Goal: Transaction & Acquisition: Purchase product/service

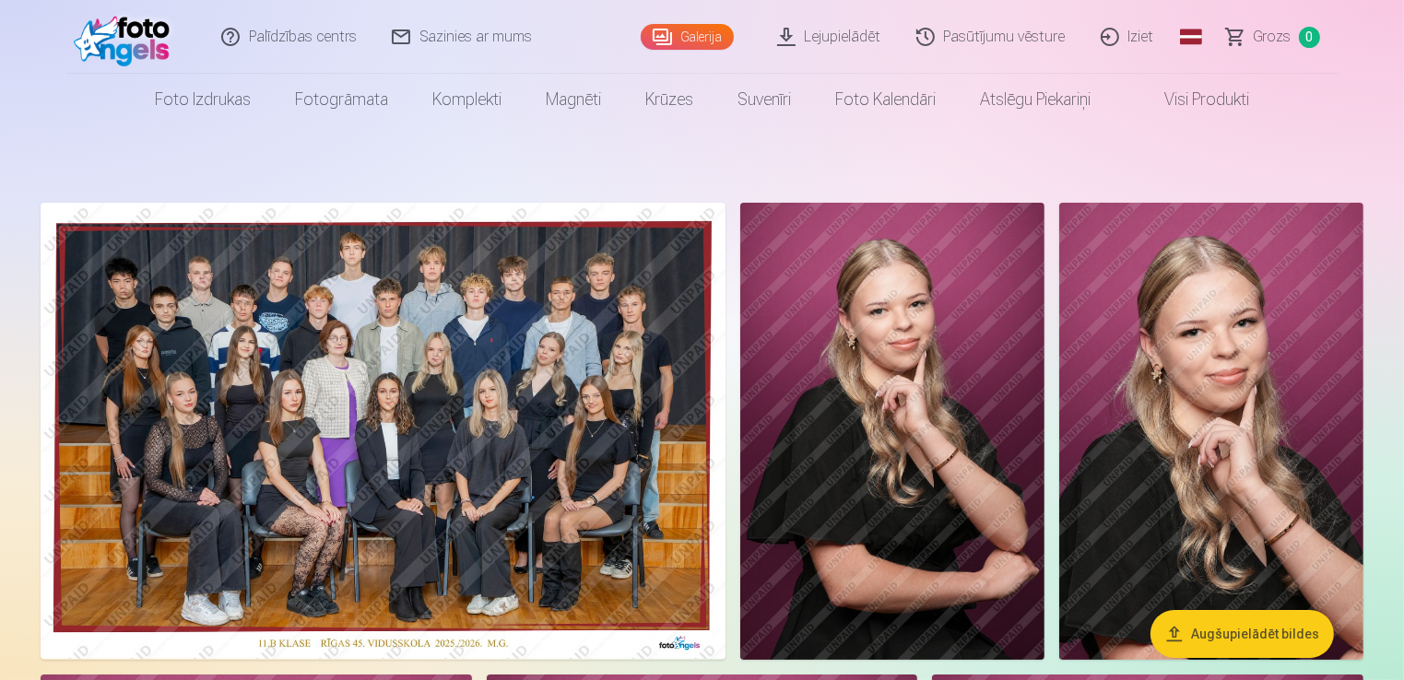
click at [470, 416] on img at bounding box center [383, 431] width 685 height 456
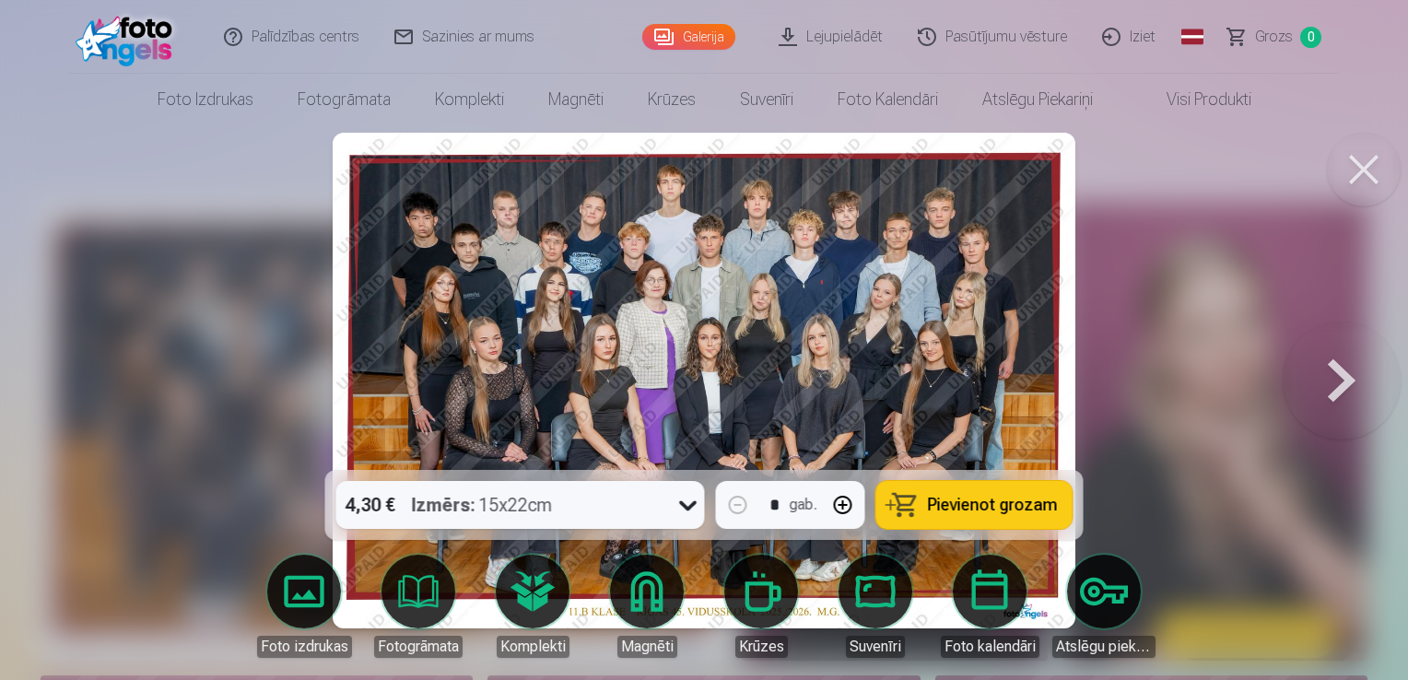
click at [1349, 382] on button at bounding box center [1342, 381] width 118 height 142
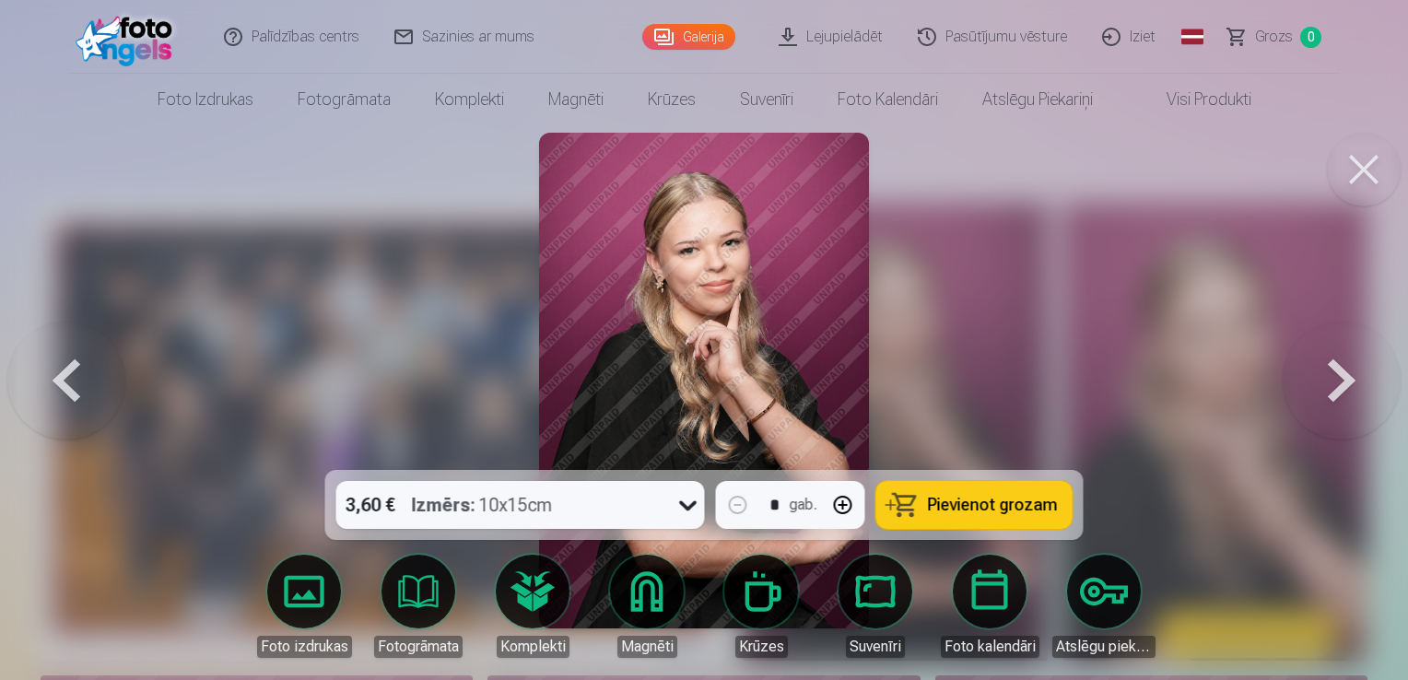
click at [1346, 383] on button at bounding box center [1342, 381] width 118 height 142
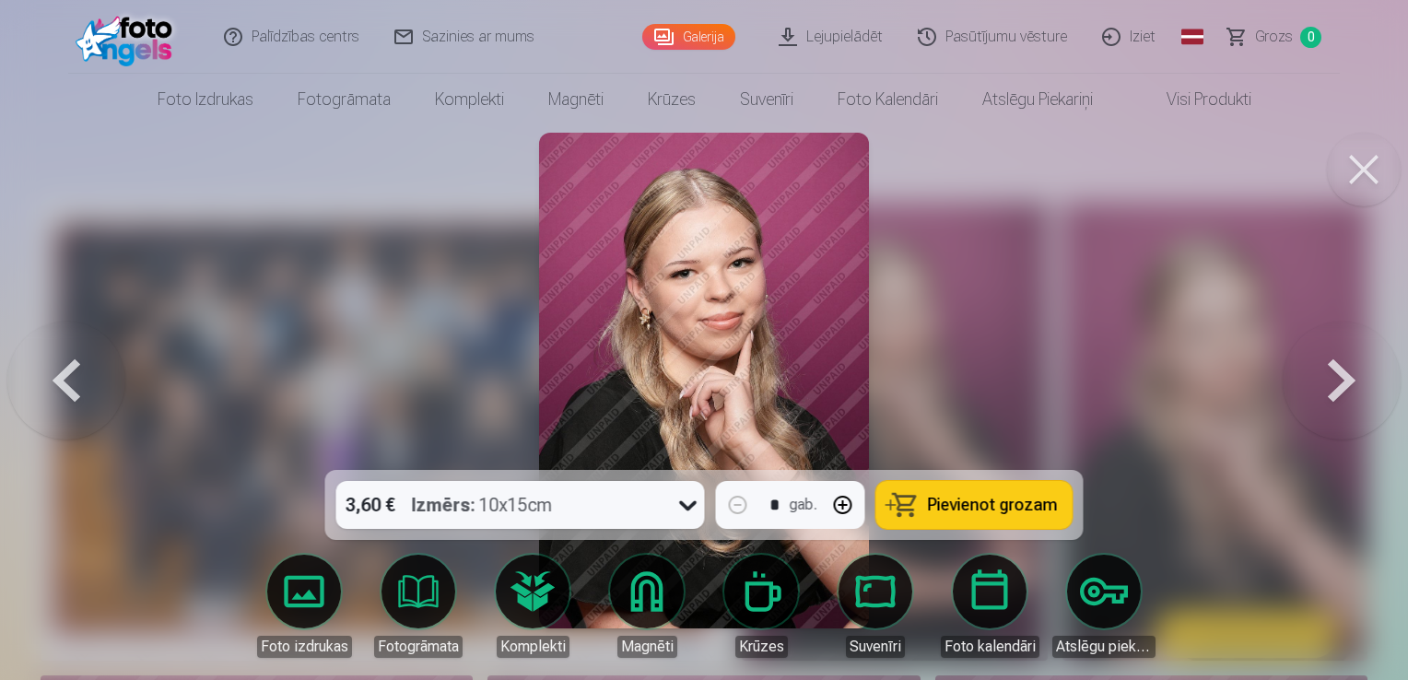
click at [1346, 383] on button at bounding box center [1342, 381] width 118 height 142
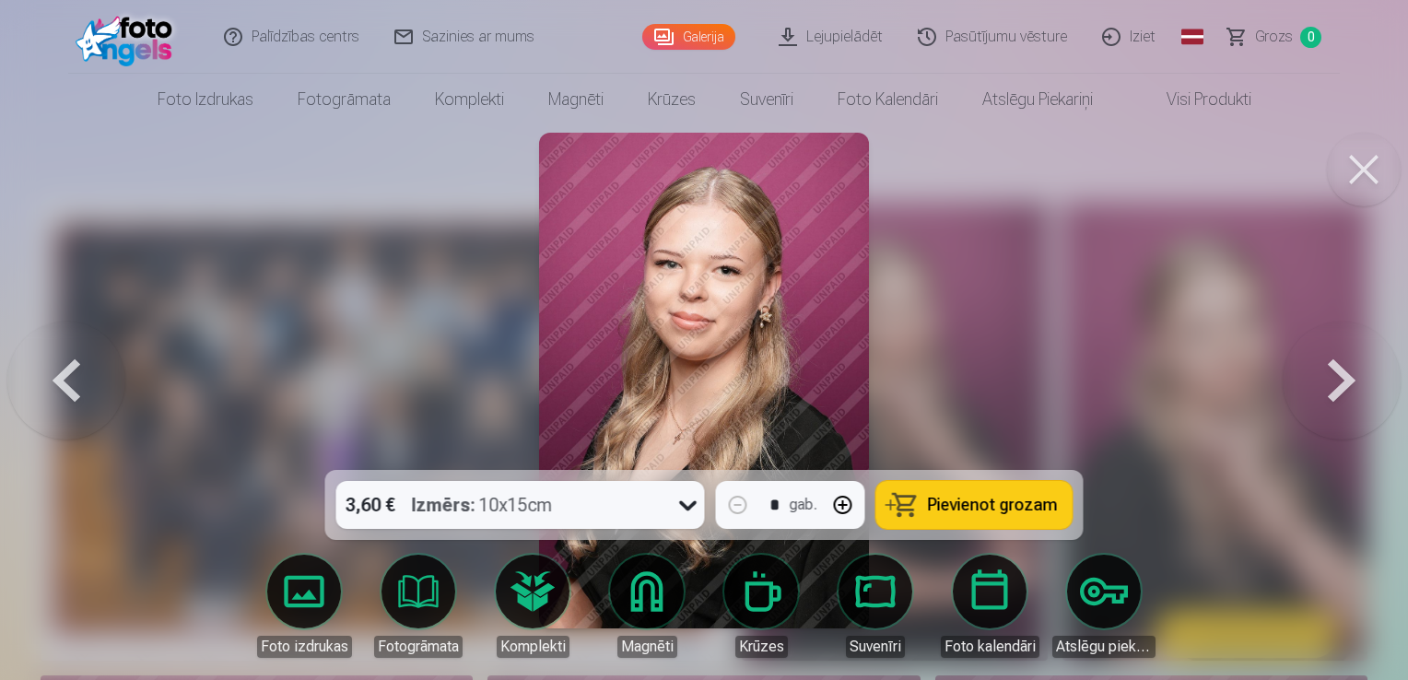
click at [1346, 383] on button at bounding box center [1342, 381] width 118 height 142
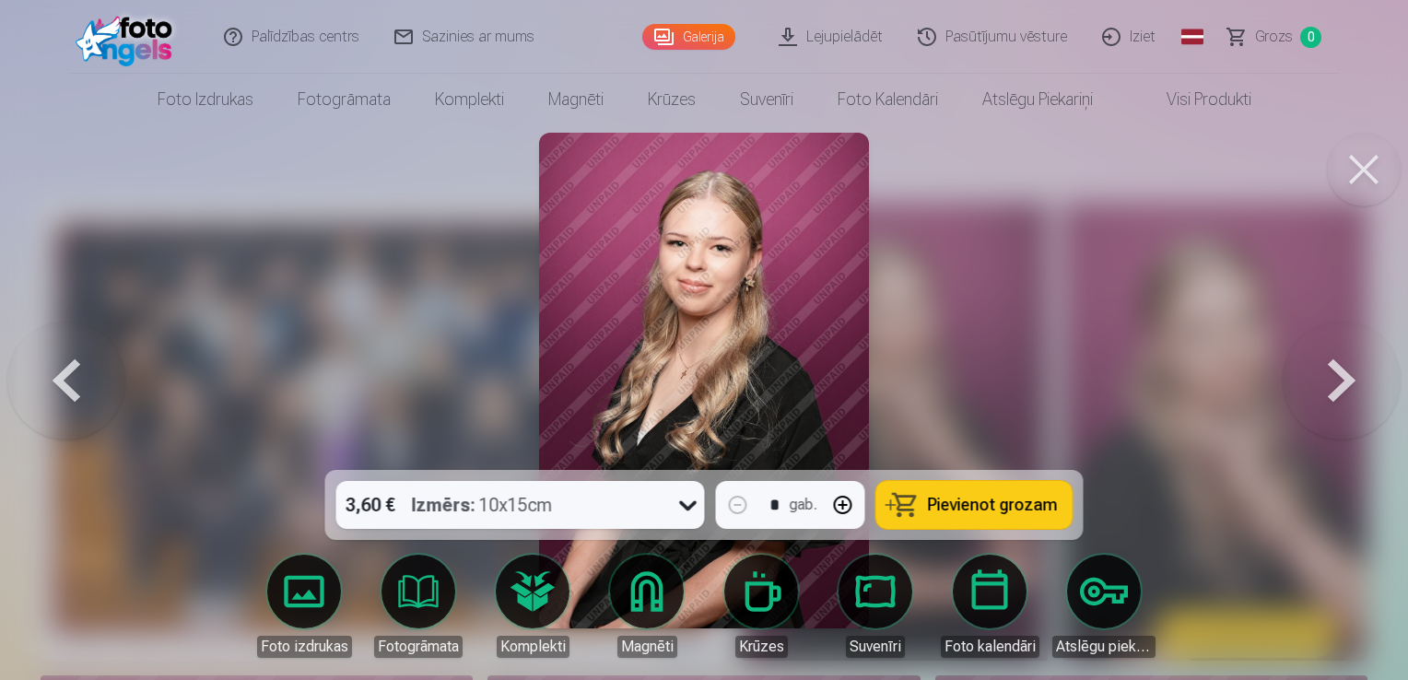
click at [1346, 383] on button at bounding box center [1342, 381] width 118 height 142
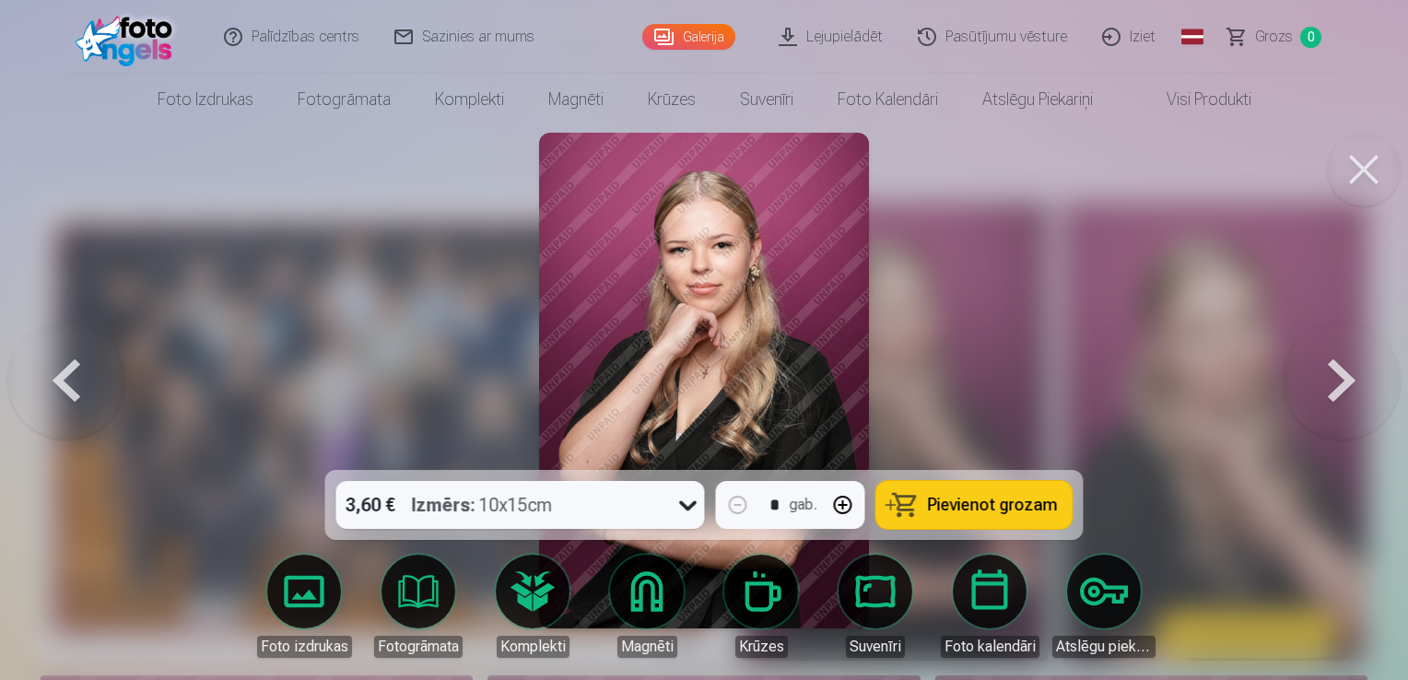
click at [1346, 383] on button at bounding box center [1342, 381] width 118 height 142
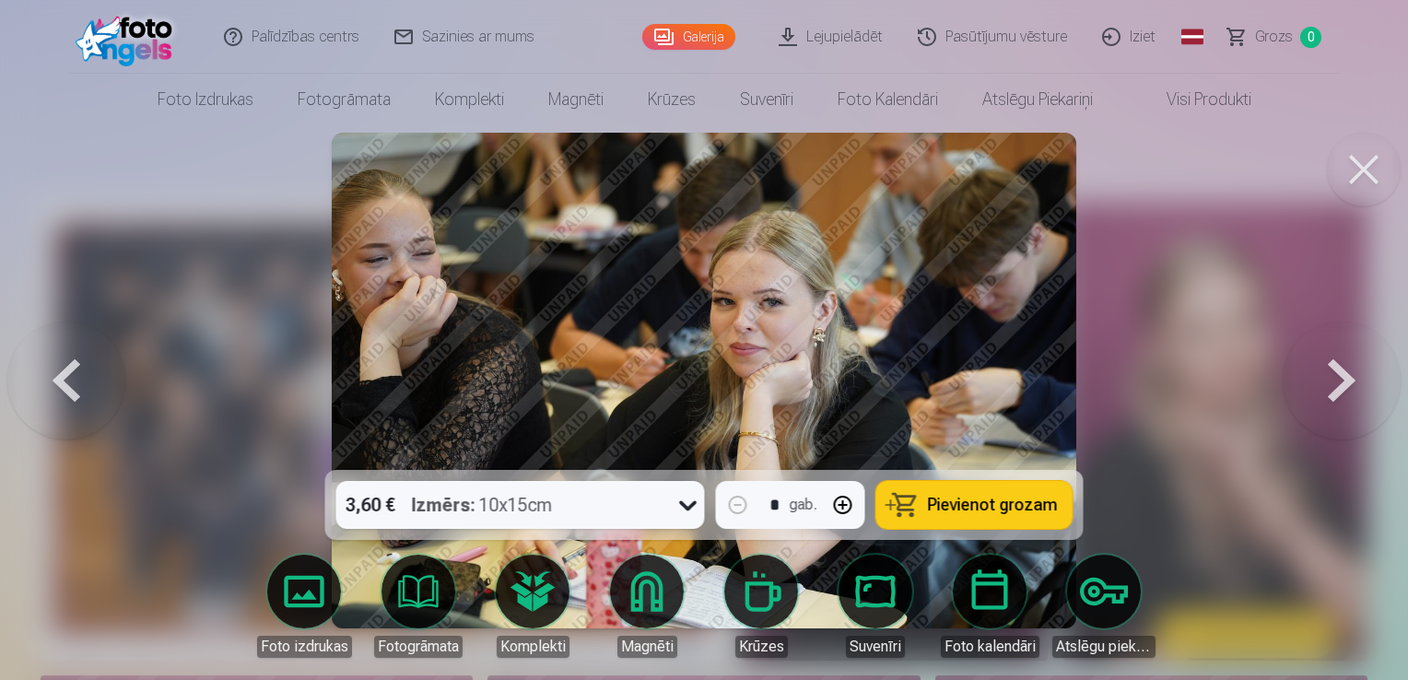
click at [1346, 383] on button at bounding box center [1342, 381] width 118 height 142
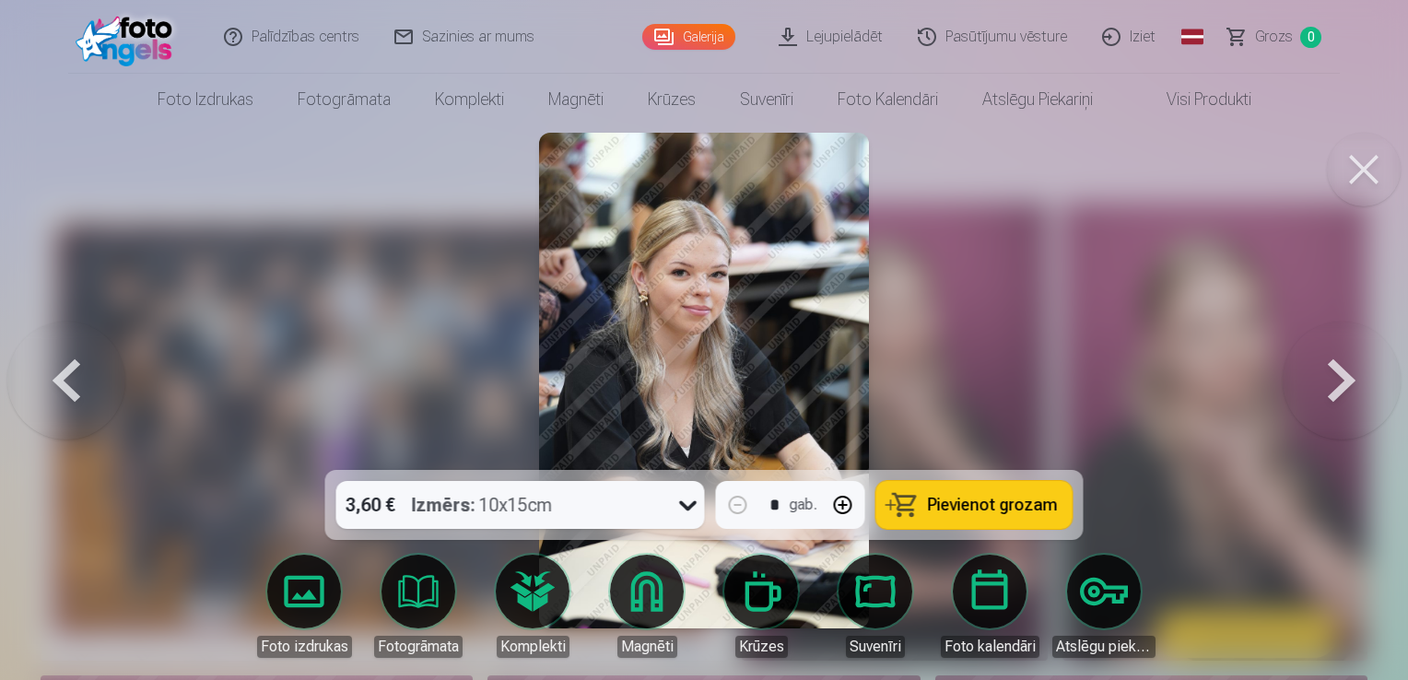
click at [1346, 383] on button at bounding box center [1342, 381] width 118 height 142
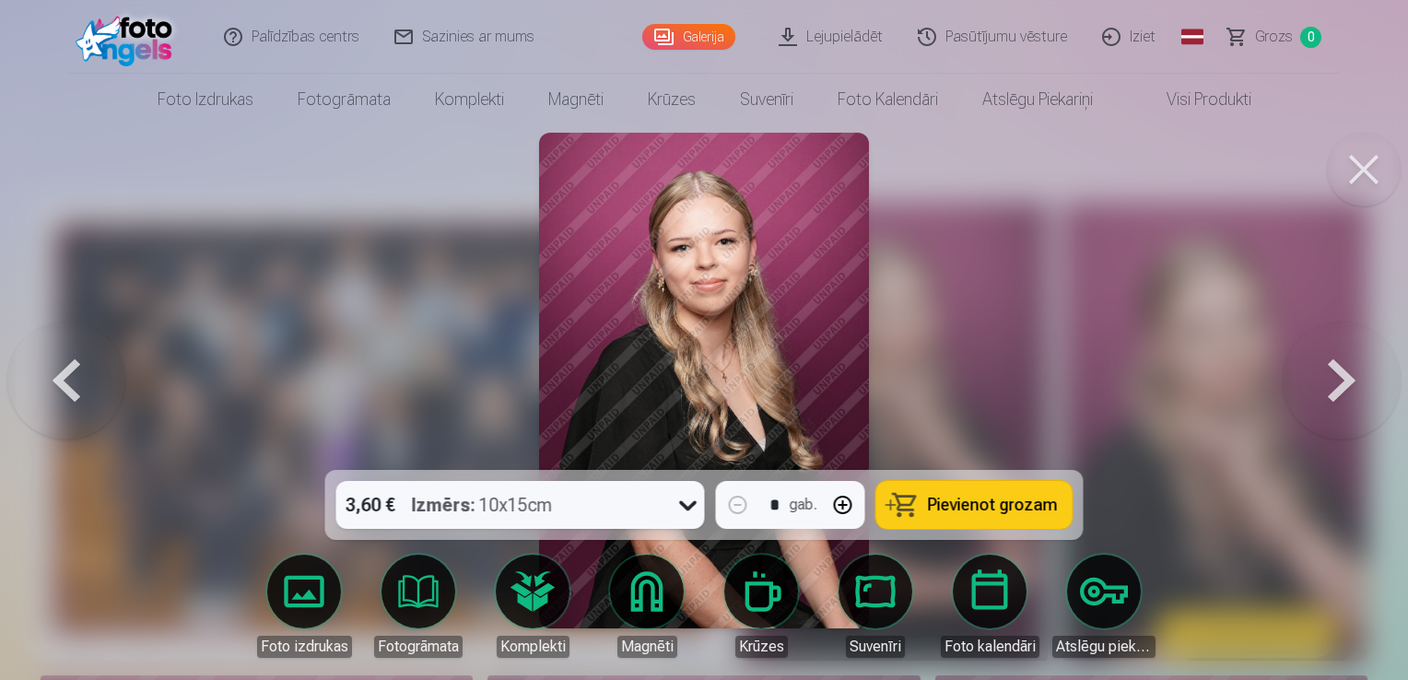
click at [1346, 383] on button at bounding box center [1342, 381] width 118 height 142
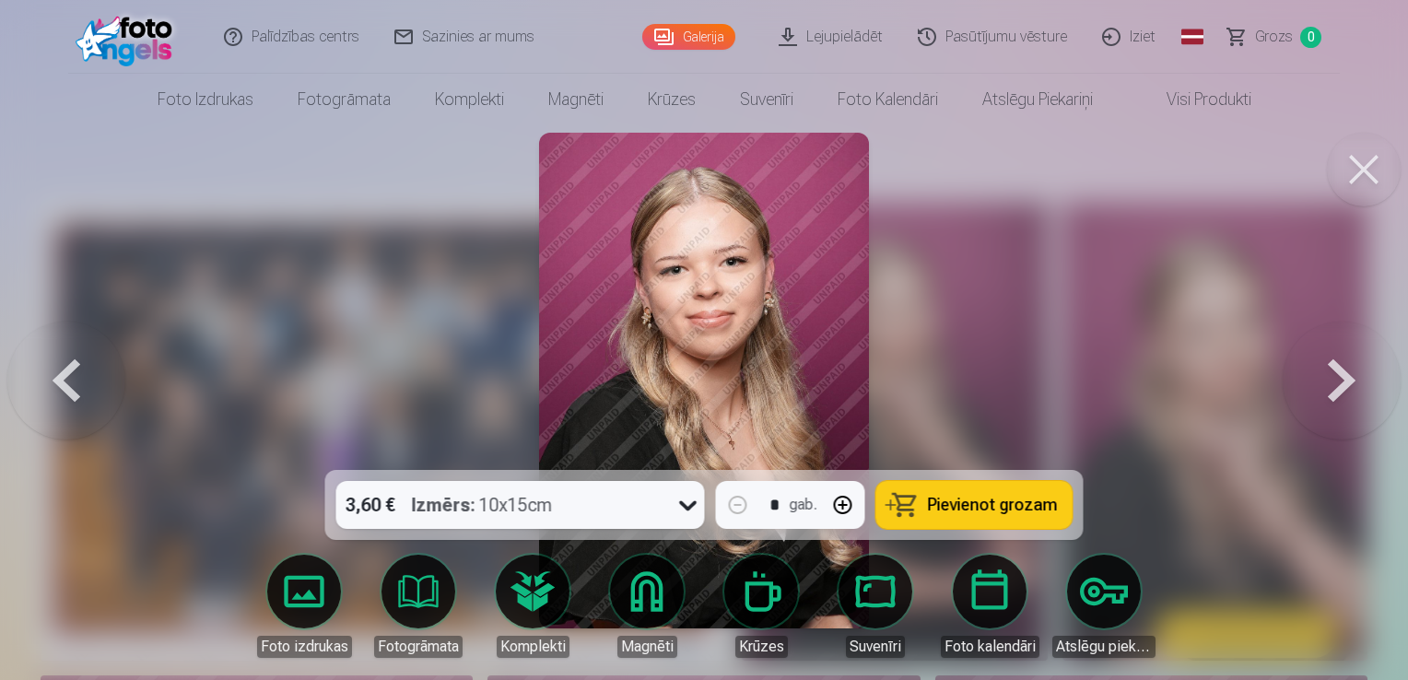
click at [1346, 383] on button at bounding box center [1342, 381] width 118 height 142
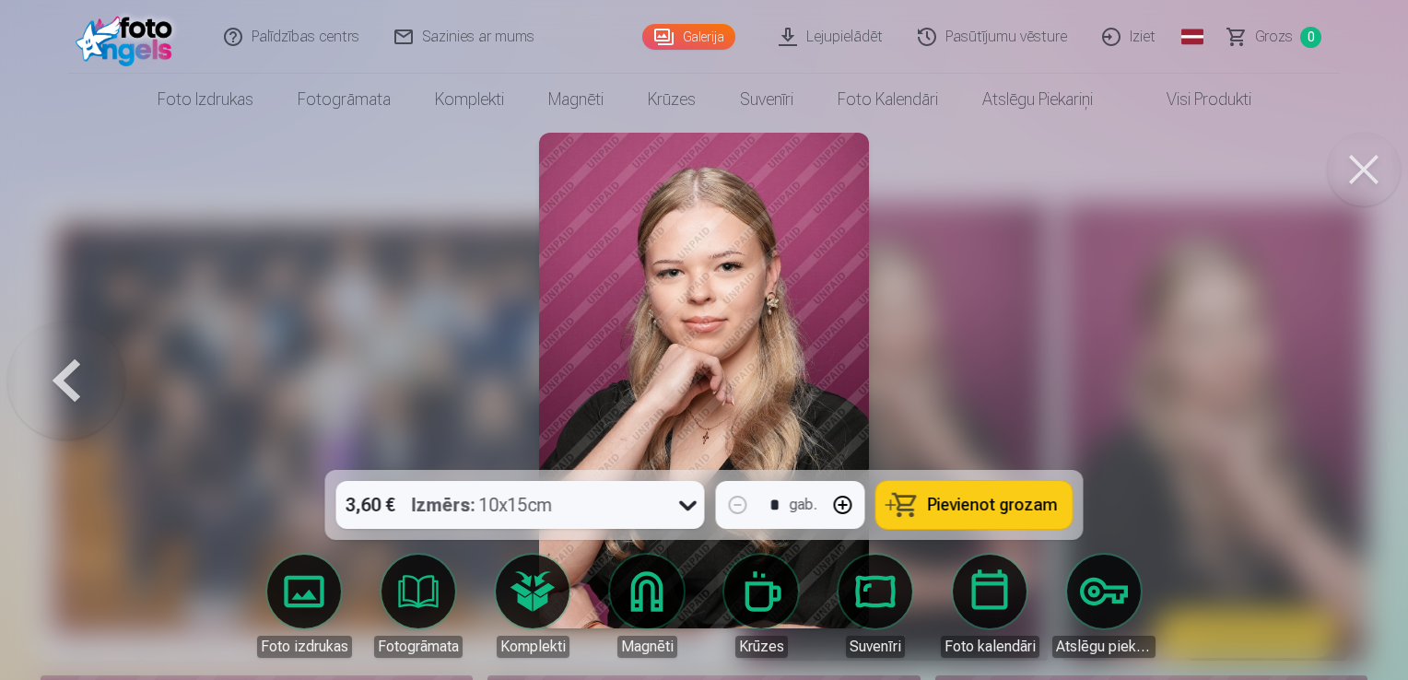
click at [1346, 383] on div at bounding box center [704, 340] width 1408 height 680
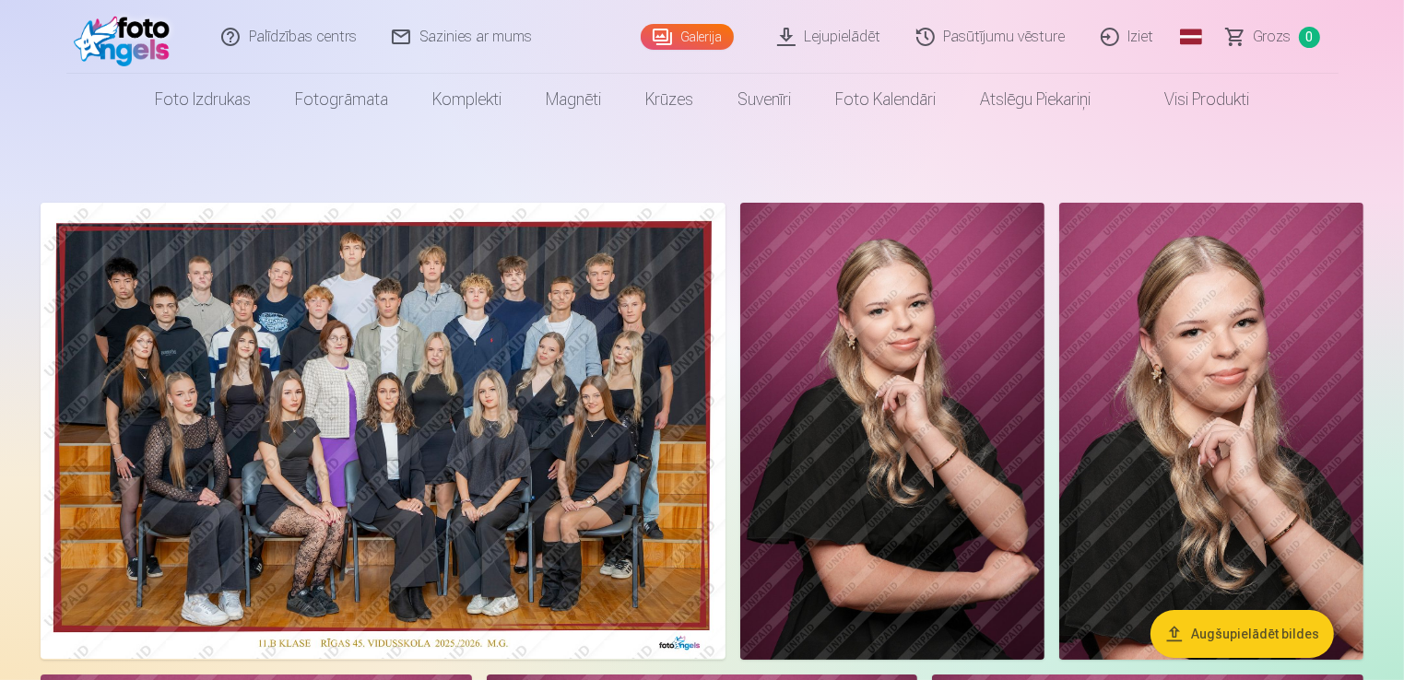
click at [438, 311] on img at bounding box center [383, 431] width 685 height 456
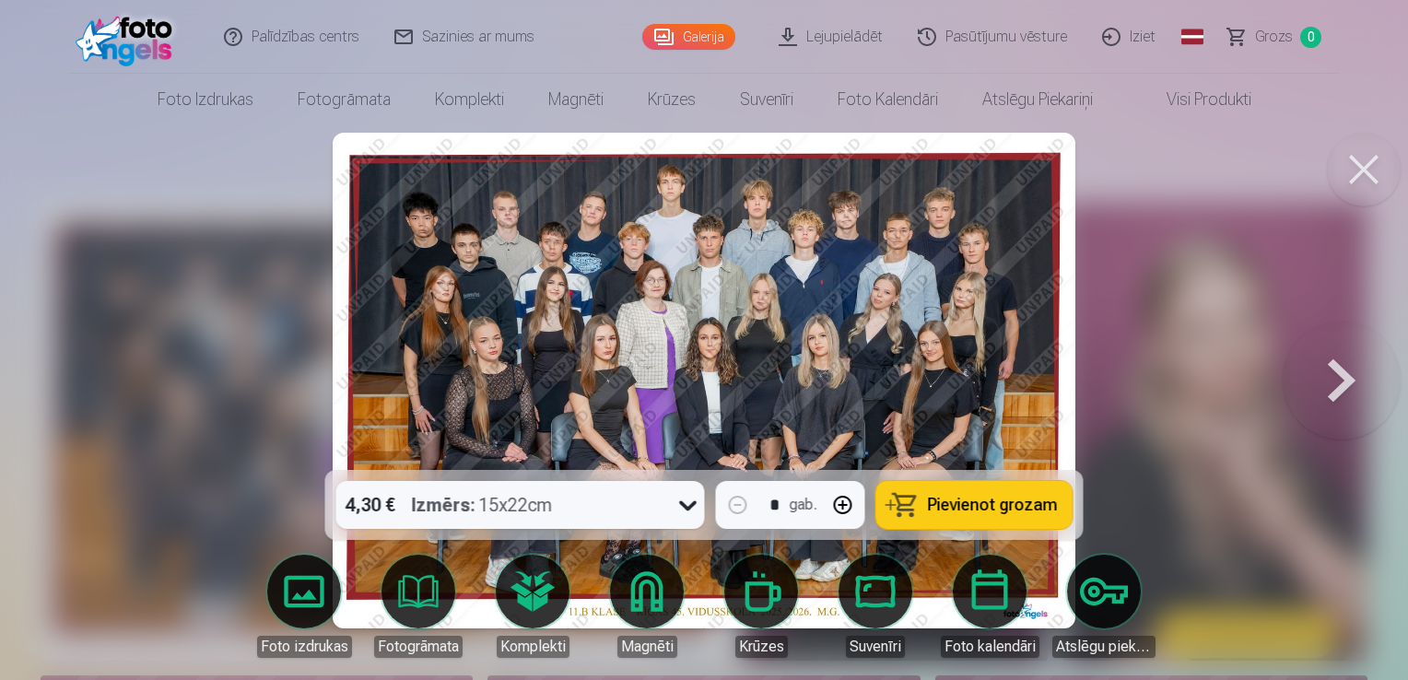
click at [1402, 185] on div at bounding box center [704, 340] width 1408 height 680
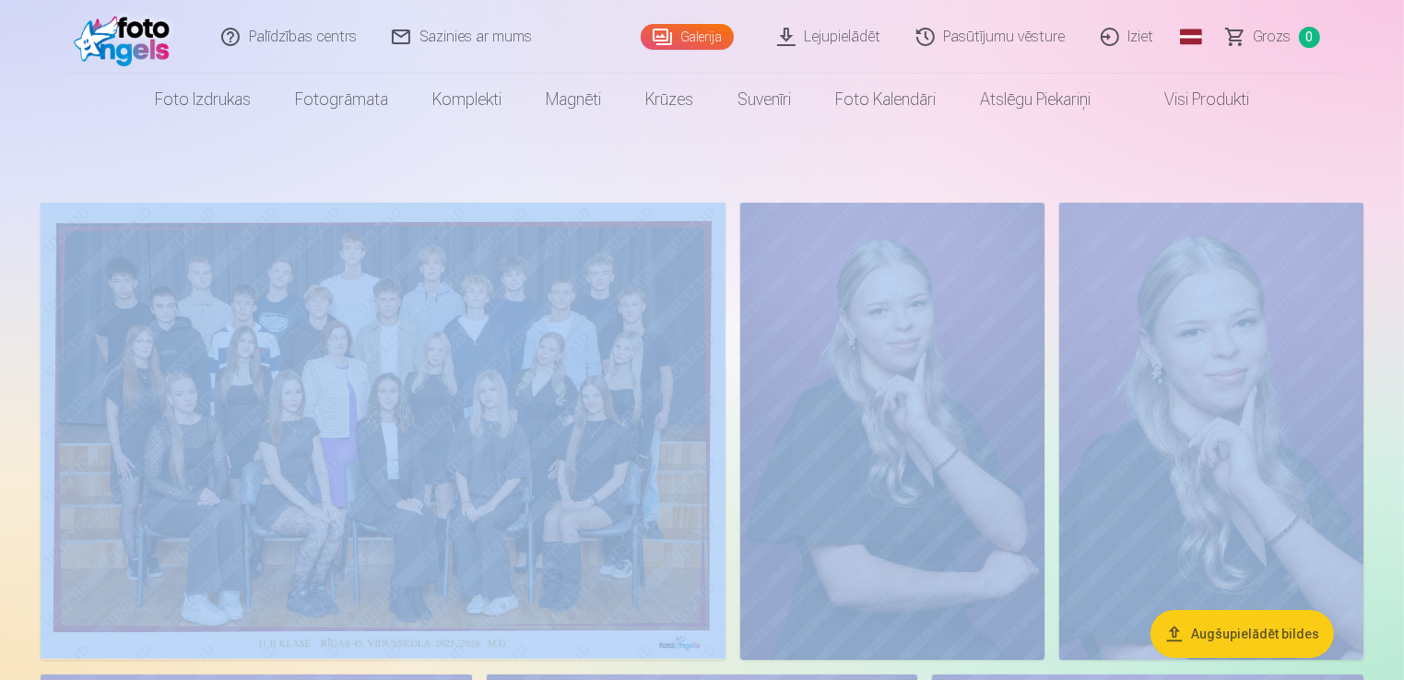
drag, startPoint x: 1400, startPoint y: 186, endPoint x: 1229, endPoint y: 156, distance: 174.1
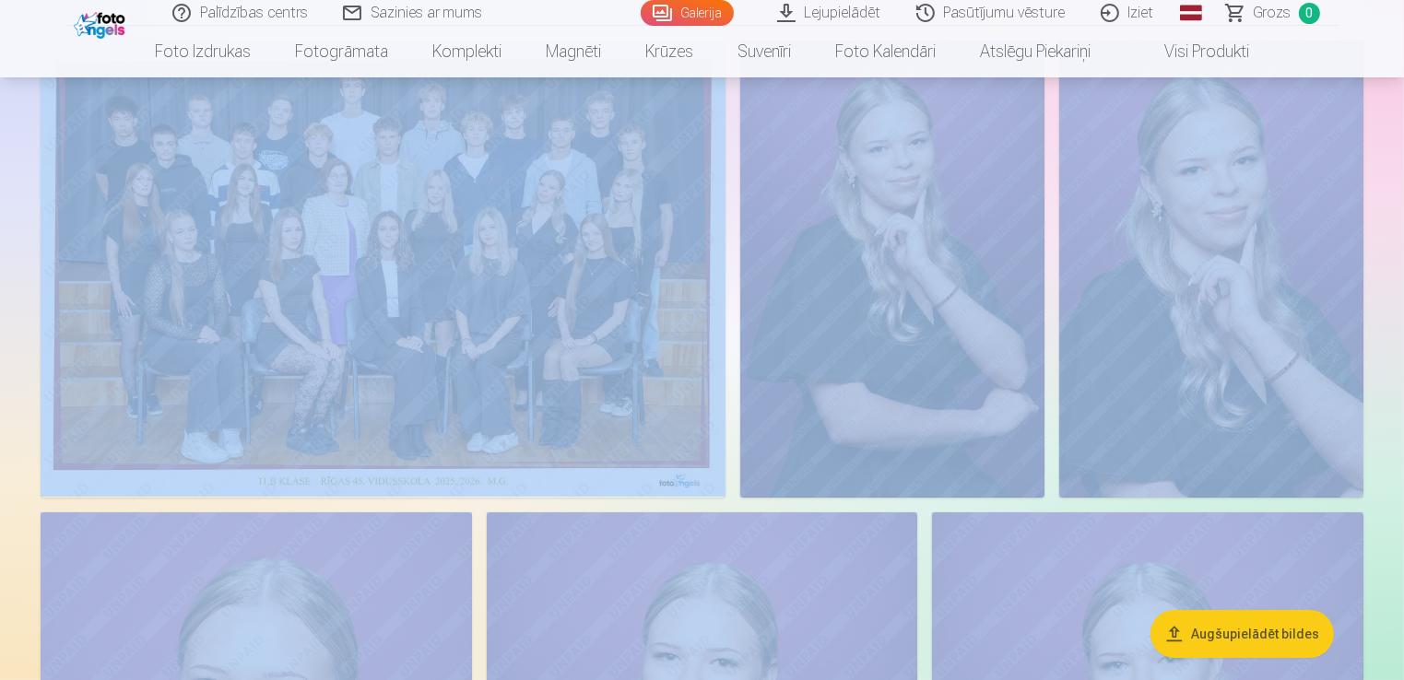
scroll to position [277, 0]
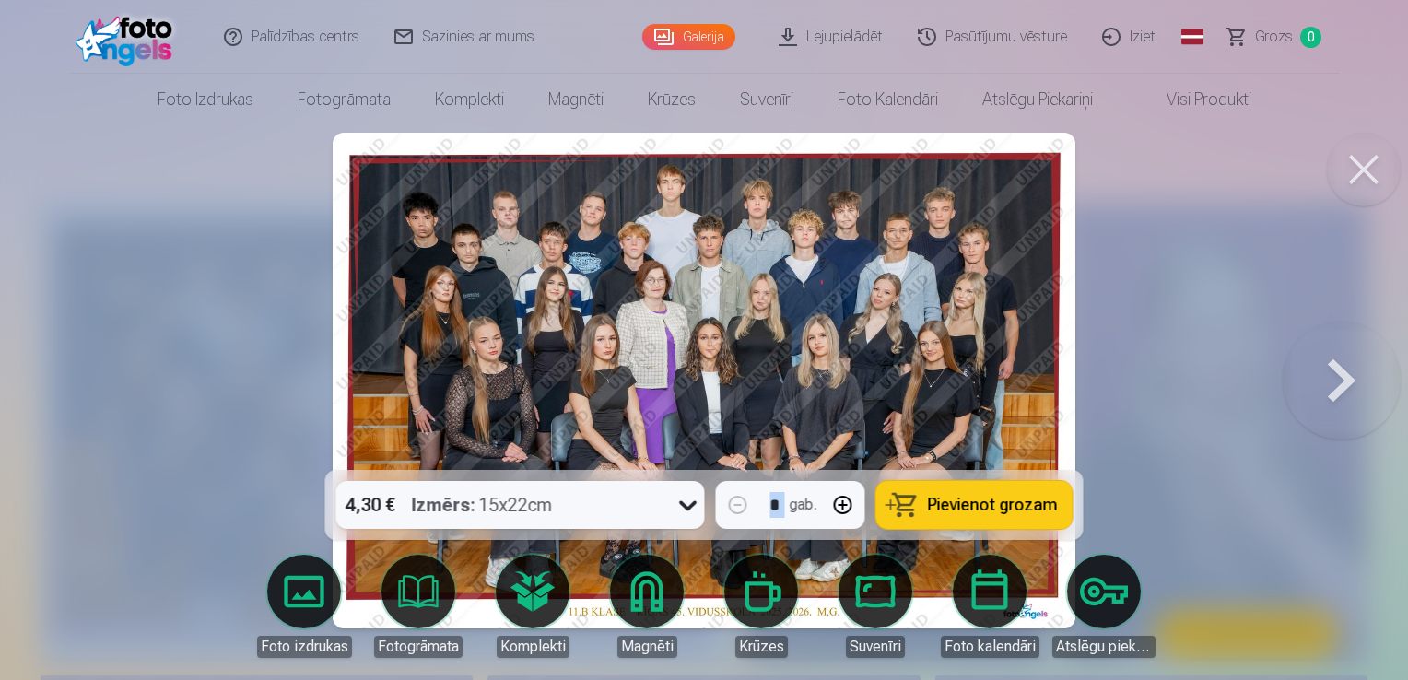
click at [1358, 190] on button at bounding box center [1364, 170] width 74 height 74
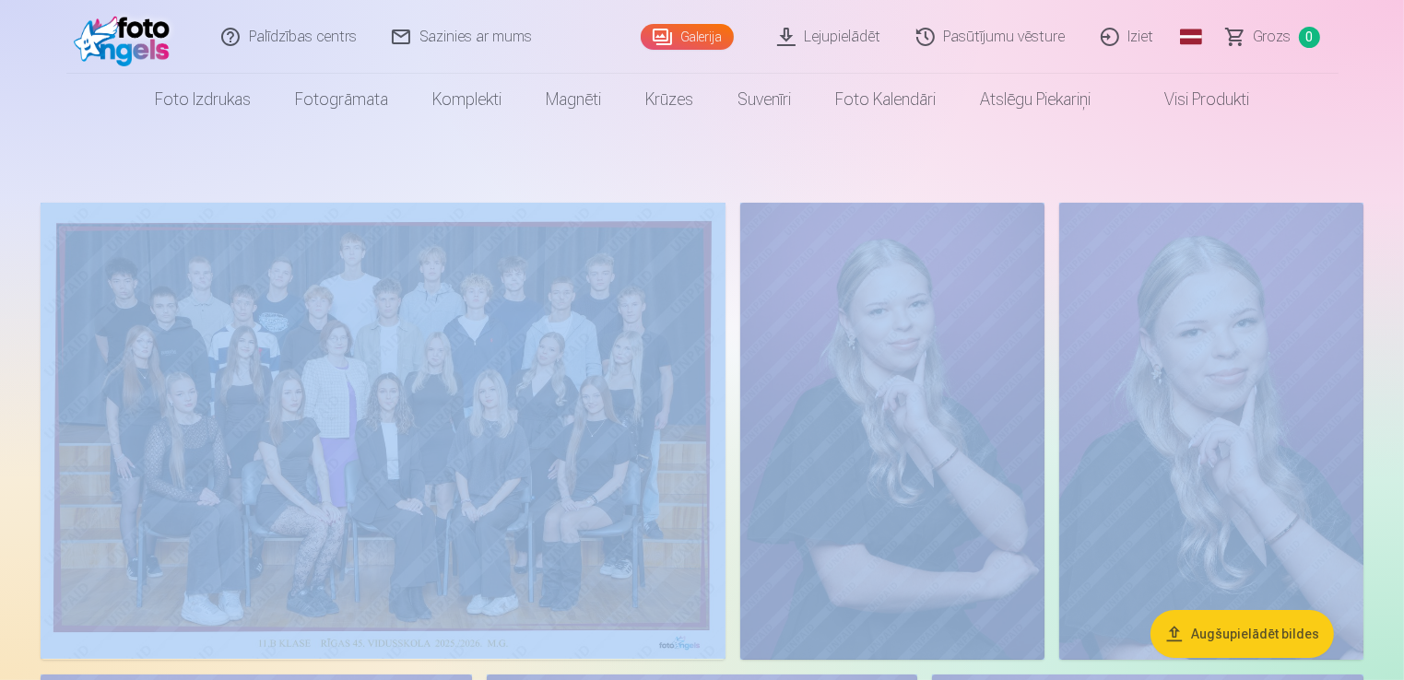
drag, startPoint x: 1184, startPoint y: 159, endPoint x: 993, endPoint y: 138, distance: 191.9
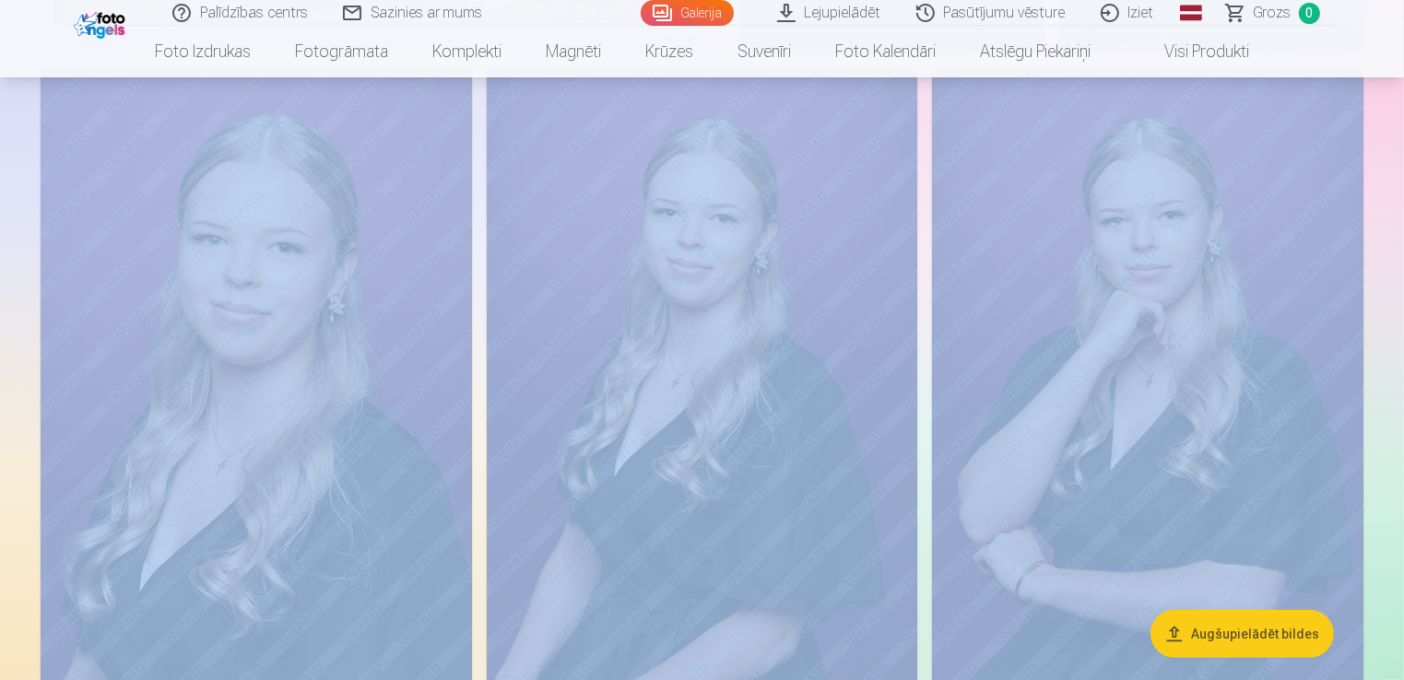
click at [822, 382] on img at bounding box center [702, 391] width 431 height 647
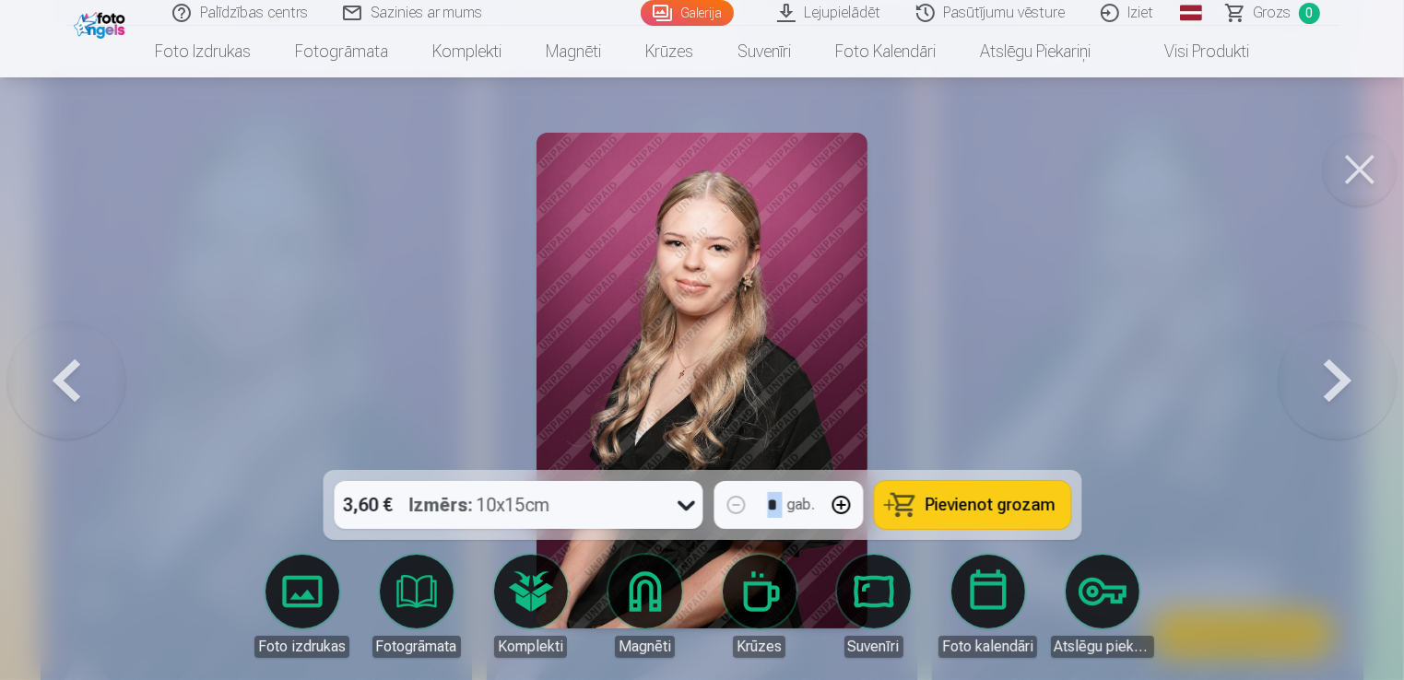
scroll to position [645, 0]
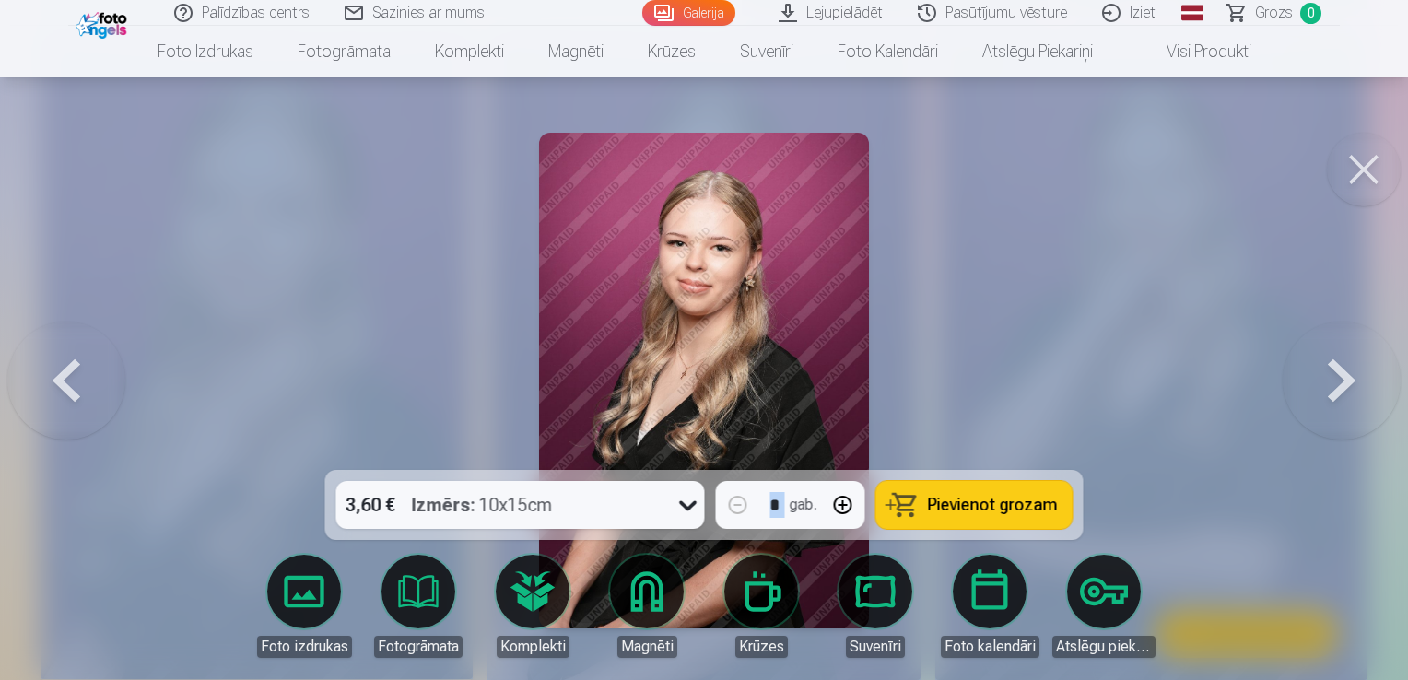
click at [1332, 376] on button at bounding box center [1342, 381] width 118 height 142
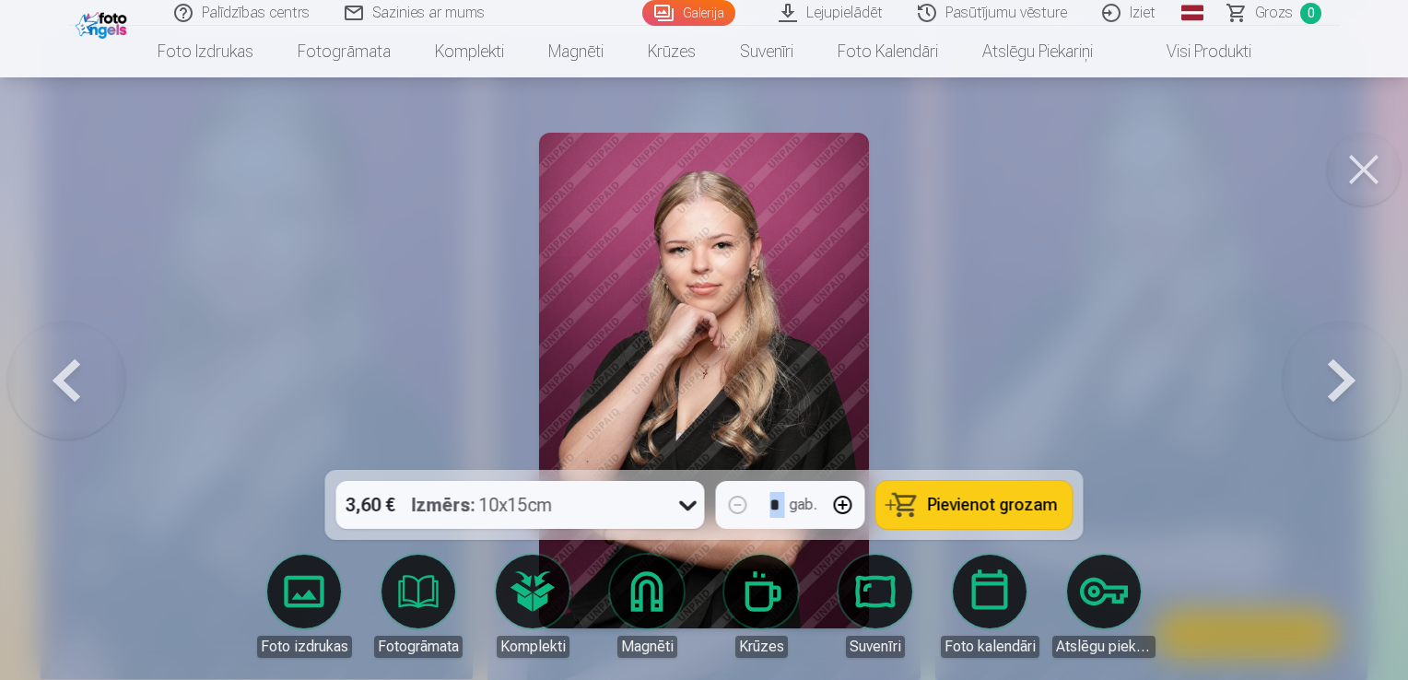
click at [1324, 389] on button at bounding box center [1342, 381] width 118 height 142
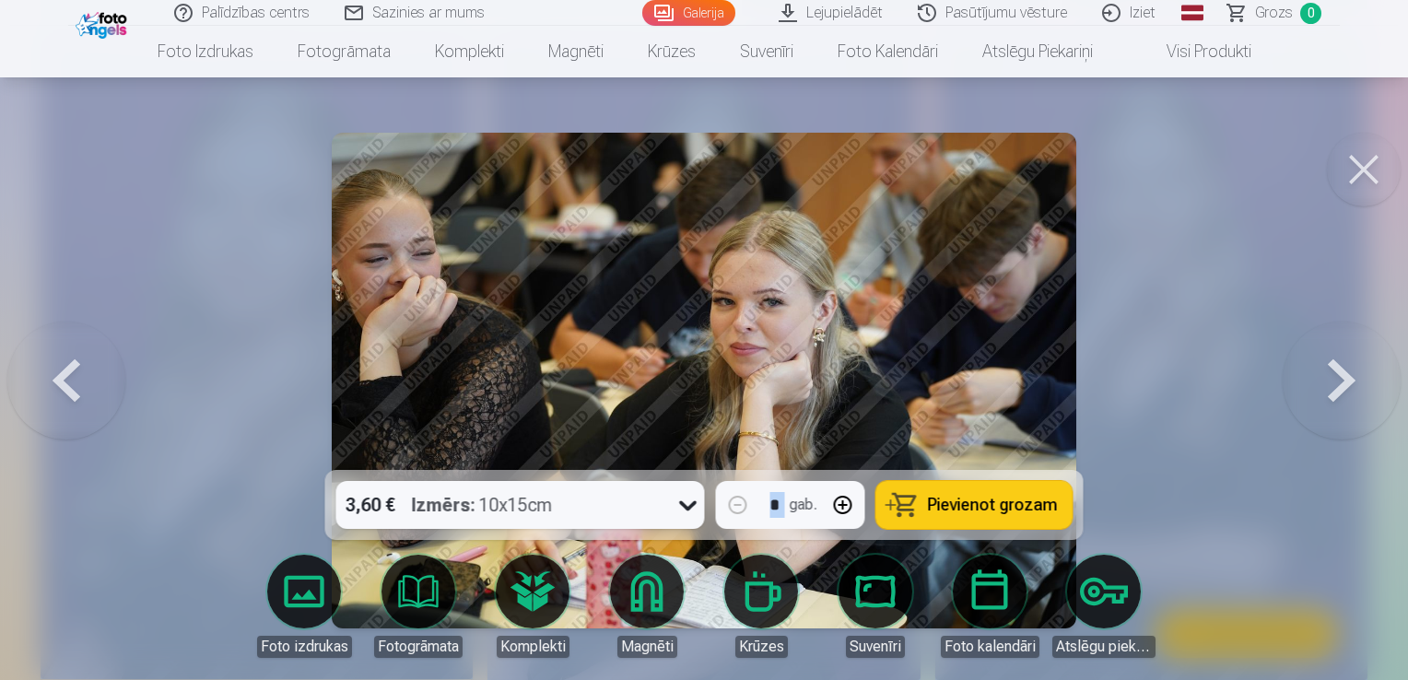
click at [1324, 389] on button at bounding box center [1342, 381] width 118 height 142
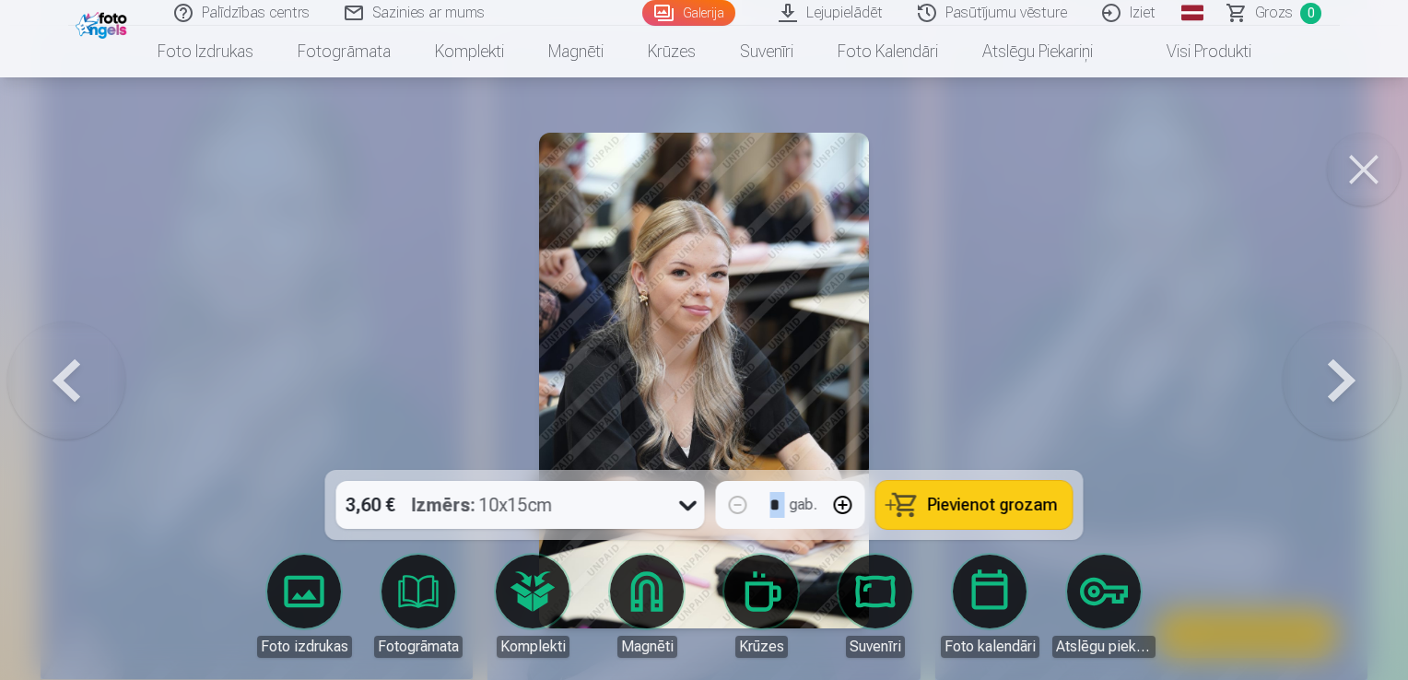
click at [1324, 389] on button at bounding box center [1342, 381] width 118 height 142
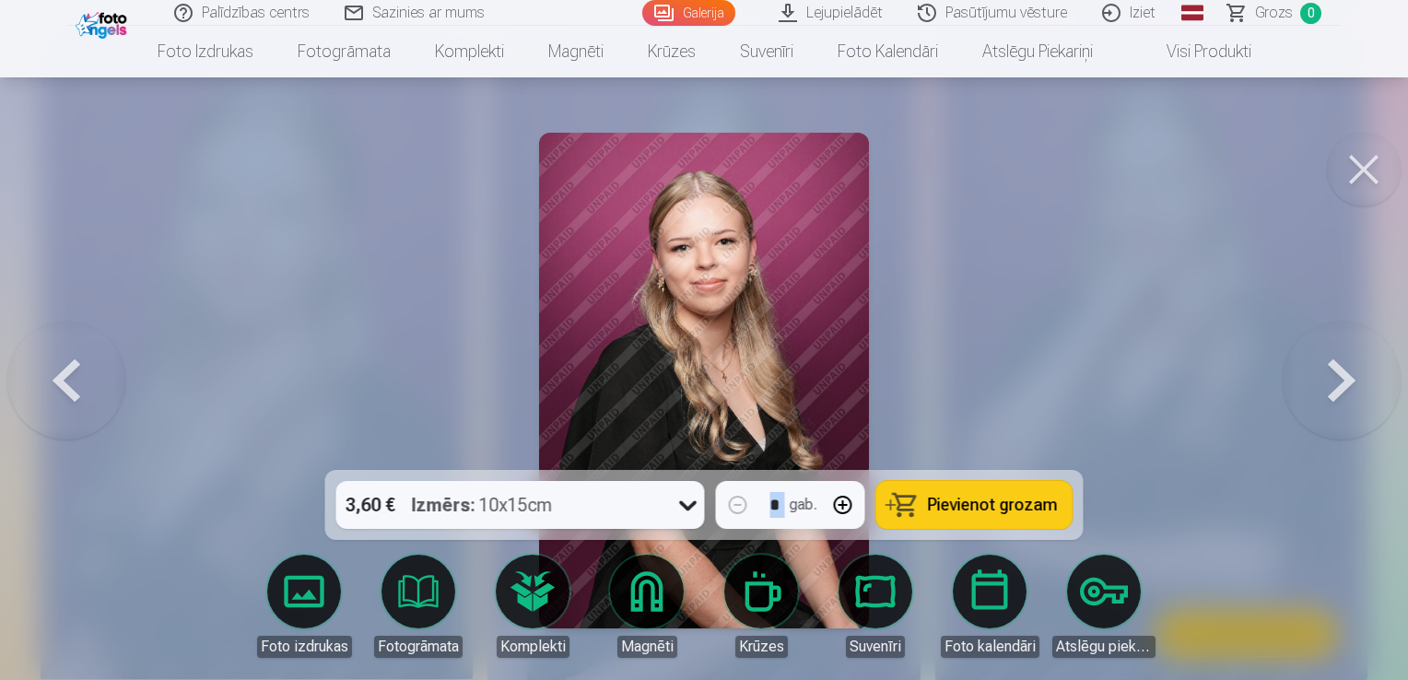
click at [1324, 389] on button at bounding box center [1342, 381] width 118 height 142
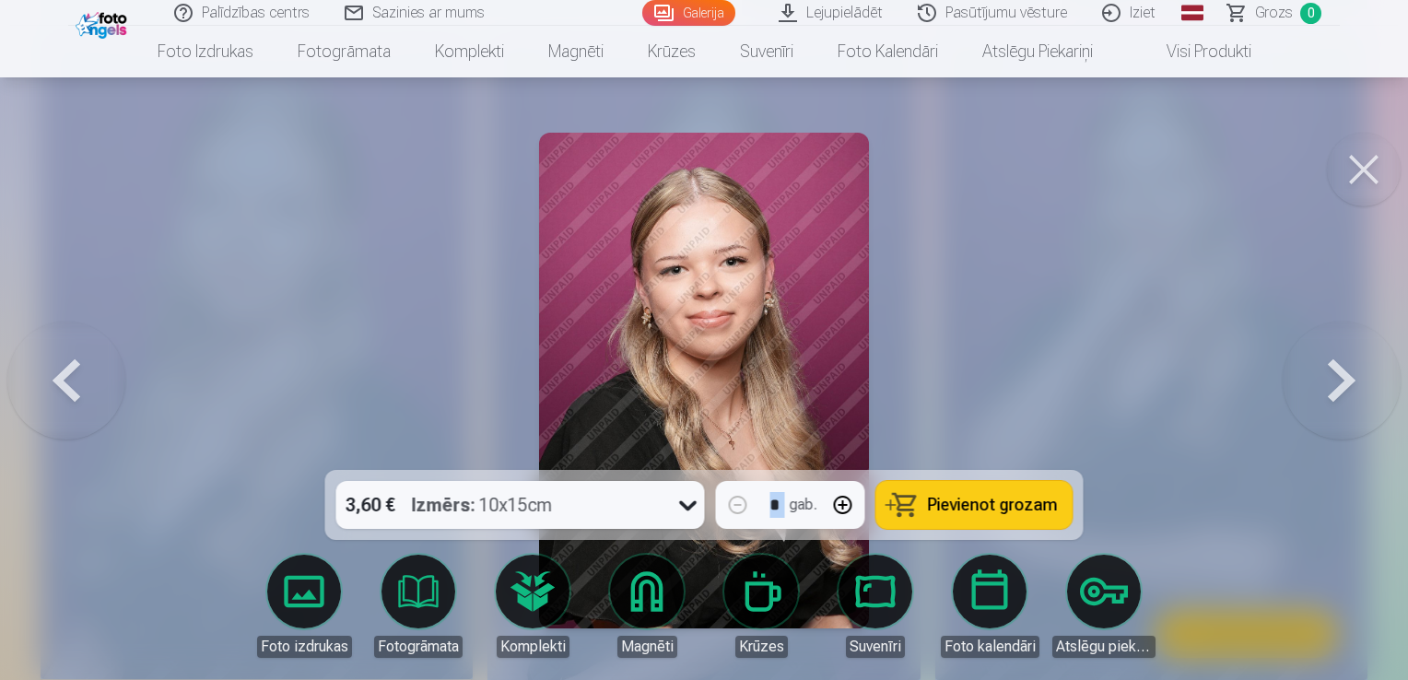
click at [1324, 389] on button at bounding box center [1342, 381] width 118 height 142
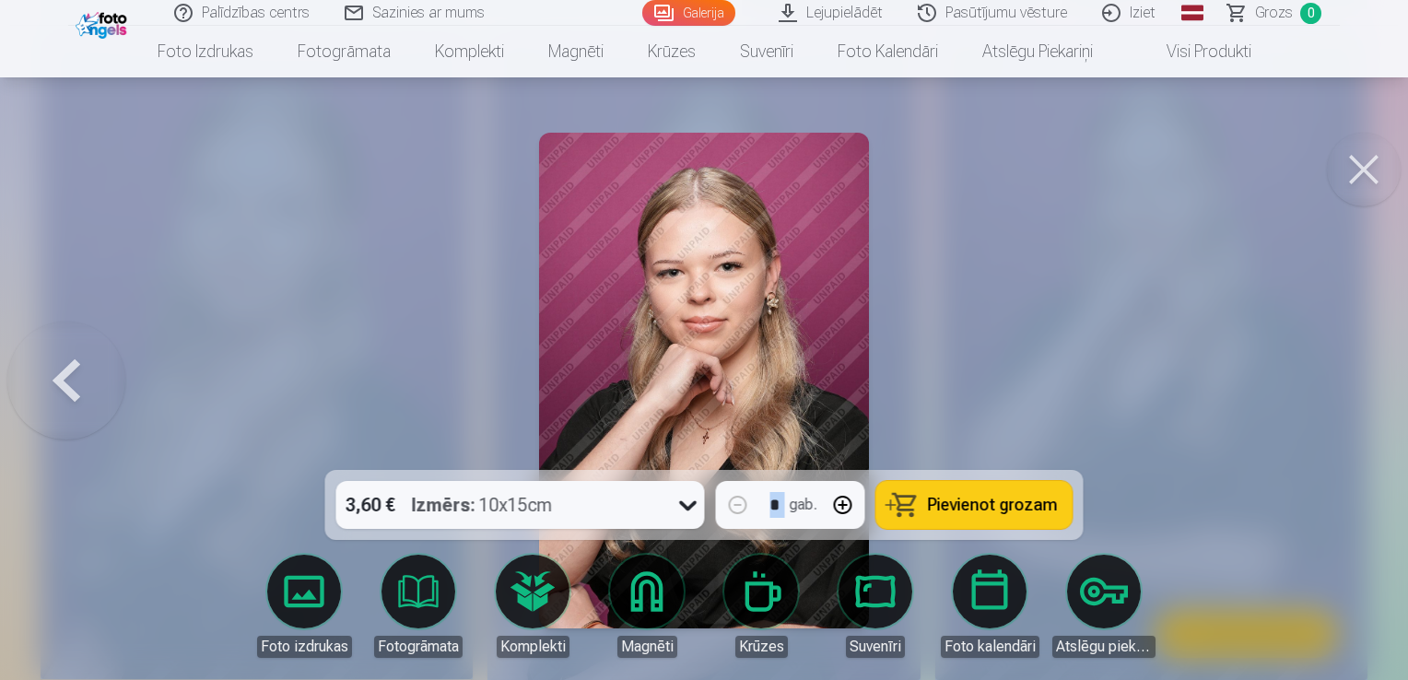
click at [1324, 389] on div at bounding box center [704, 340] width 1408 height 680
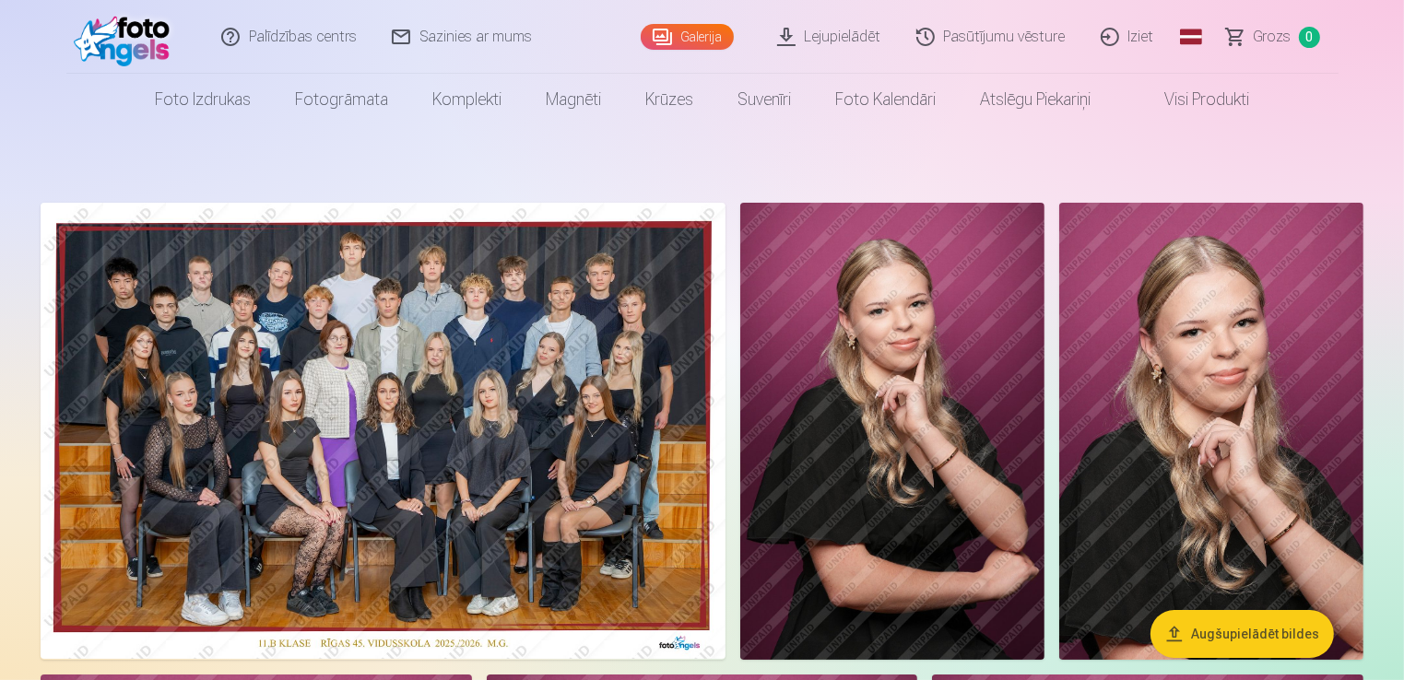
click at [437, 423] on img at bounding box center [383, 431] width 685 height 456
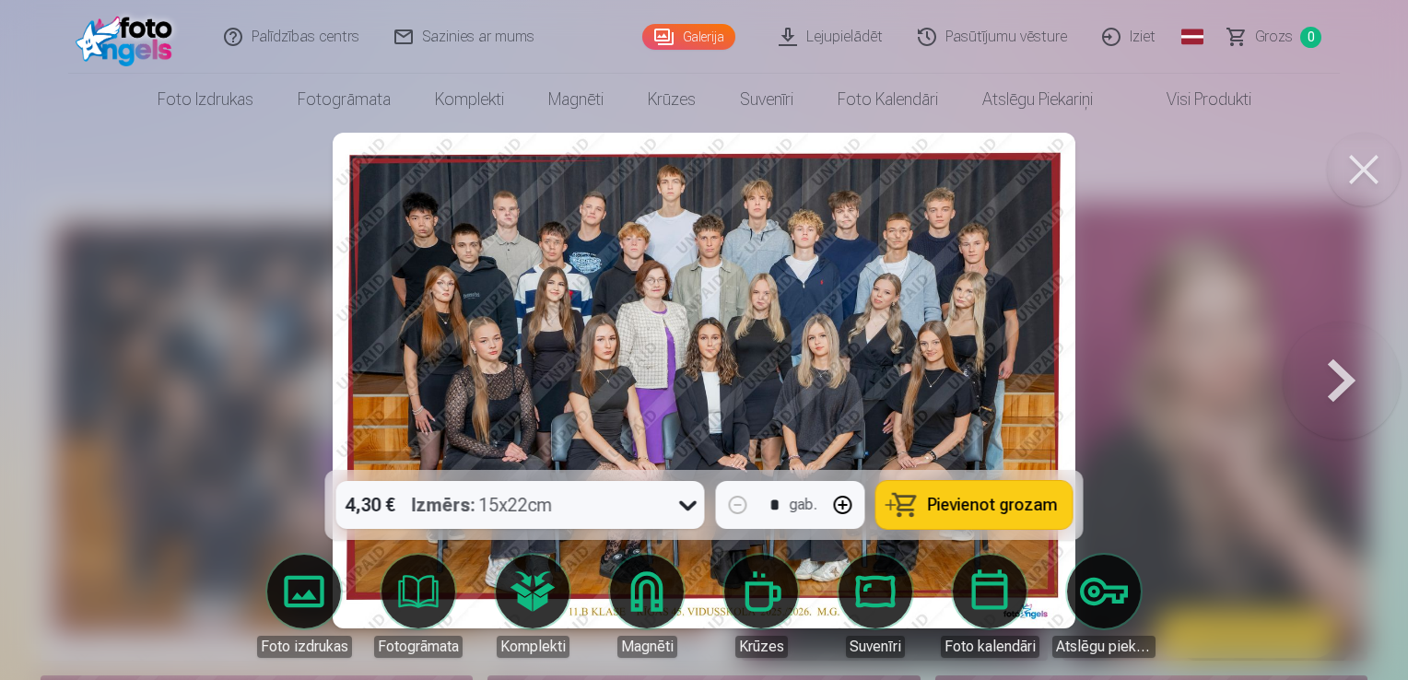
click at [1364, 197] on button at bounding box center [1364, 170] width 74 height 74
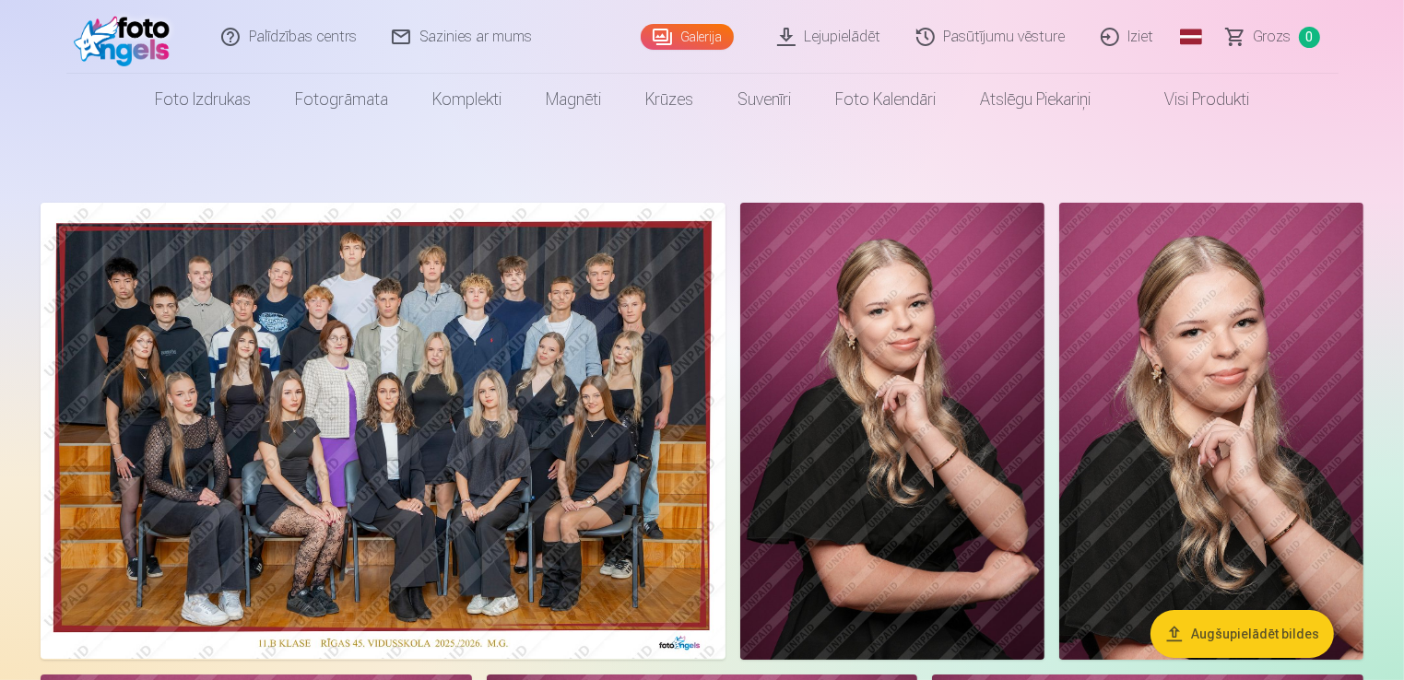
click at [506, 430] on img at bounding box center [383, 431] width 685 height 456
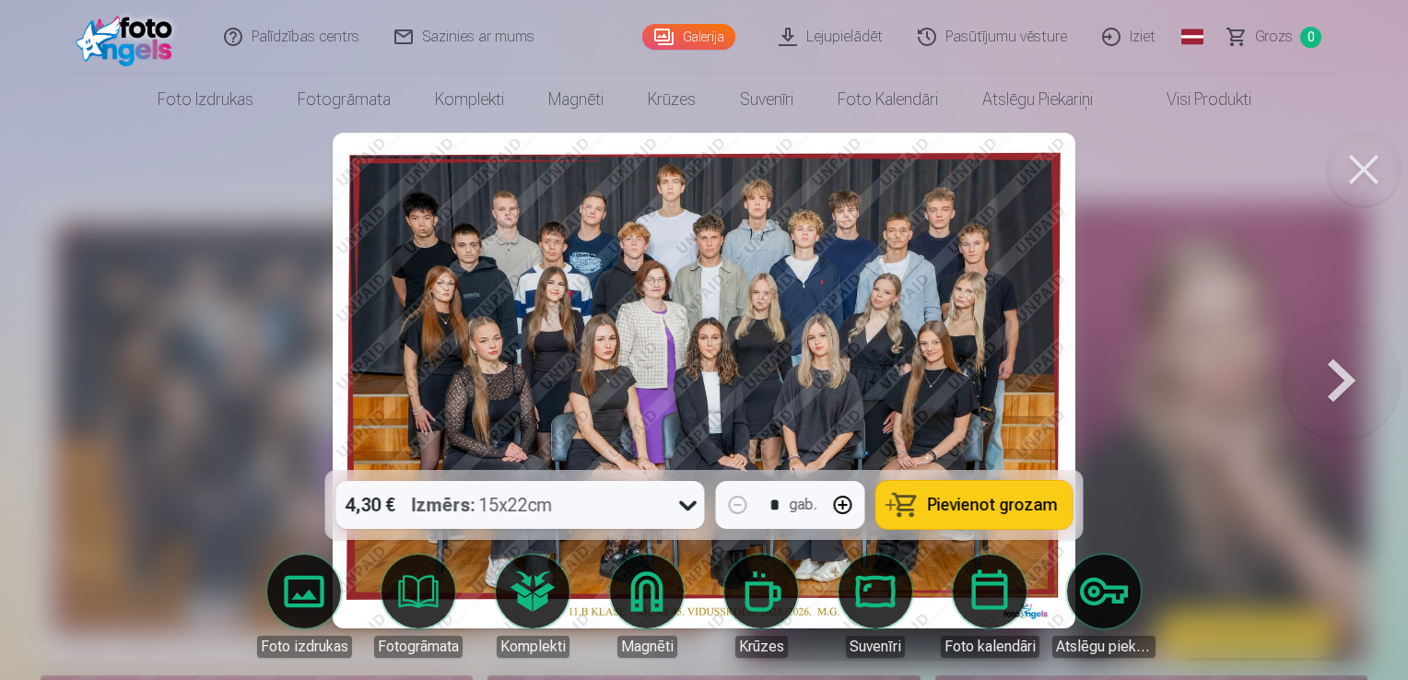
click at [1373, 174] on button at bounding box center [1364, 170] width 74 height 74
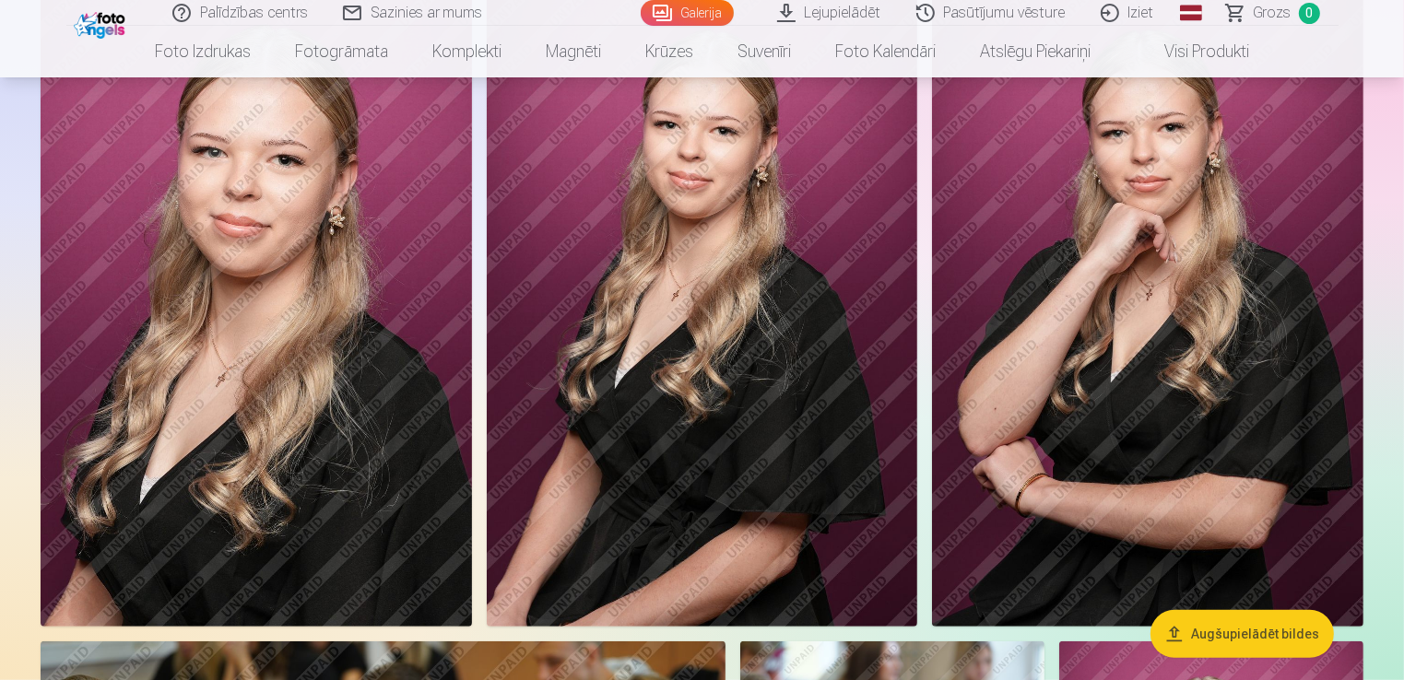
scroll to position [737, 0]
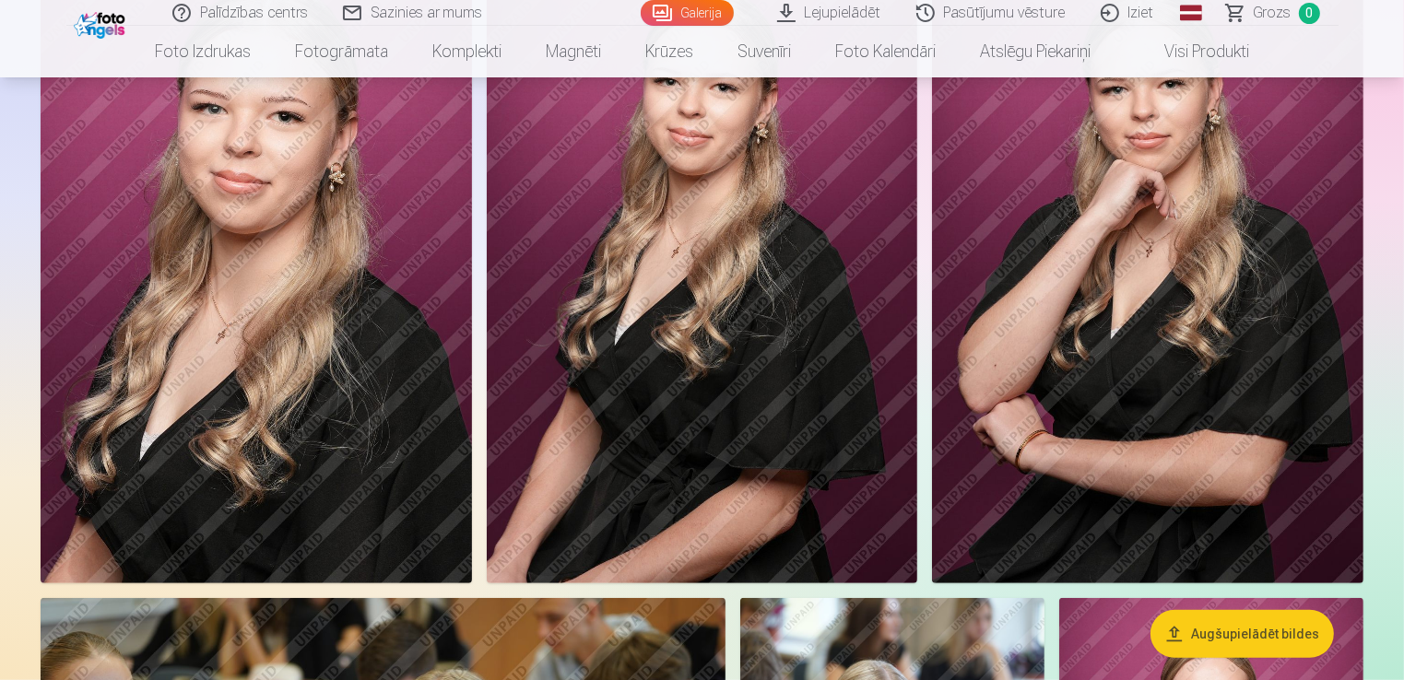
click at [1177, 354] on img at bounding box center [1147, 260] width 431 height 647
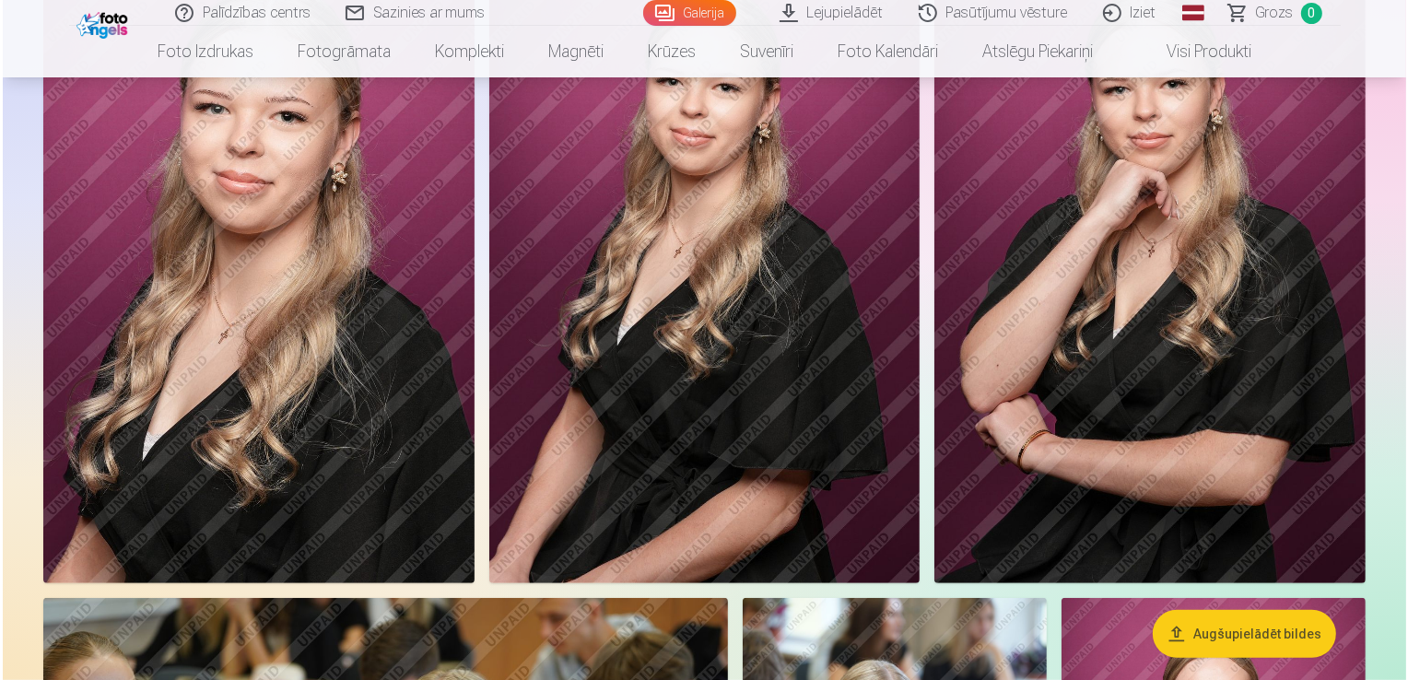
scroll to position [738, 0]
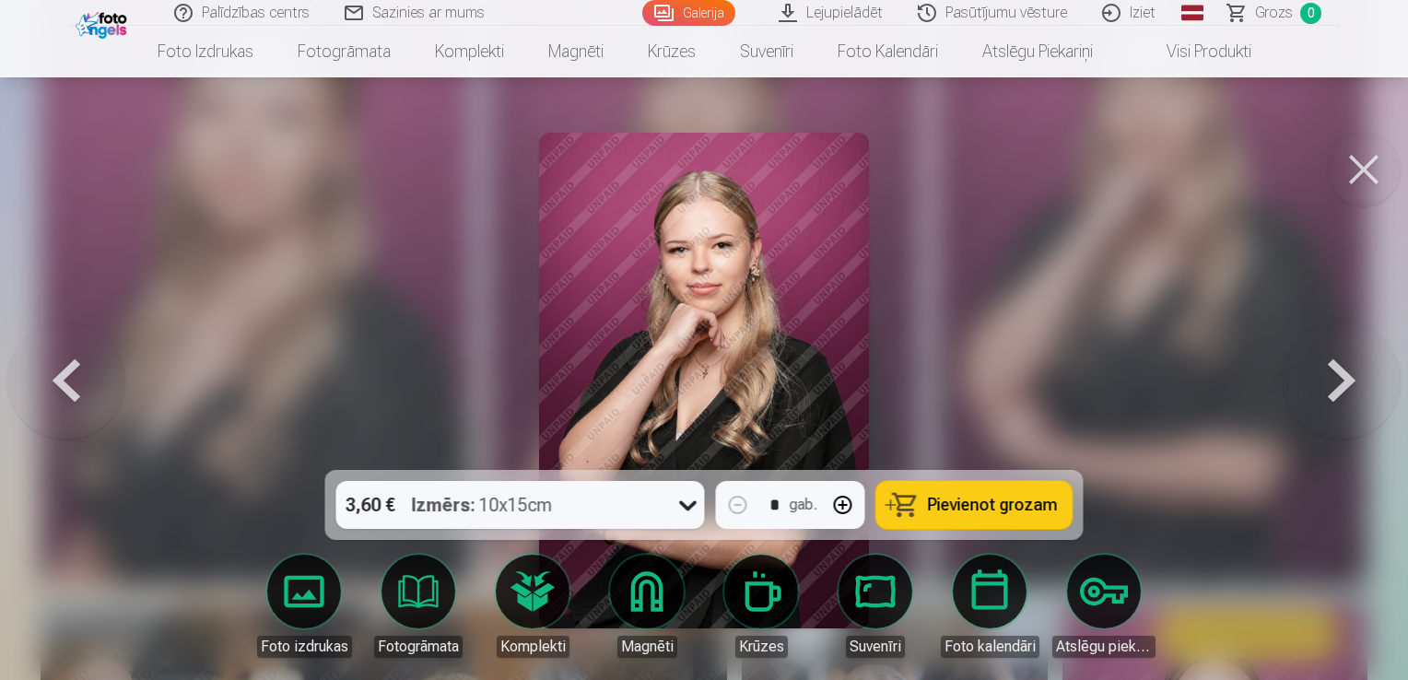
click at [892, 507] on button "Pievienot grozam" at bounding box center [975, 505] width 196 height 48
click at [82, 381] on button at bounding box center [66, 381] width 118 height 142
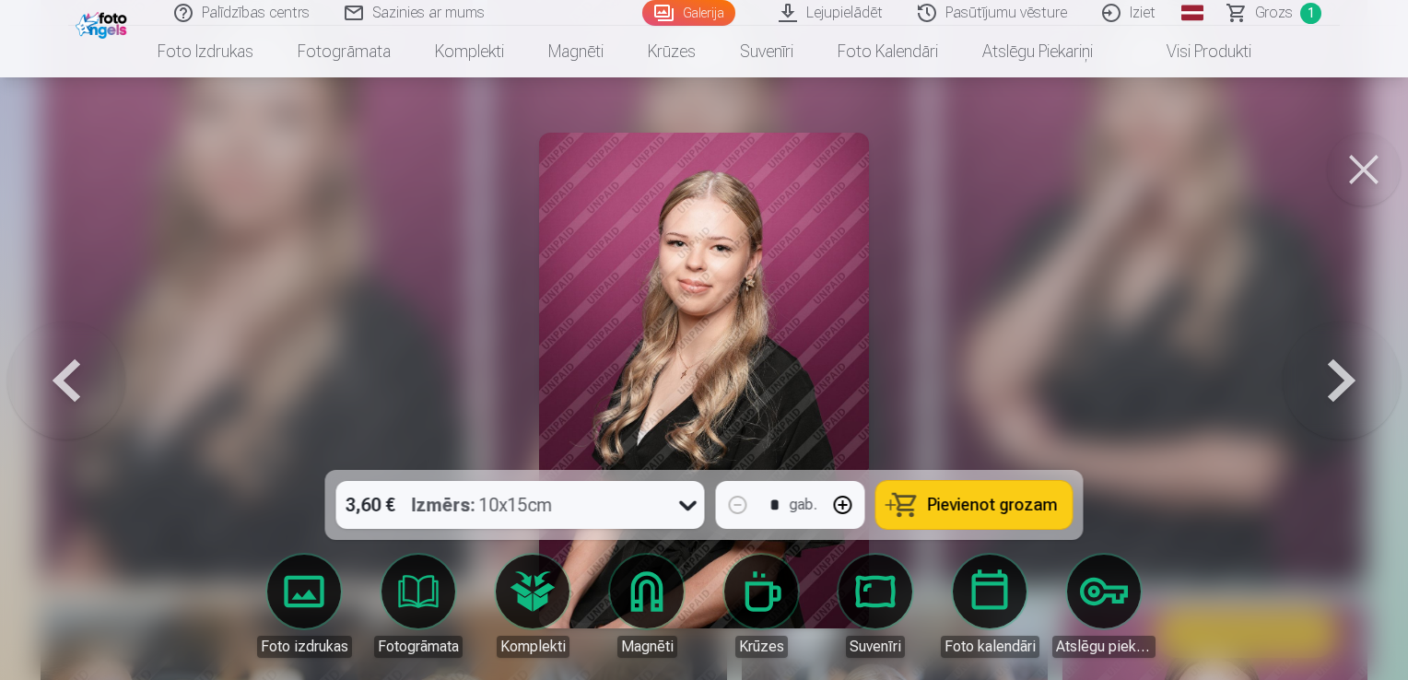
click at [922, 508] on button "Pievienot grozam" at bounding box center [975, 505] width 196 height 48
click at [71, 392] on button at bounding box center [66, 381] width 118 height 142
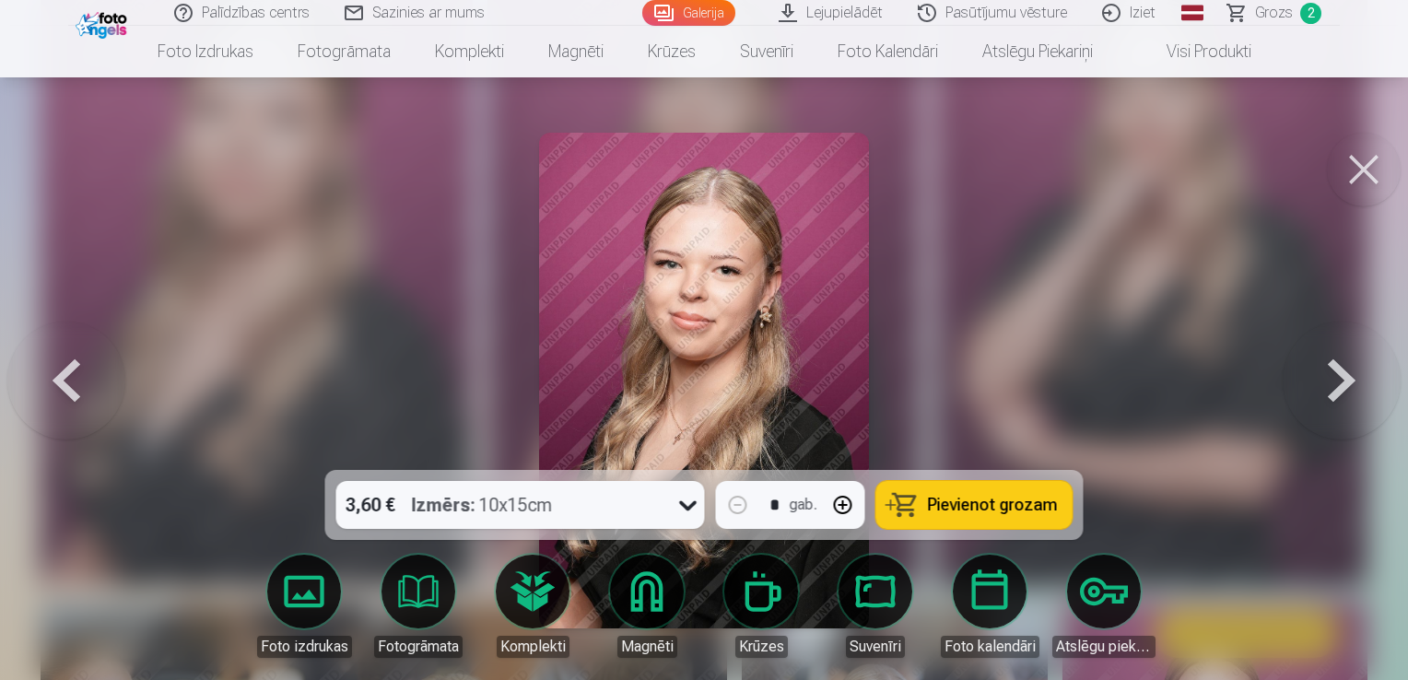
click at [71, 392] on button at bounding box center [66, 381] width 118 height 142
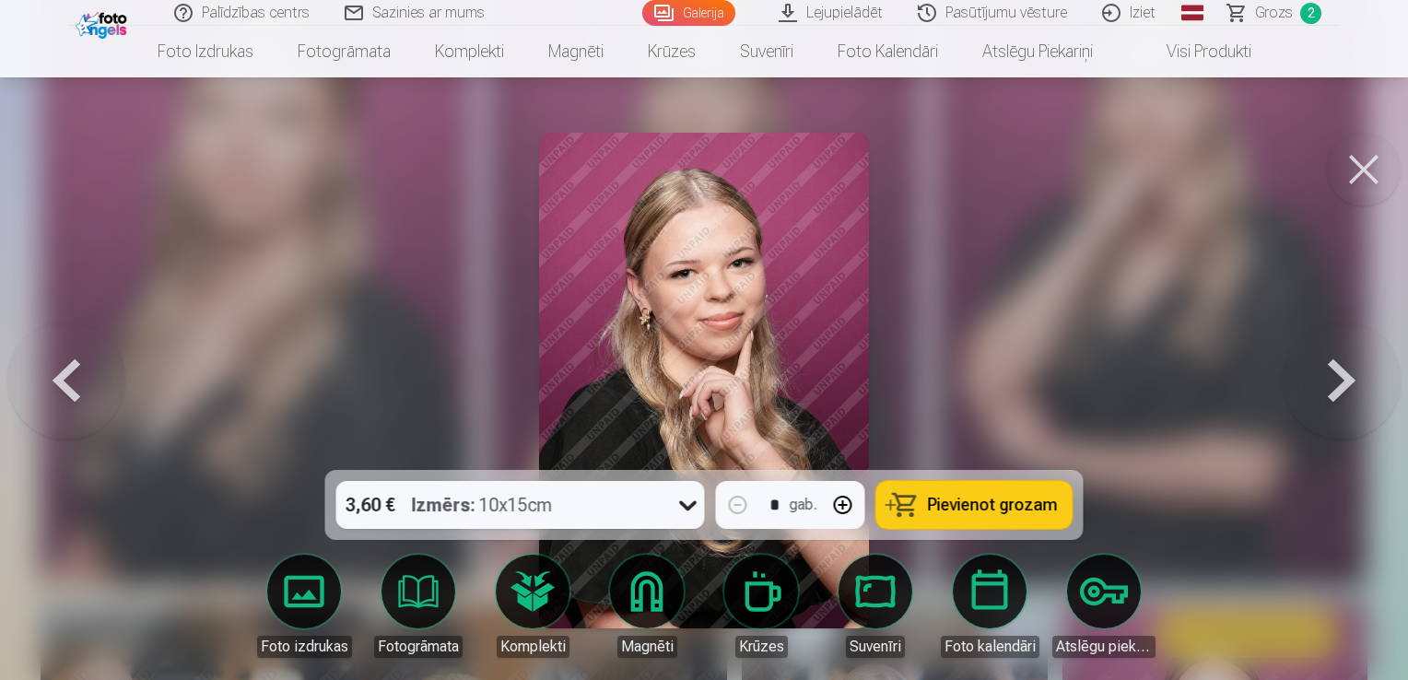
click at [71, 392] on button at bounding box center [66, 381] width 118 height 142
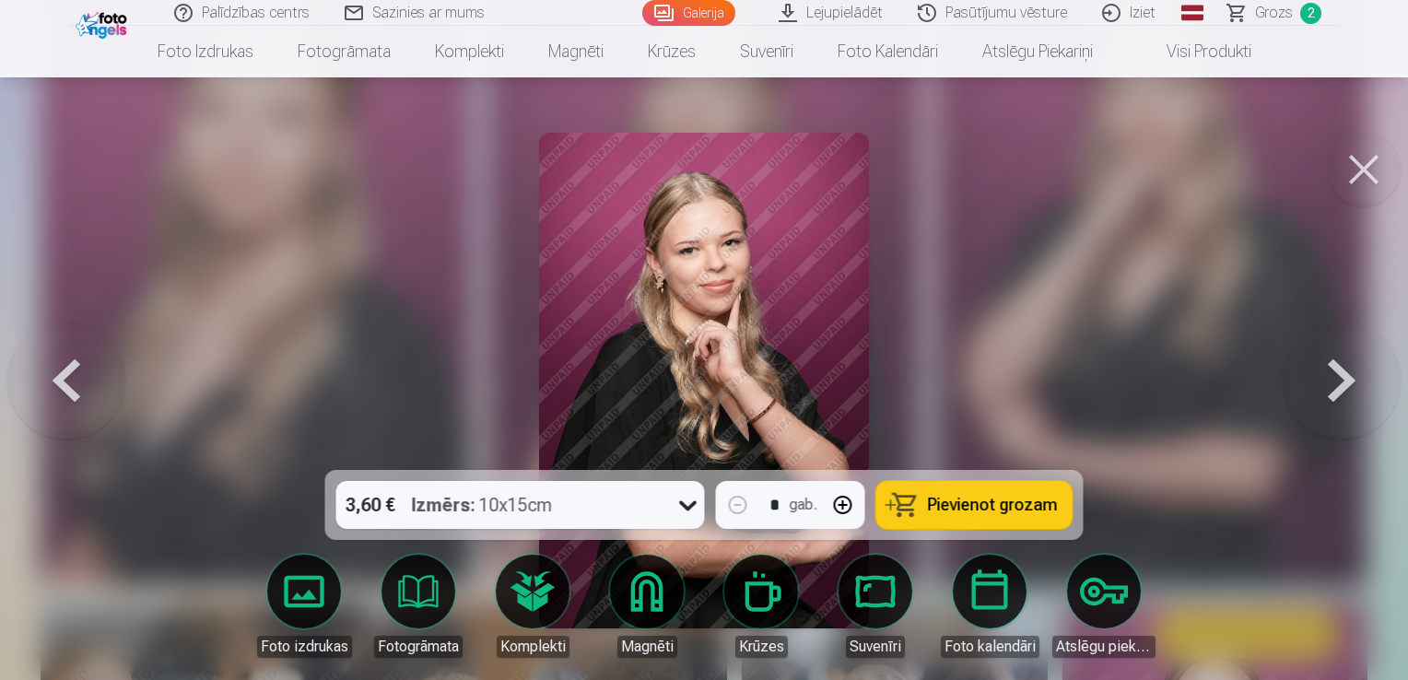
click at [1272, 16] on span "Grozs" at bounding box center [1274, 13] width 38 height 22
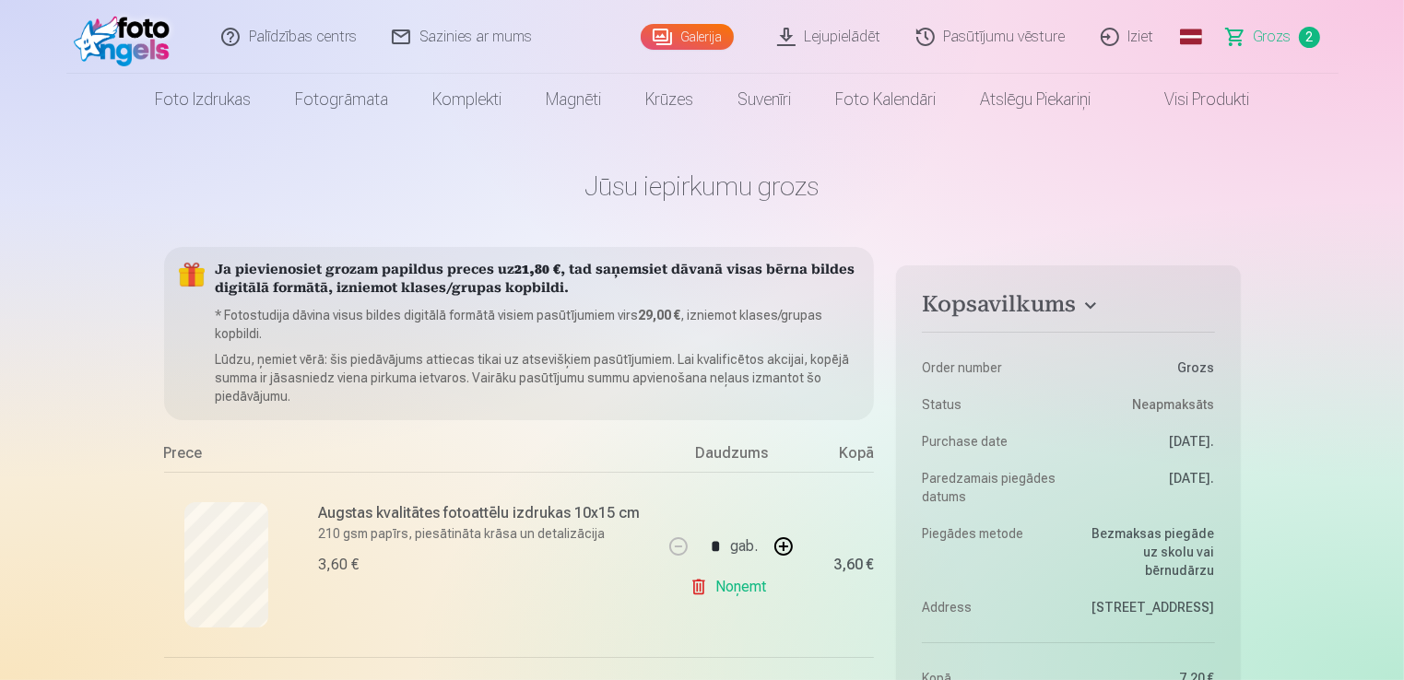
click at [737, 595] on link "Noņemt" at bounding box center [731, 587] width 84 height 37
click at [735, 595] on link "Noņemt" at bounding box center [731, 587] width 84 height 37
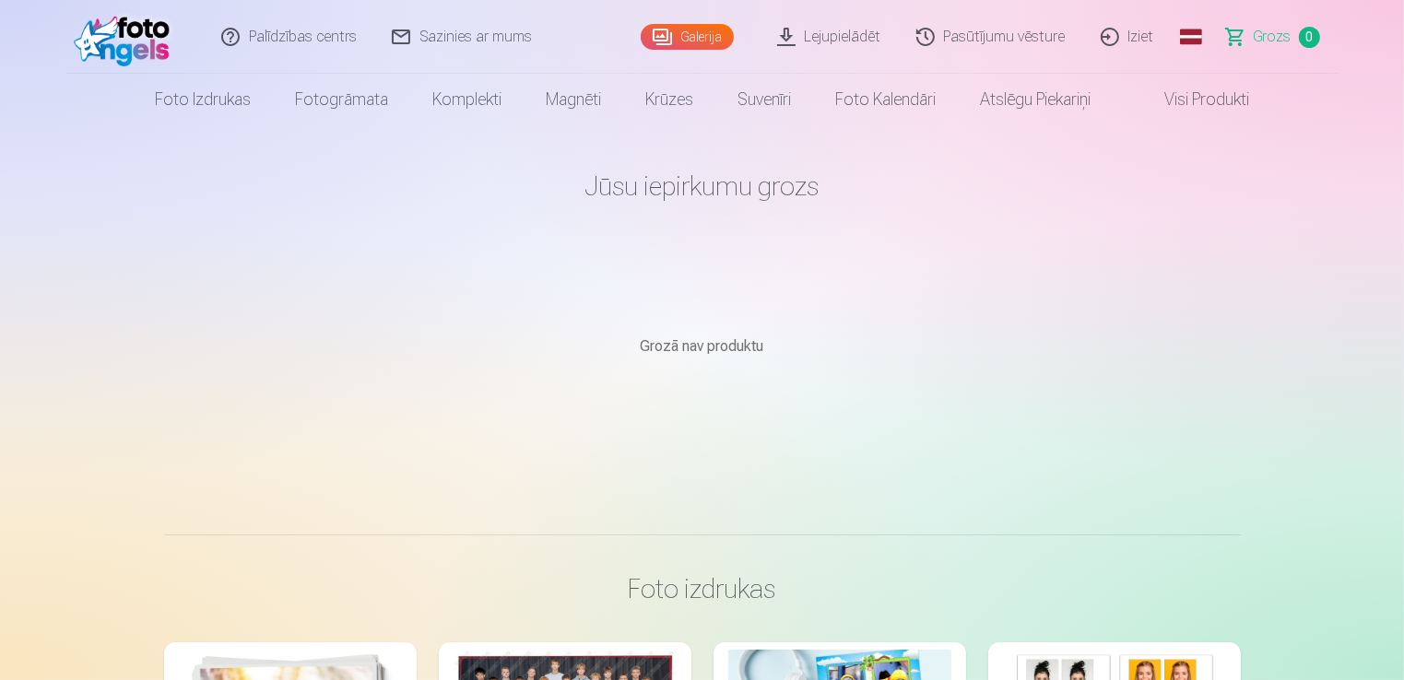
click at [144, 42] on img at bounding box center [127, 36] width 106 height 59
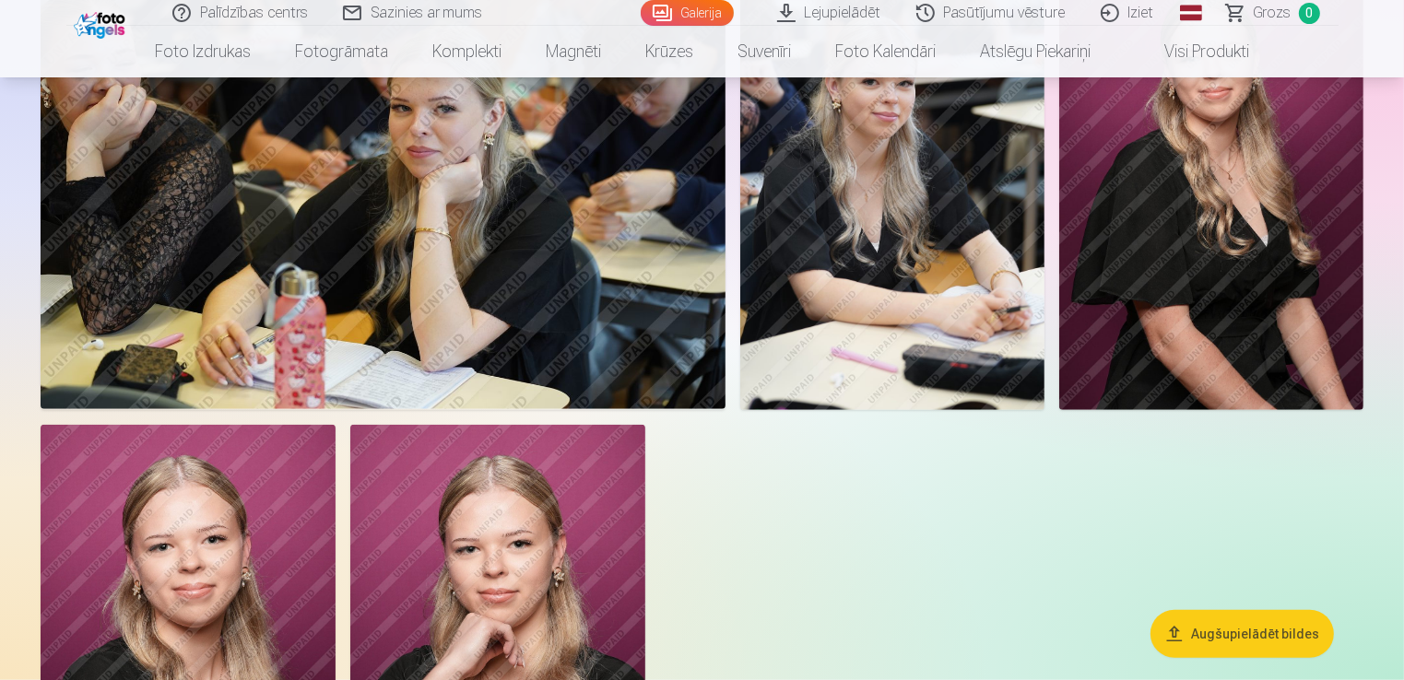
scroll to position [1106, 0]
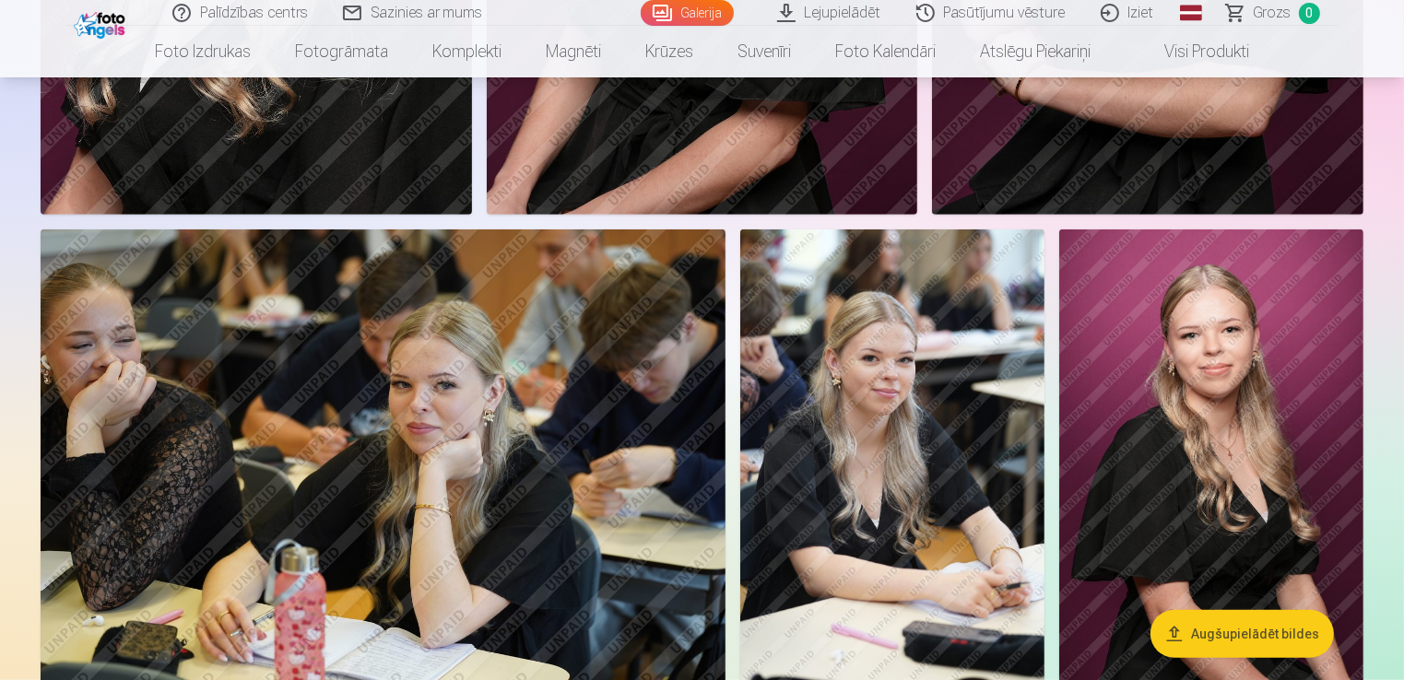
click at [960, 366] on img at bounding box center [892, 458] width 304 height 456
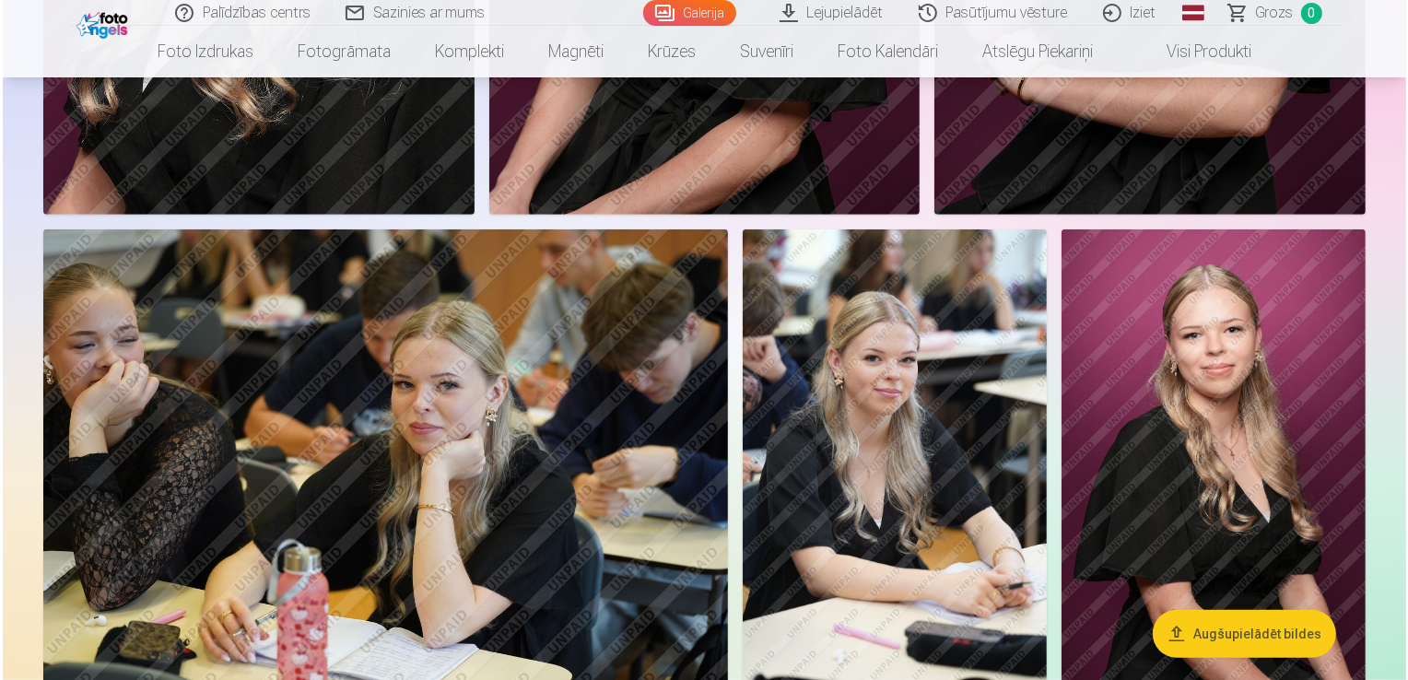
scroll to position [1107, 0]
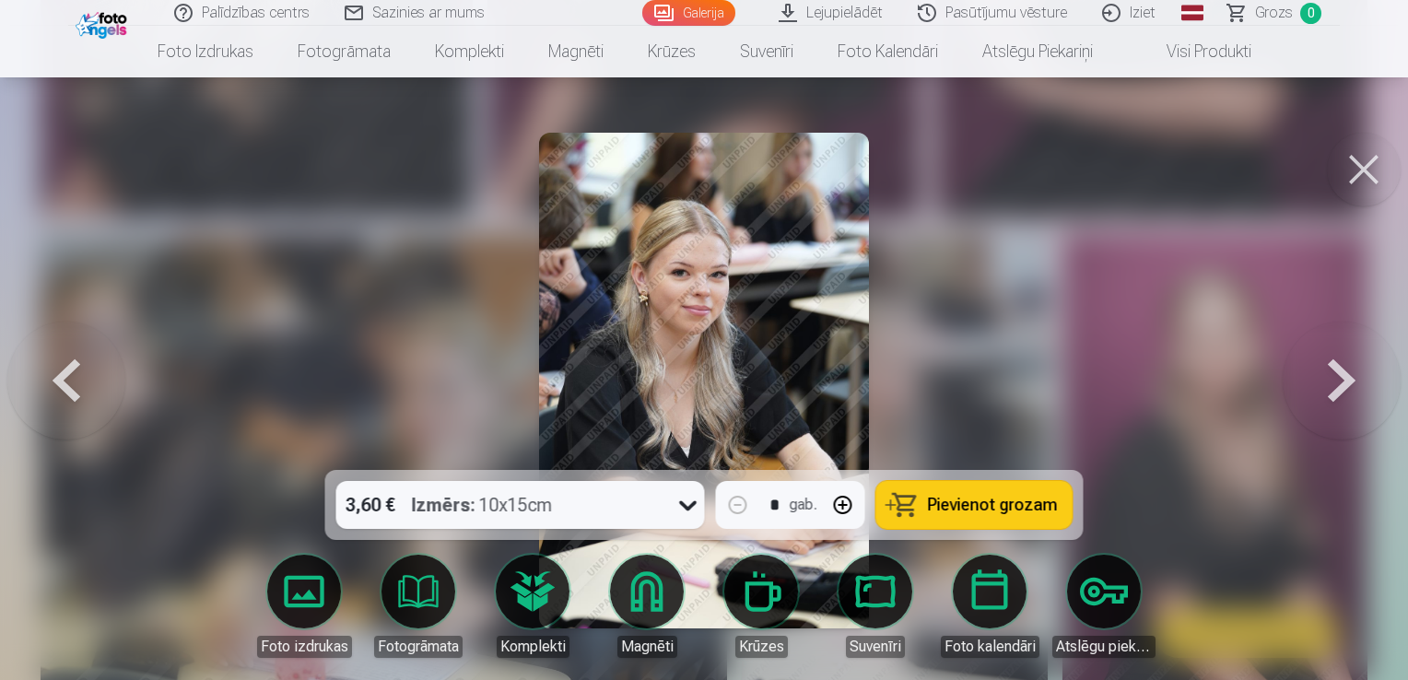
click at [1357, 185] on button at bounding box center [1364, 170] width 74 height 74
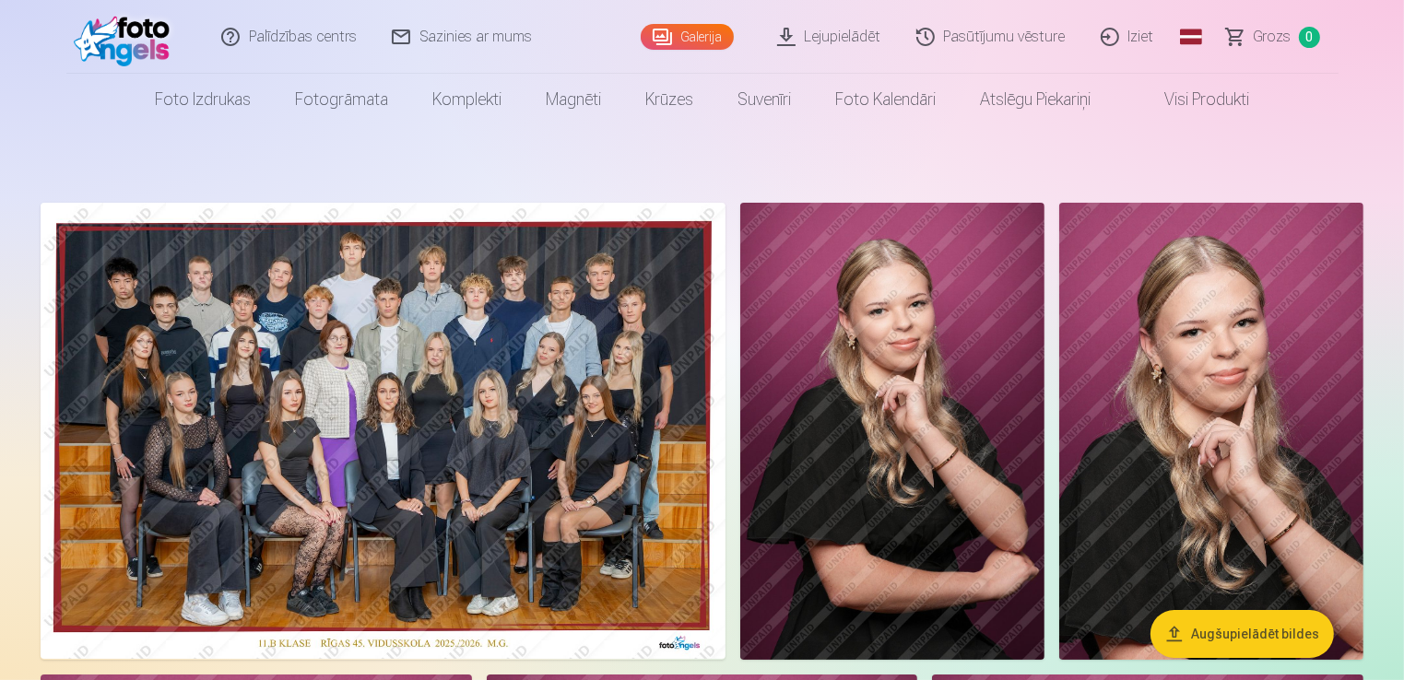
click at [1300, 412] on img at bounding box center [1211, 431] width 304 height 457
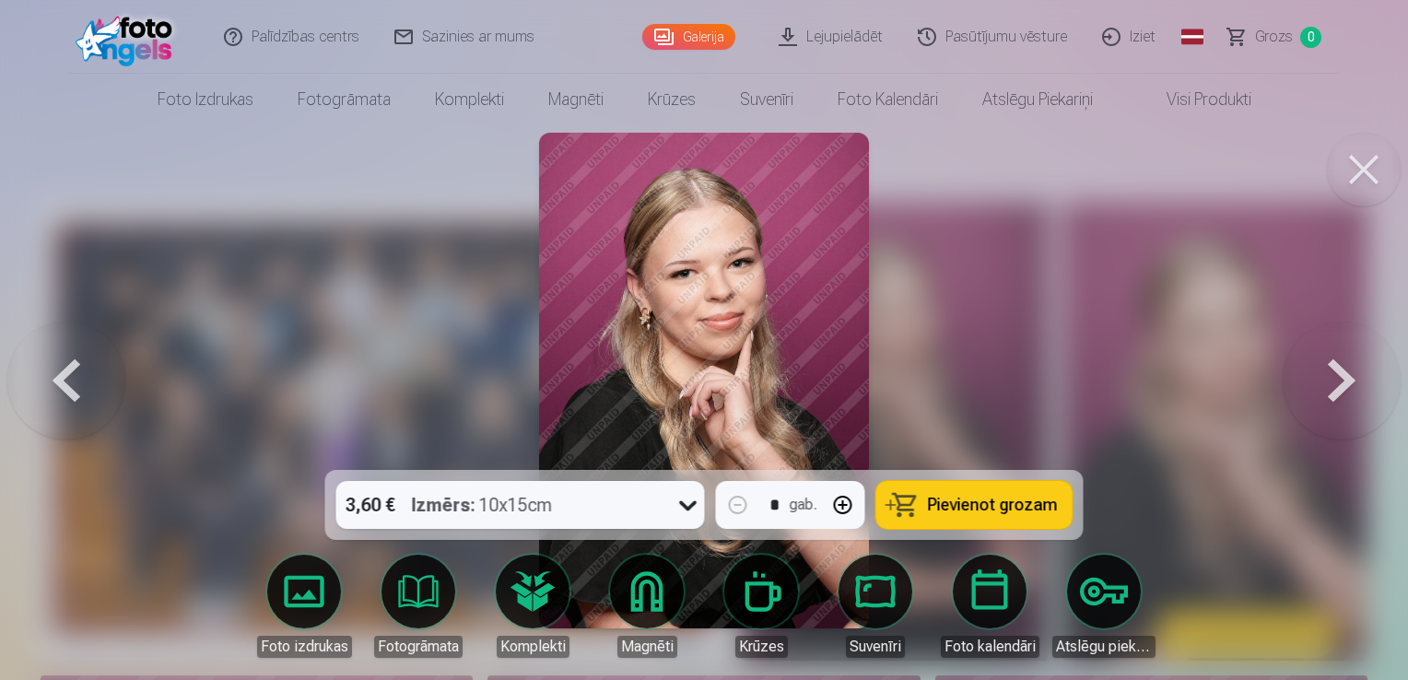
click at [1338, 171] on button at bounding box center [1364, 170] width 74 height 74
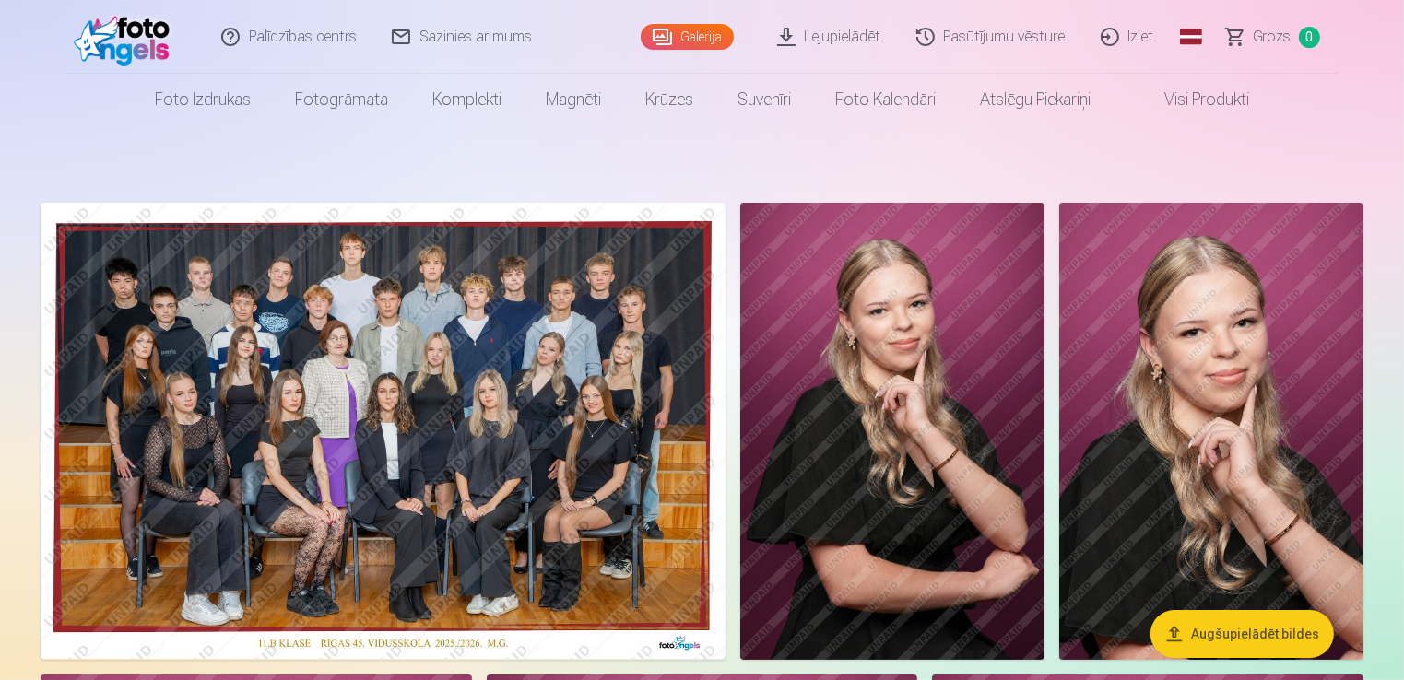
click at [395, 316] on img at bounding box center [383, 431] width 685 height 456
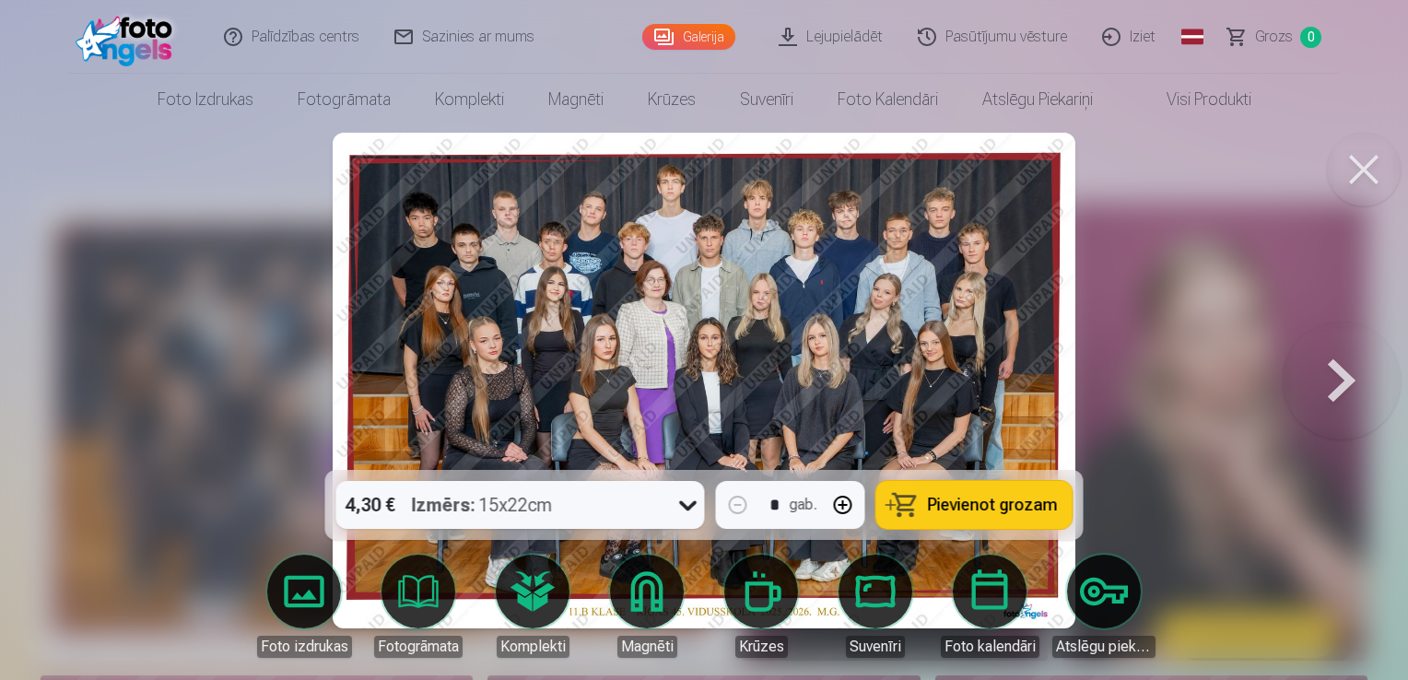
click at [1351, 173] on button at bounding box center [1364, 170] width 74 height 74
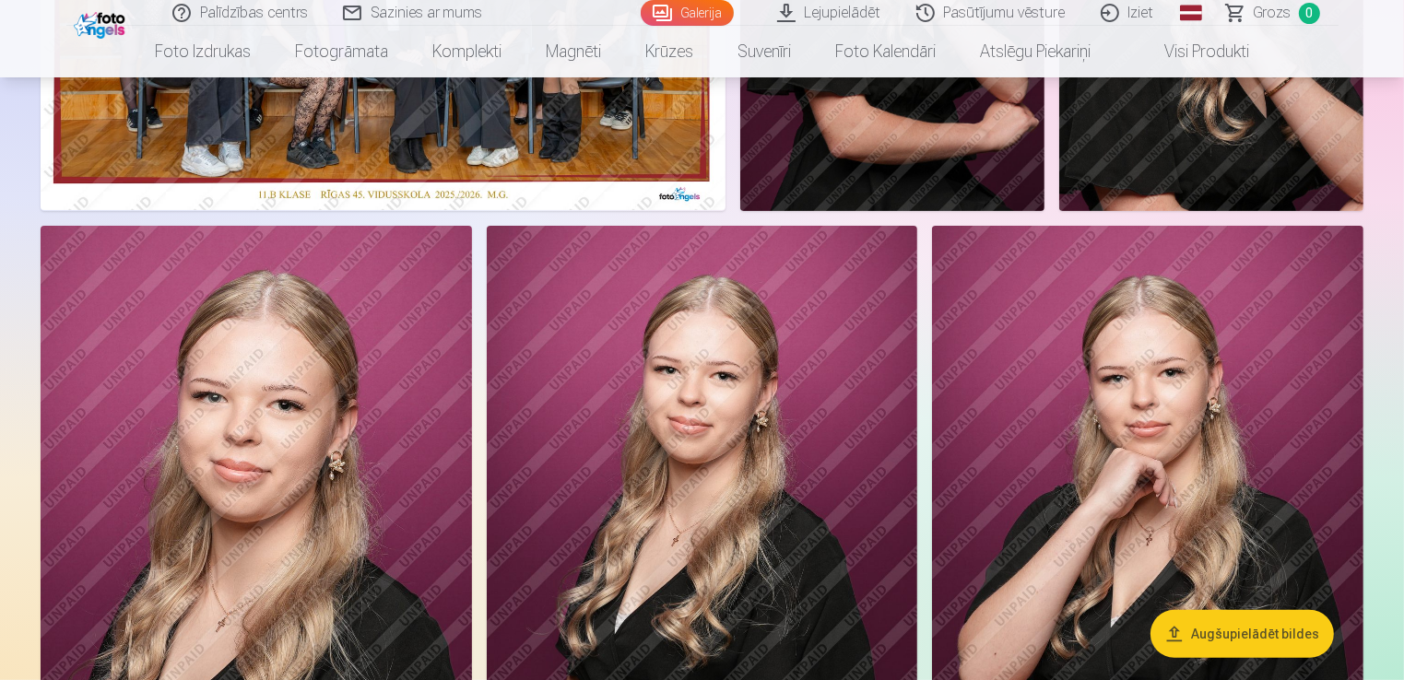
scroll to position [461, 0]
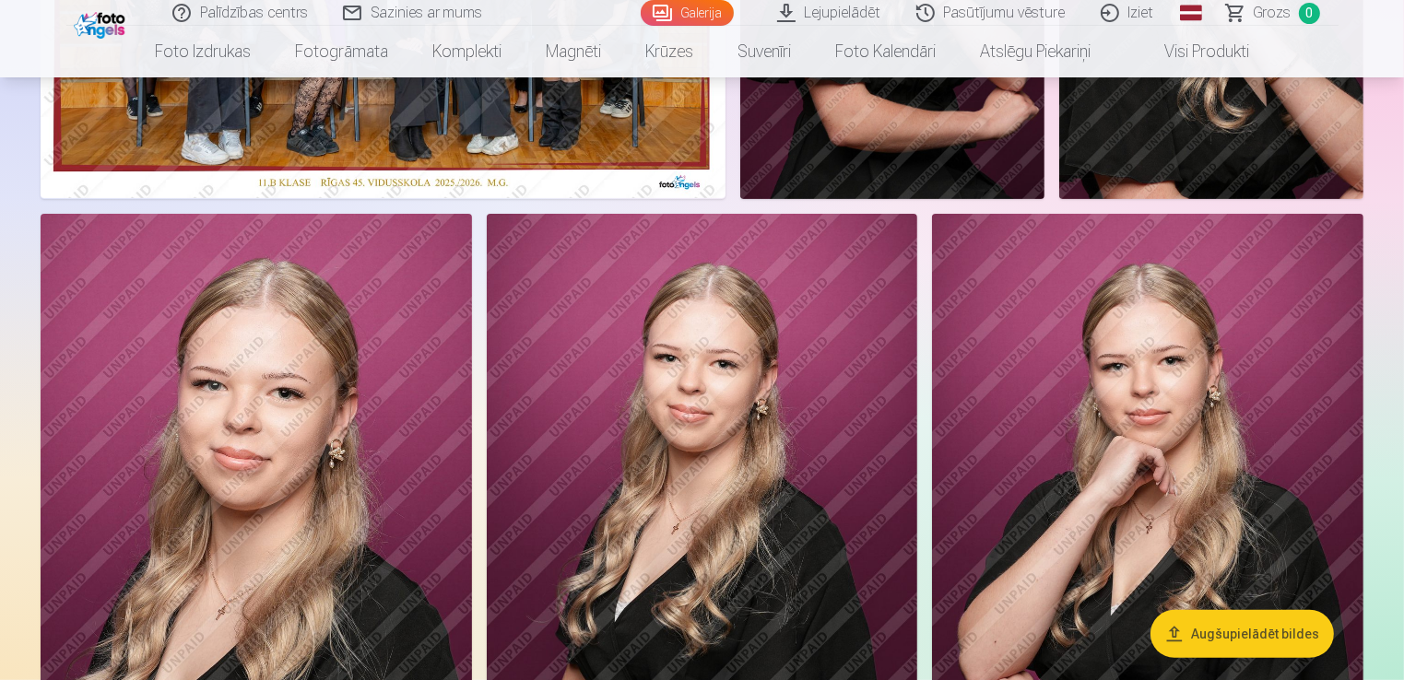
click at [1181, 355] on img at bounding box center [1147, 537] width 431 height 647
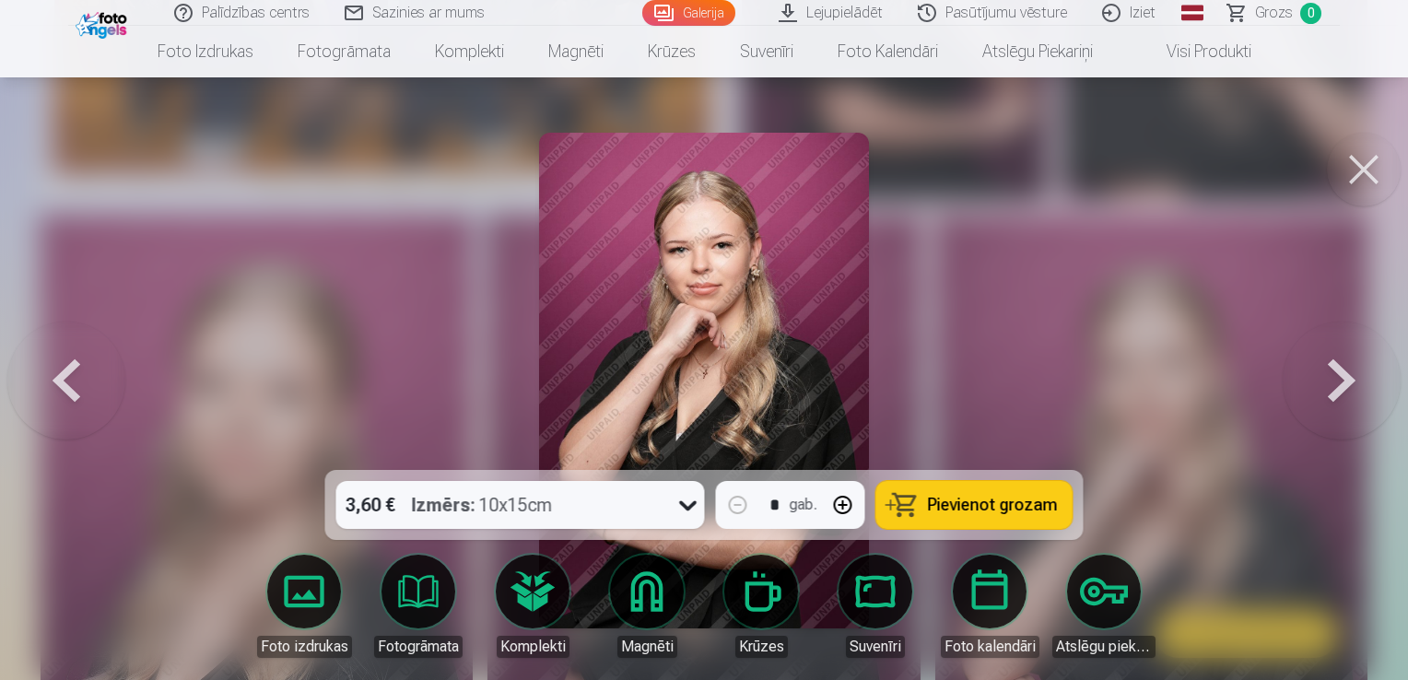
click at [1346, 164] on button at bounding box center [1364, 170] width 74 height 74
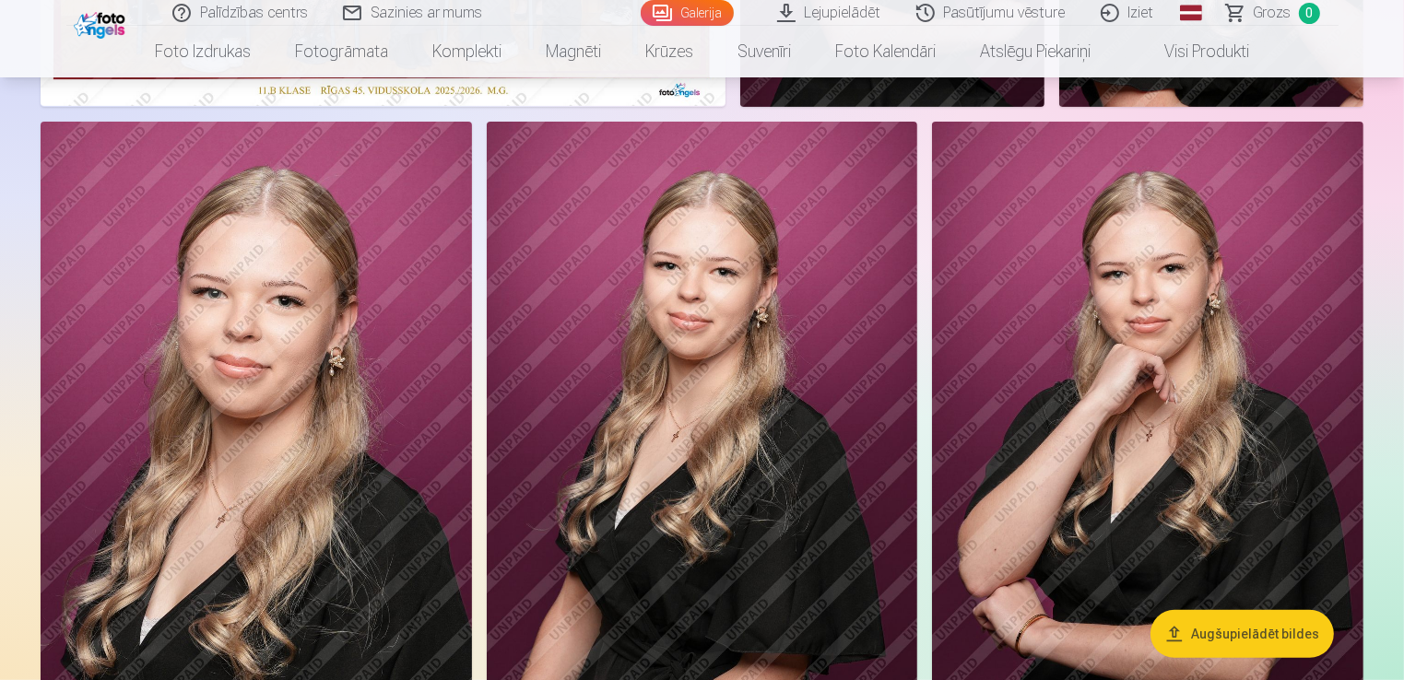
scroll to position [92, 0]
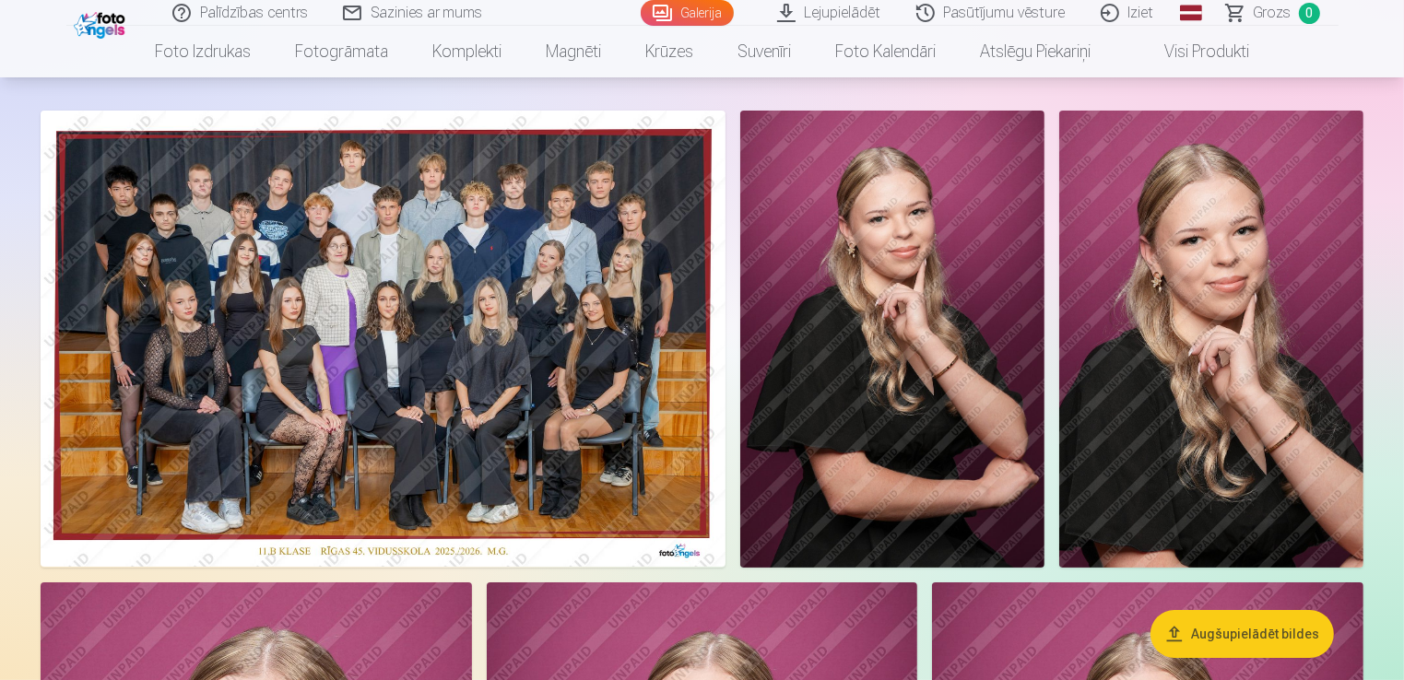
click at [568, 330] on img at bounding box center [383, 339] width 685 height 456
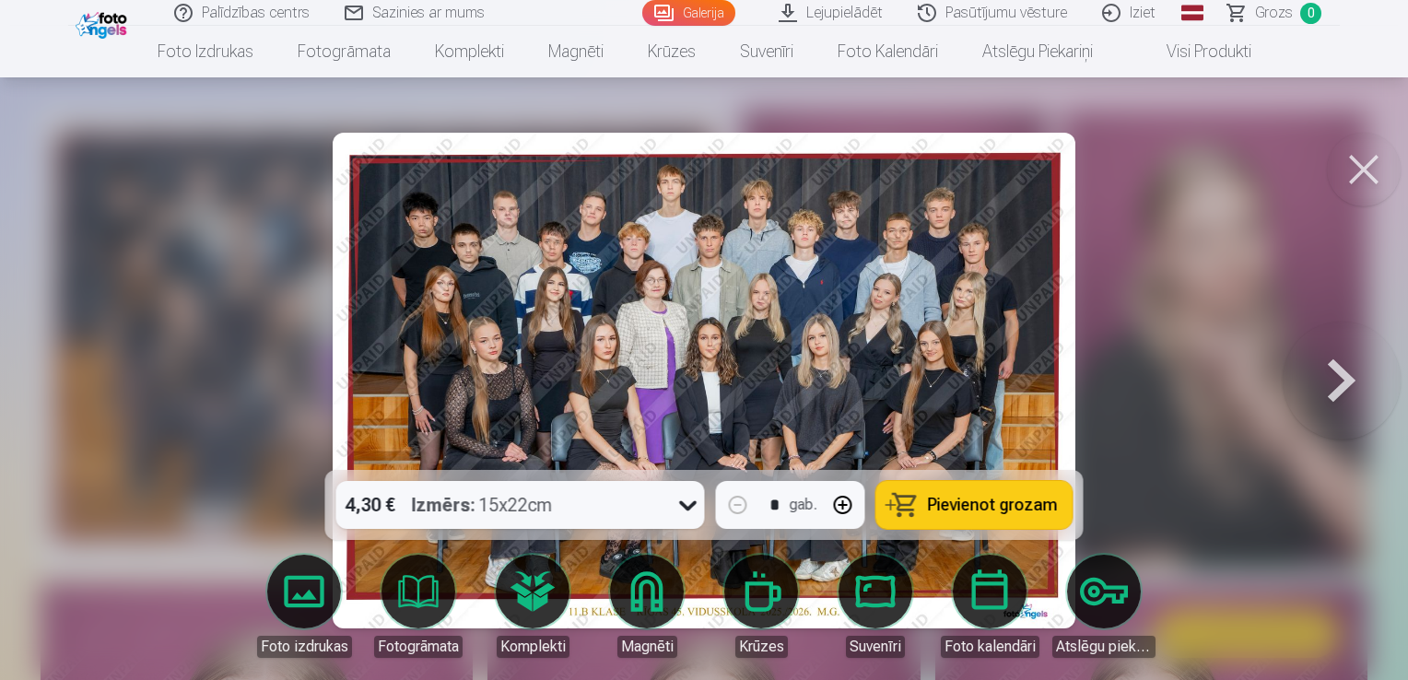
click at [1348, 400] on button at bounding box center [1342, 381] width 118 height 142
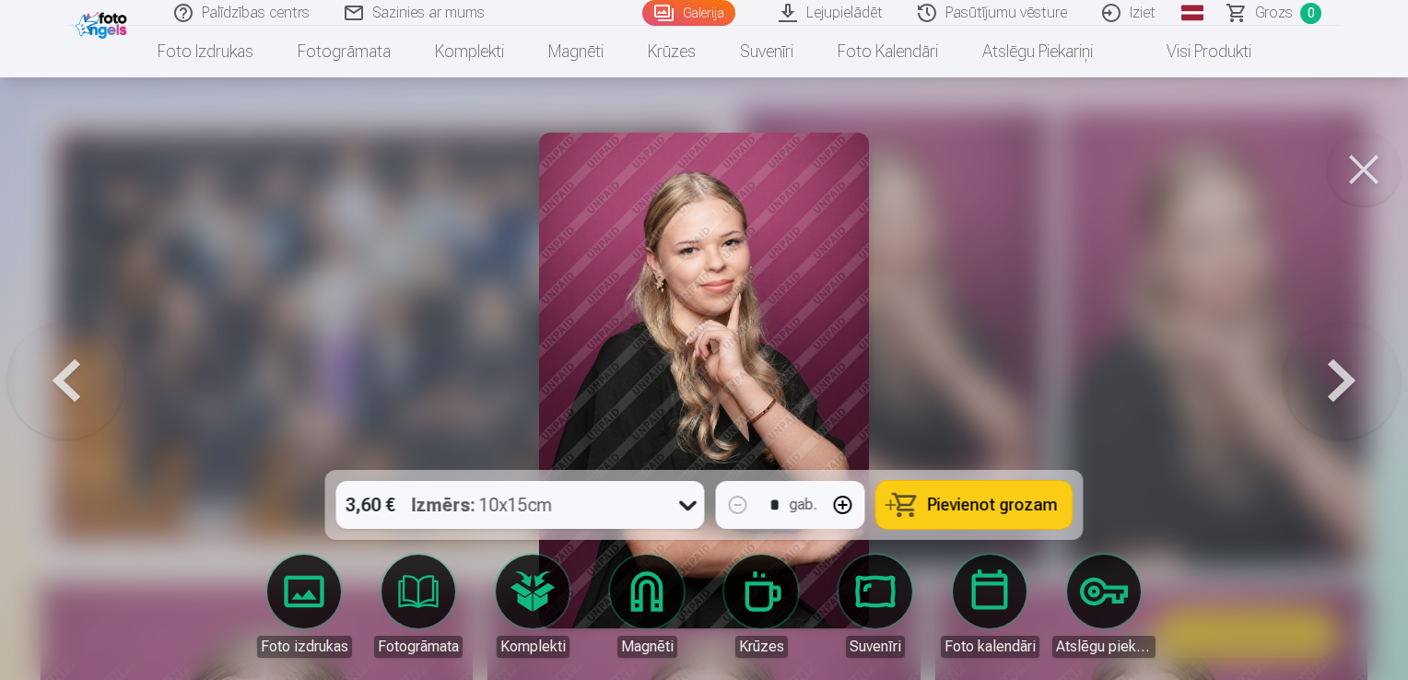
click at [1348, 400] on button at bounding box center [1342, 381] width 118 height 142
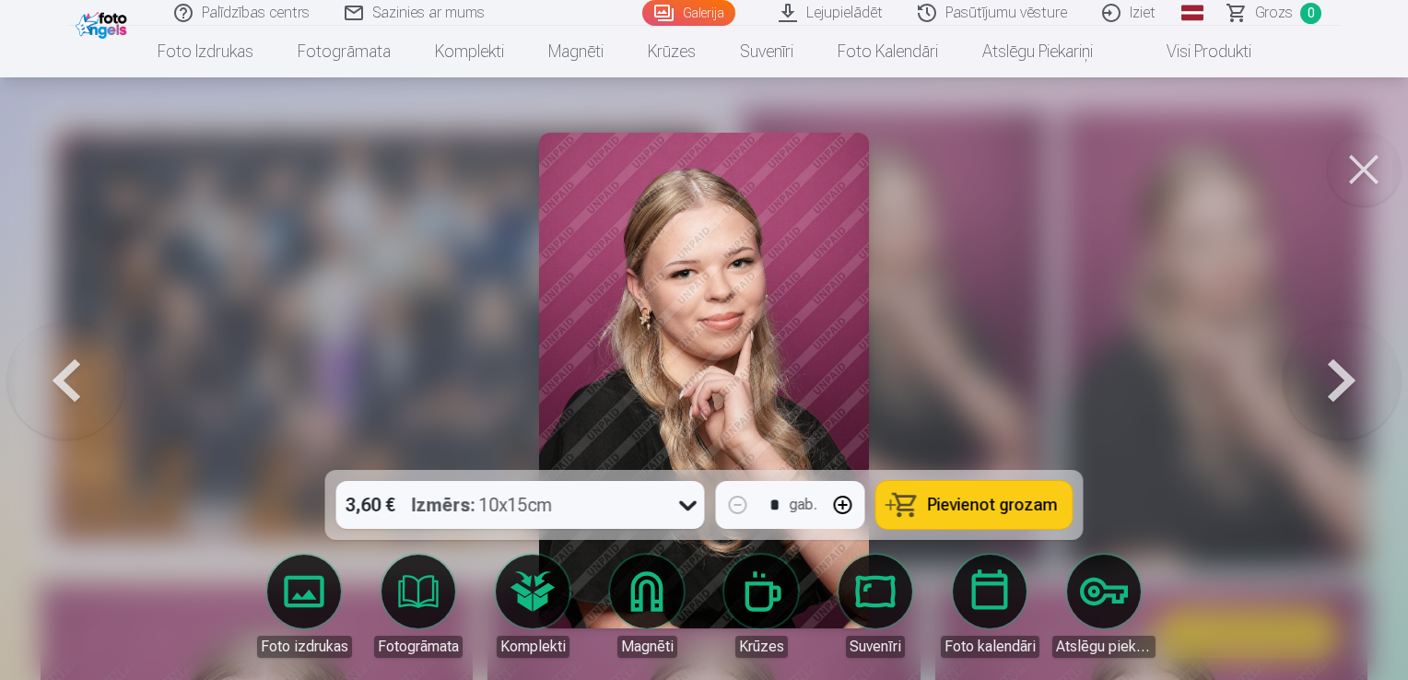
click at [1348, 400] on button at bounding box center [1342, 381] width 118 height 142
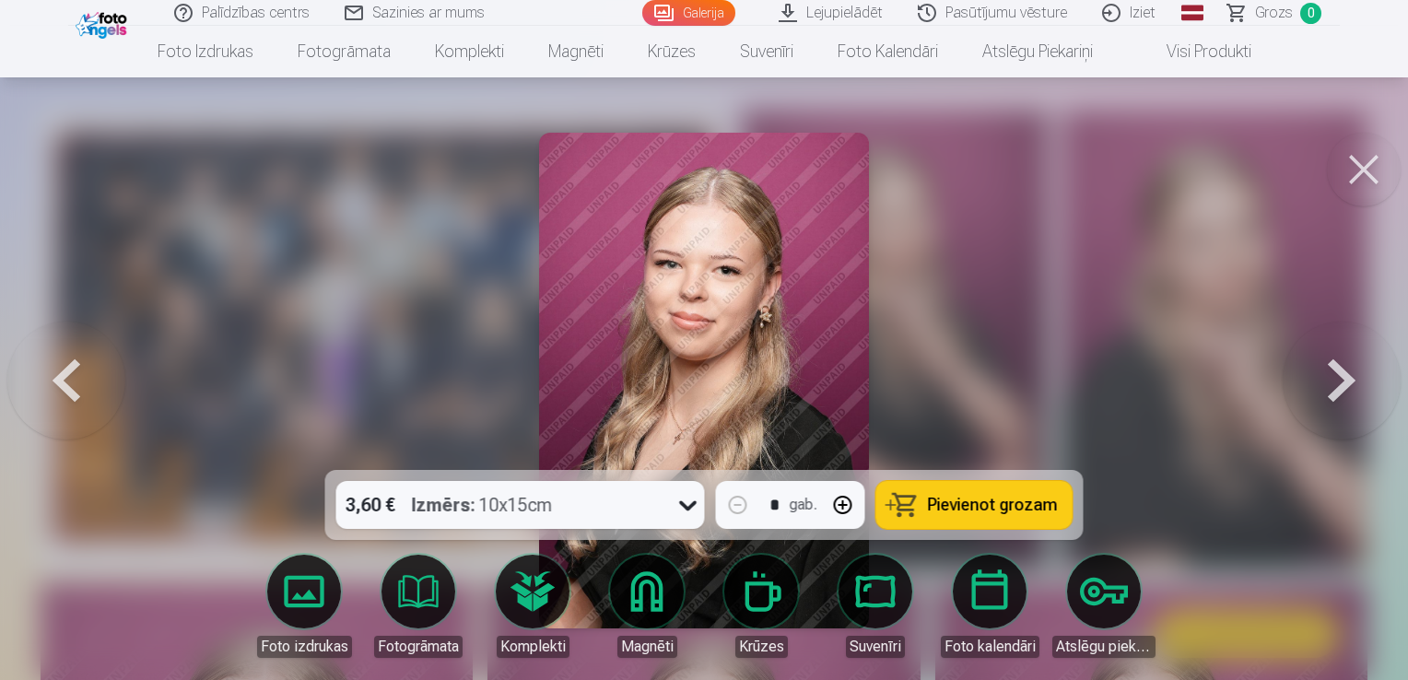
click at [1348, 400] on button at bounding box center [1342, 381] width 118 height 142
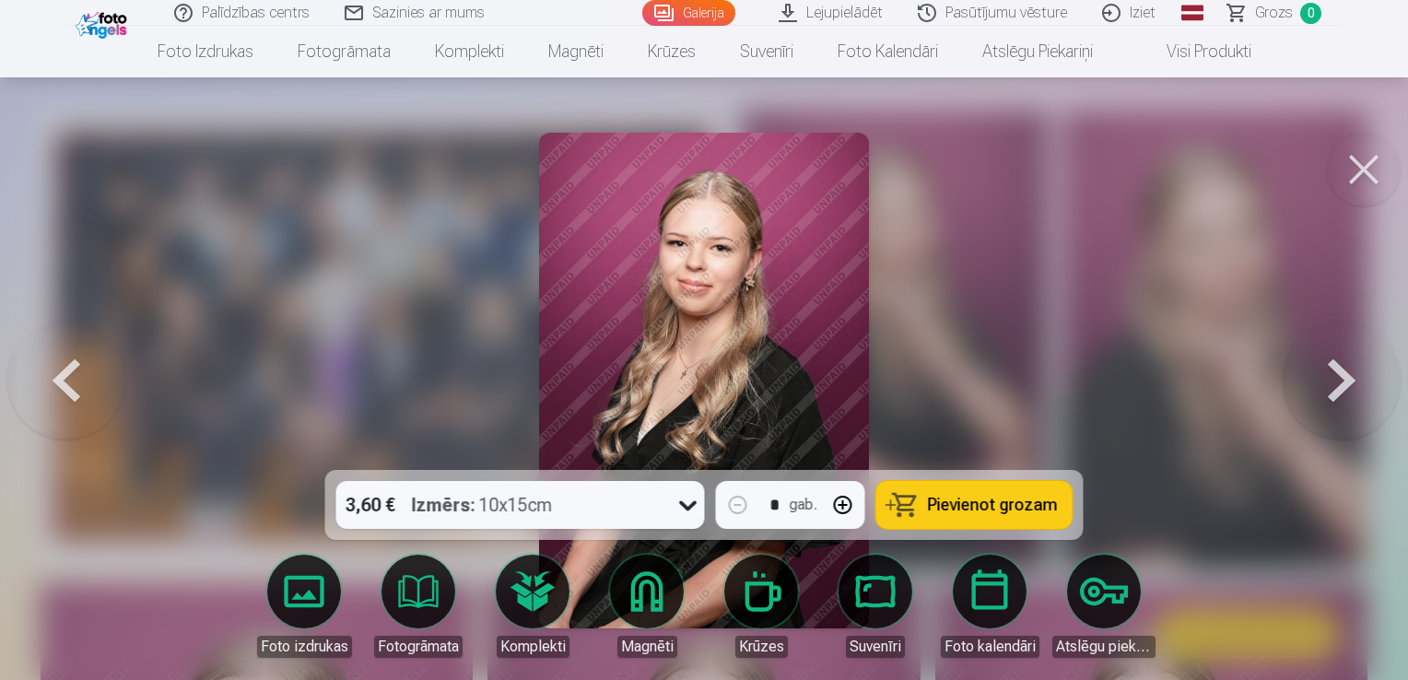
click at [1348, 400] on button at bounding box center [1342, 381] width 118 height 142
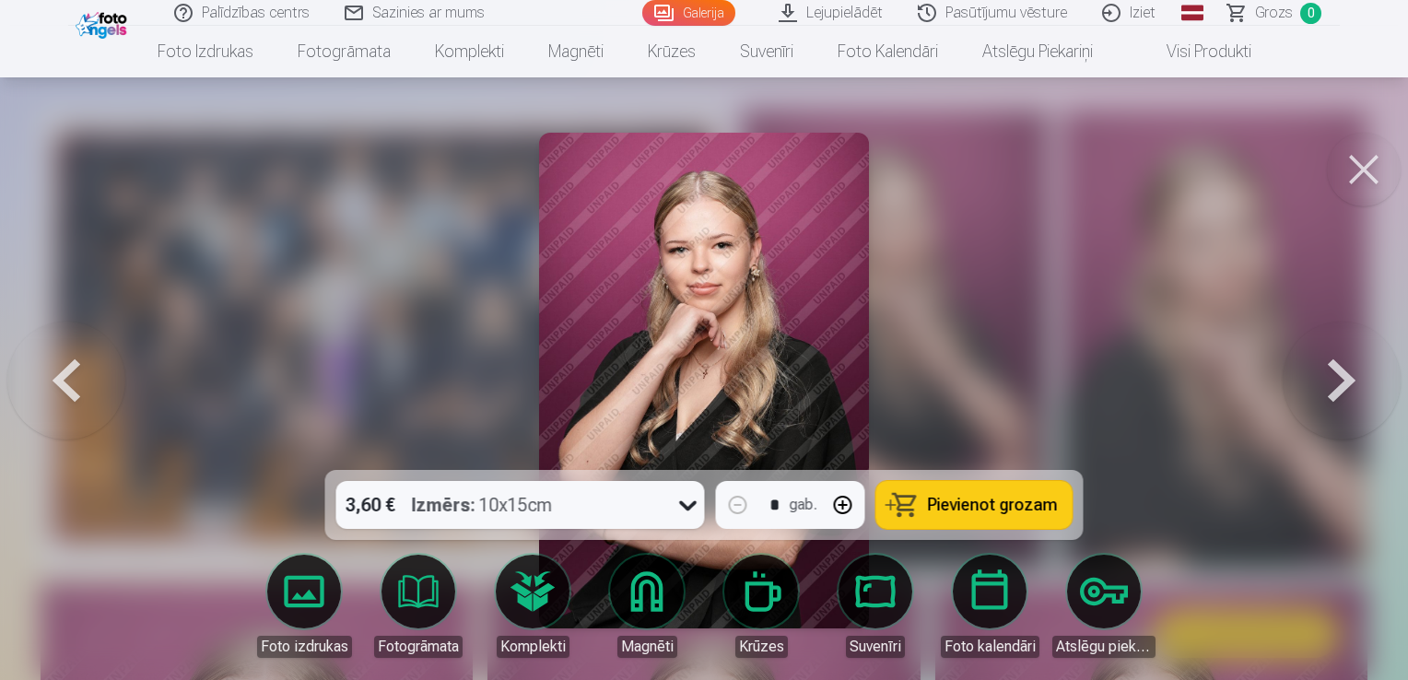
click at [1348, 400] on button at bounding box center [1342, 381] width 118 height 142
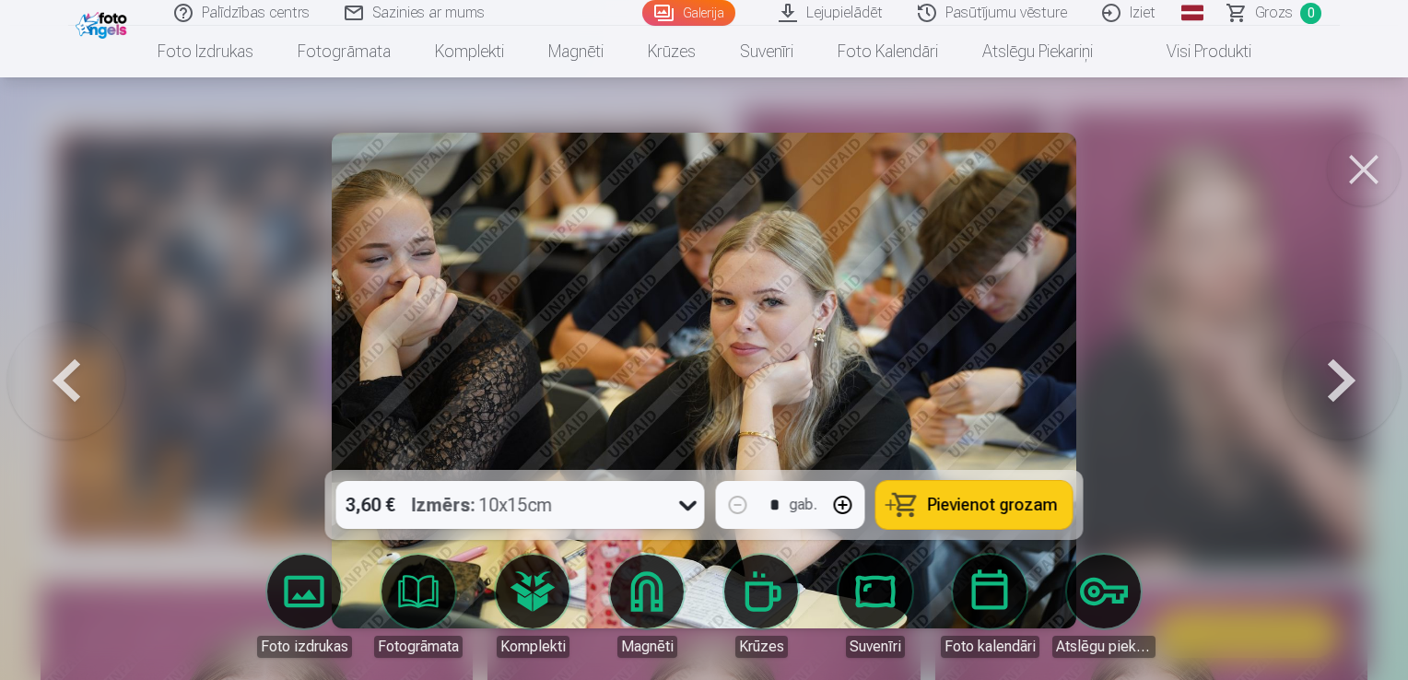
click at [1348, 400] on button at bounding box center [1342, 381] width 118 height 142
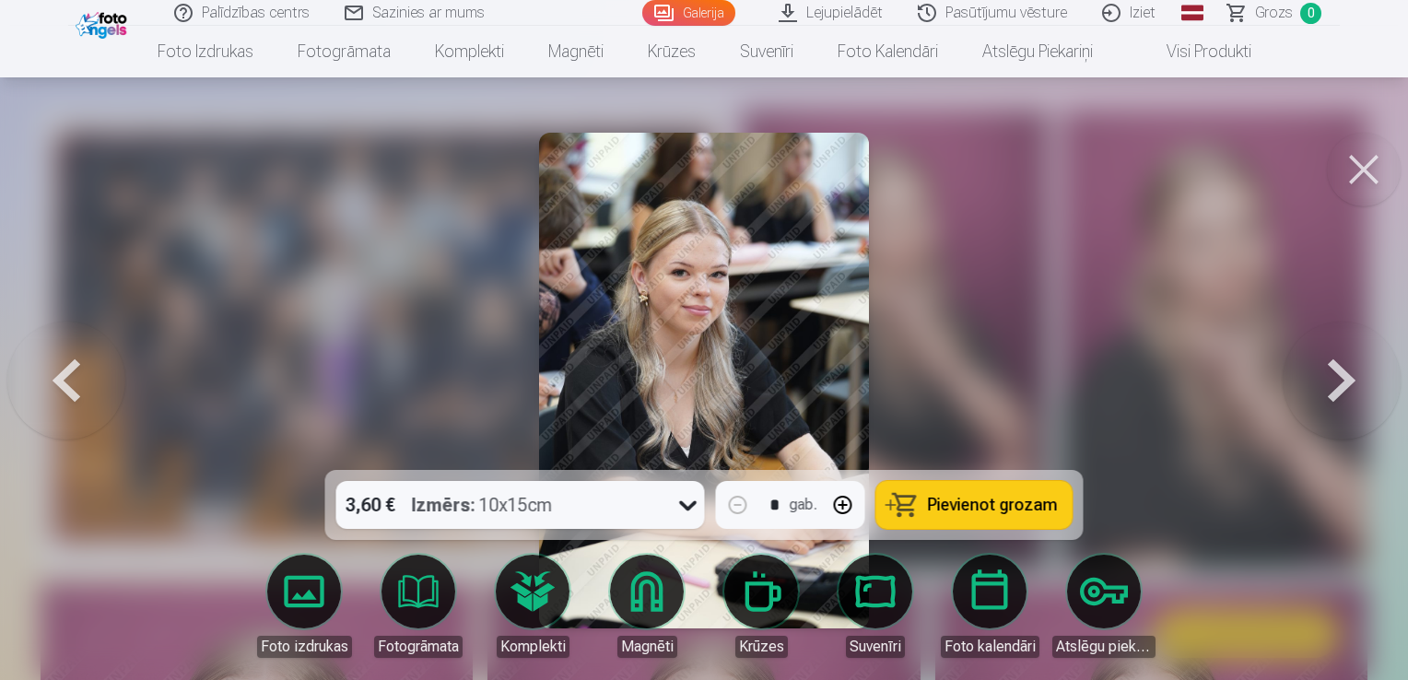
click at [1348, 400] on button at bounding box center [1342, 381] width 118 height 142
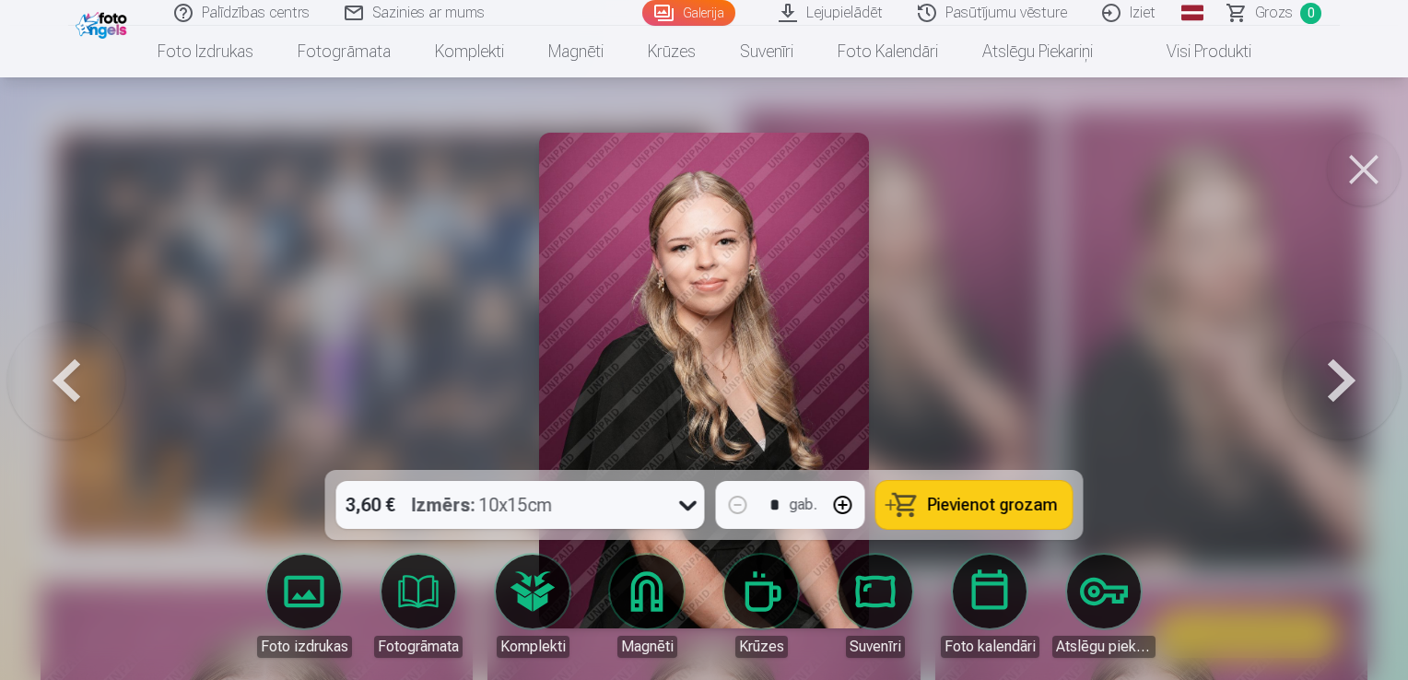
click at [907, 496] on button "Pievienot grozam" at bounding box center [975, 505] width 196 height 48
click at [1337, 375] on button at bounding box center [1342, 381] width 118 height 142
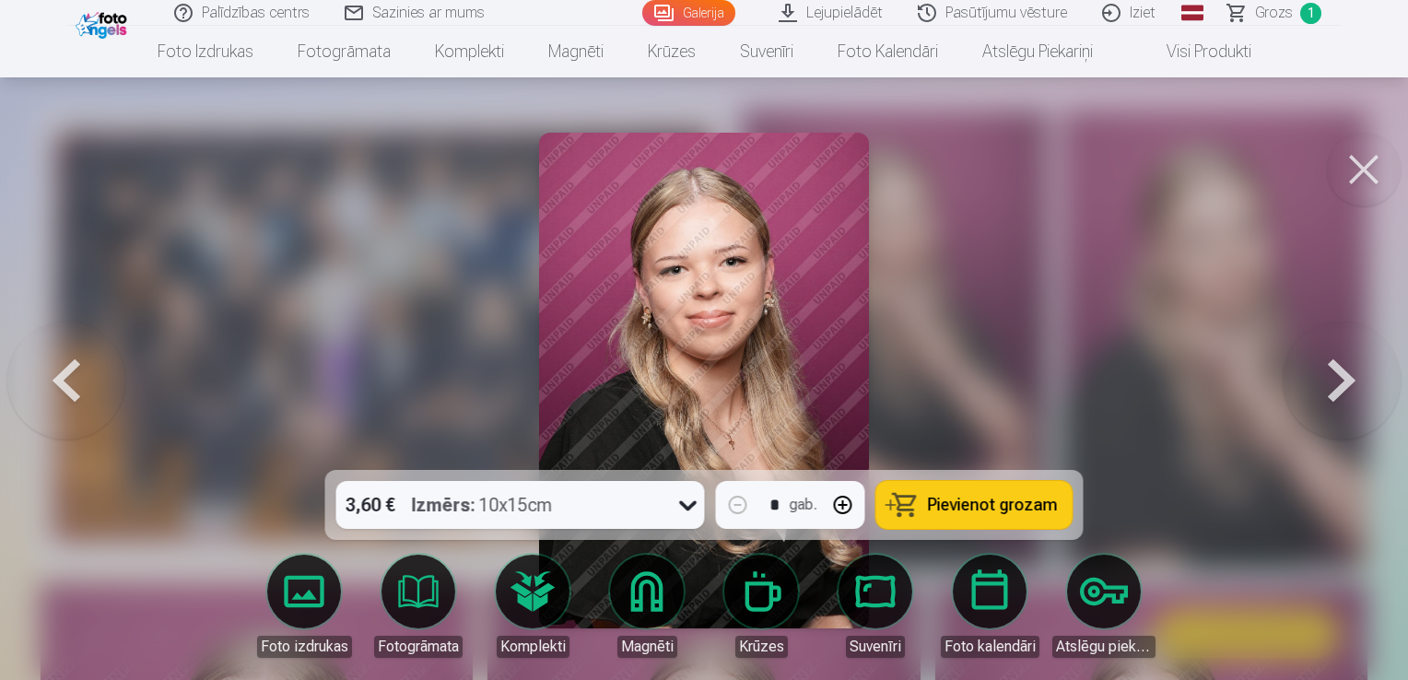
click at [1335, 375] on button at bounding box center [1342, 381] width 118 height 142
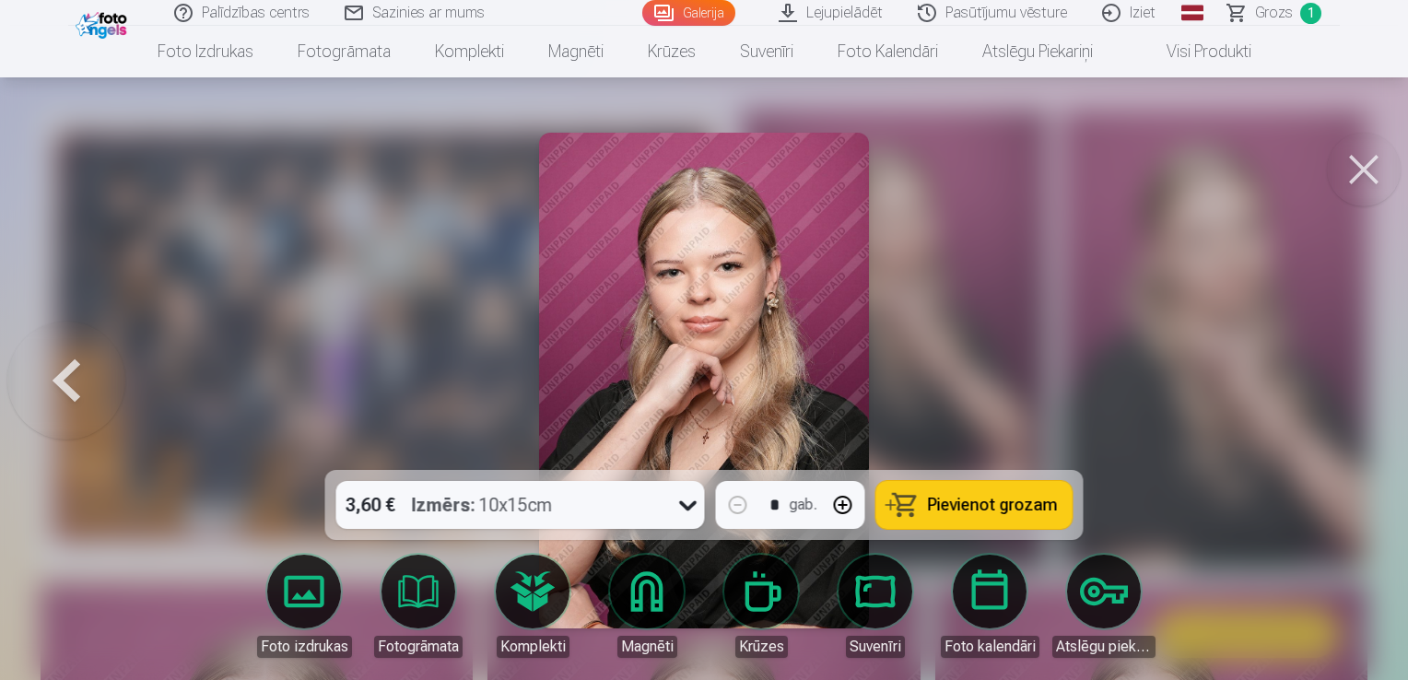
click at [1335, 375] on div at bounding box center [704, 340] width 1408 height 680
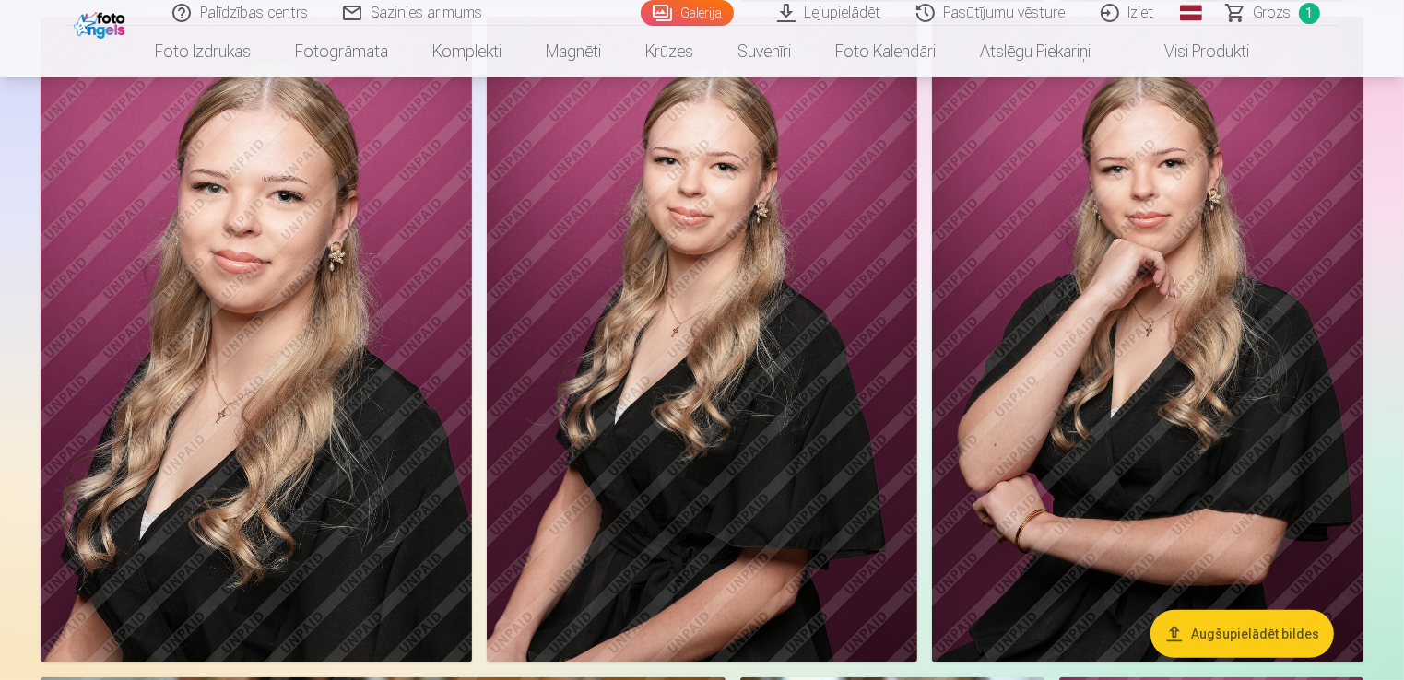
scroll to position [553, 0]
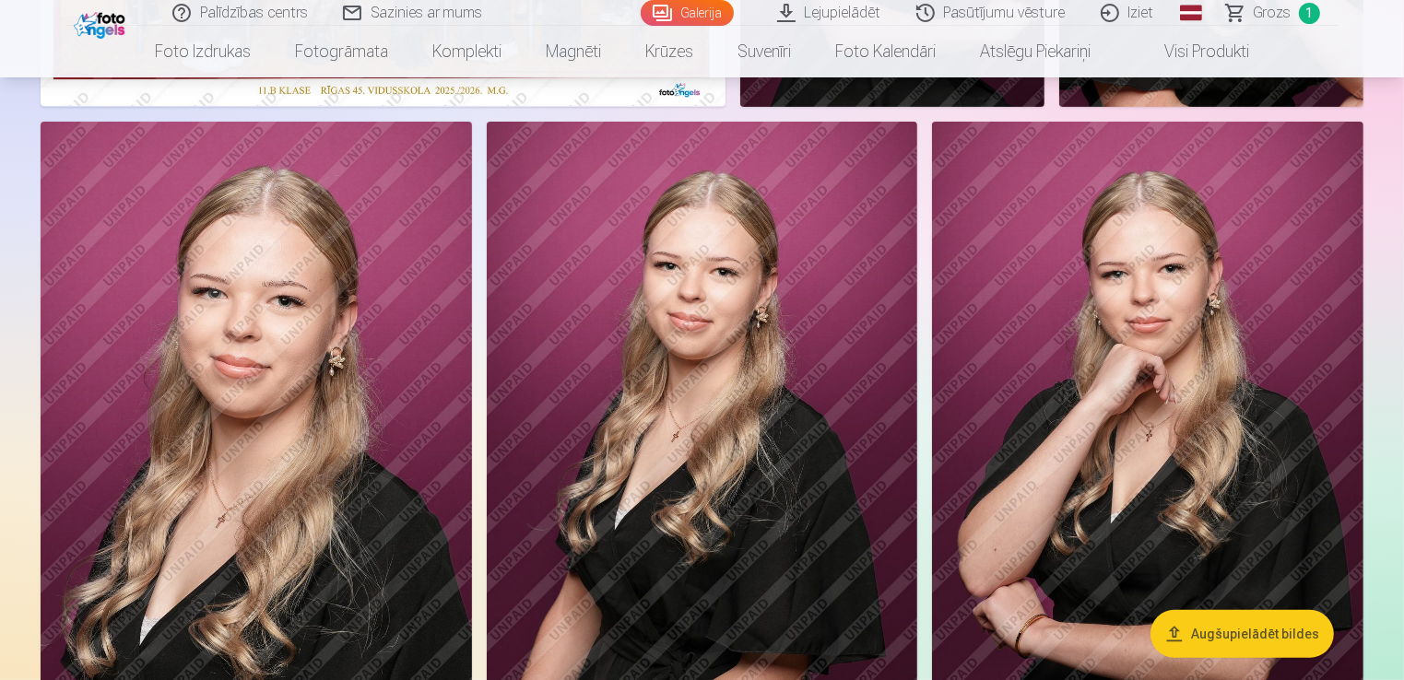
click at [805, 392] on img at bounding box center [702, 445] width 431 height 647
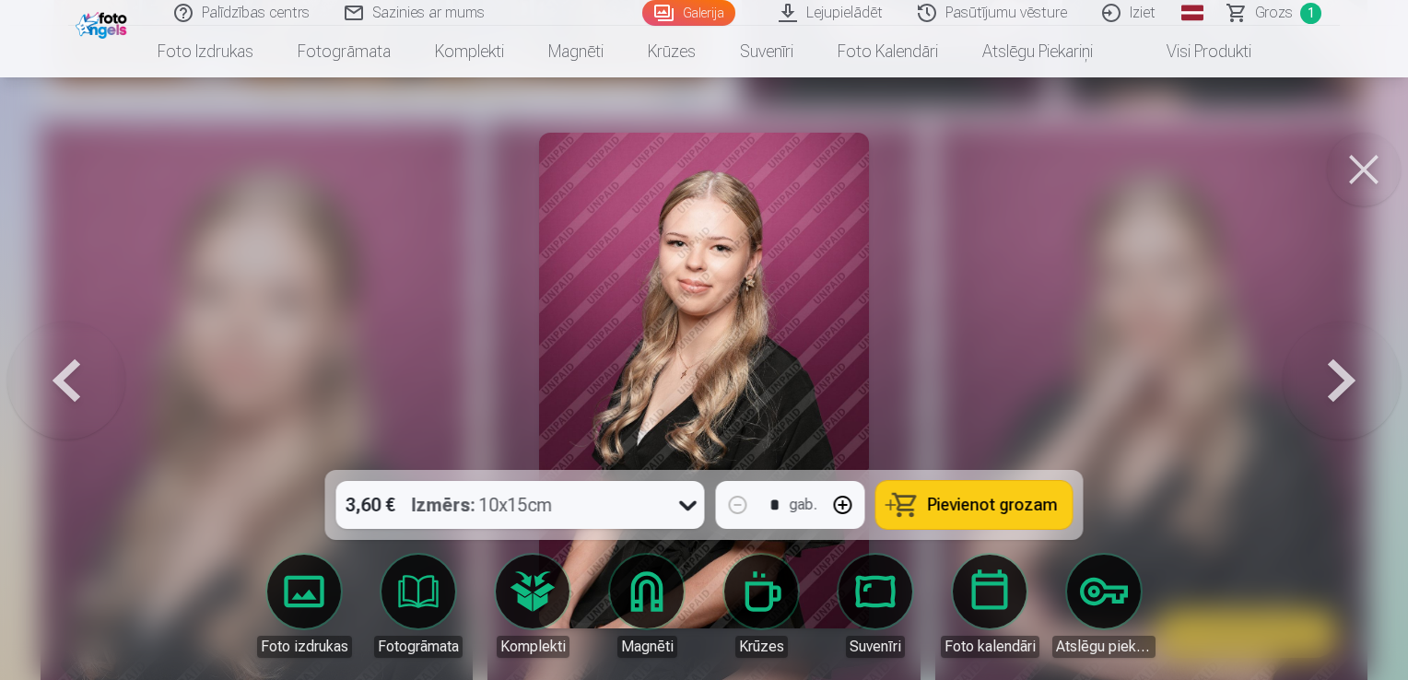
click at [958, 512] on span "Pievienot grozam" at bounding box center [993, 505] width 130 height 17
click at [1357, 167] on button at bounding box center [1364, 170] width 74 height 74
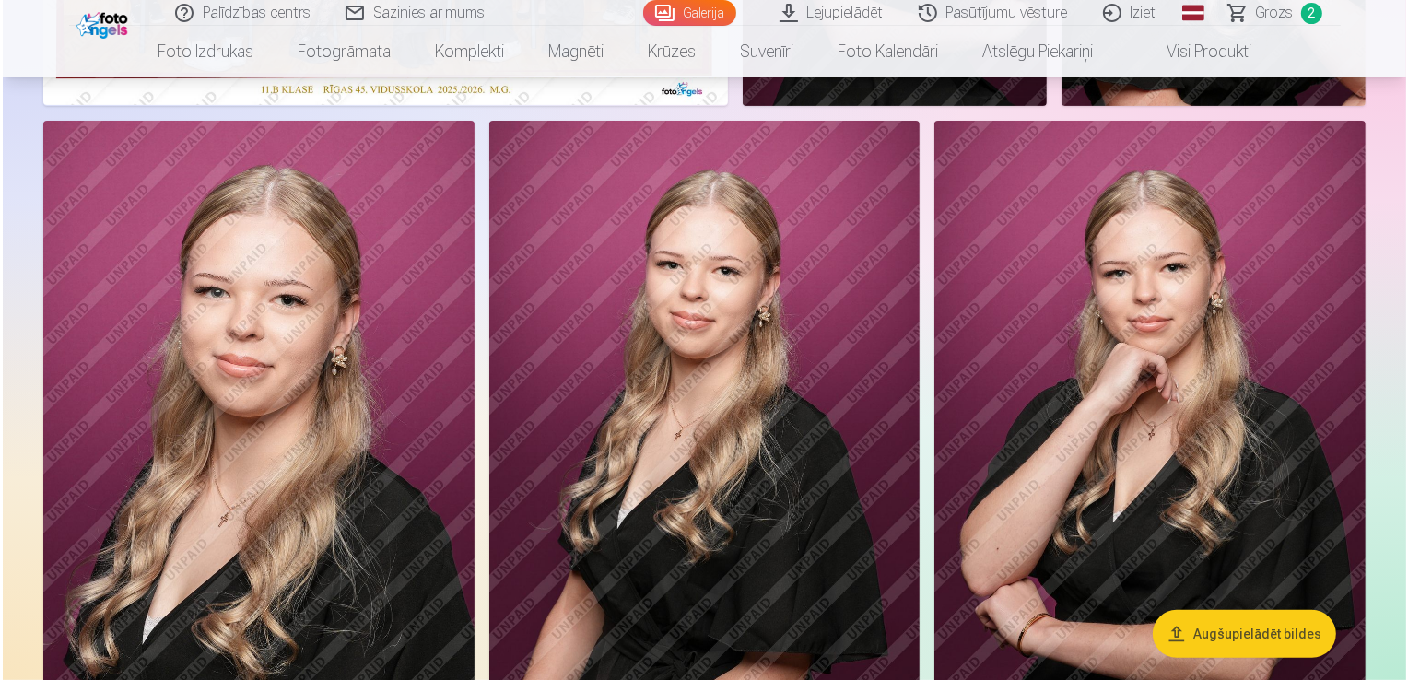
scroll to position [553, 0]
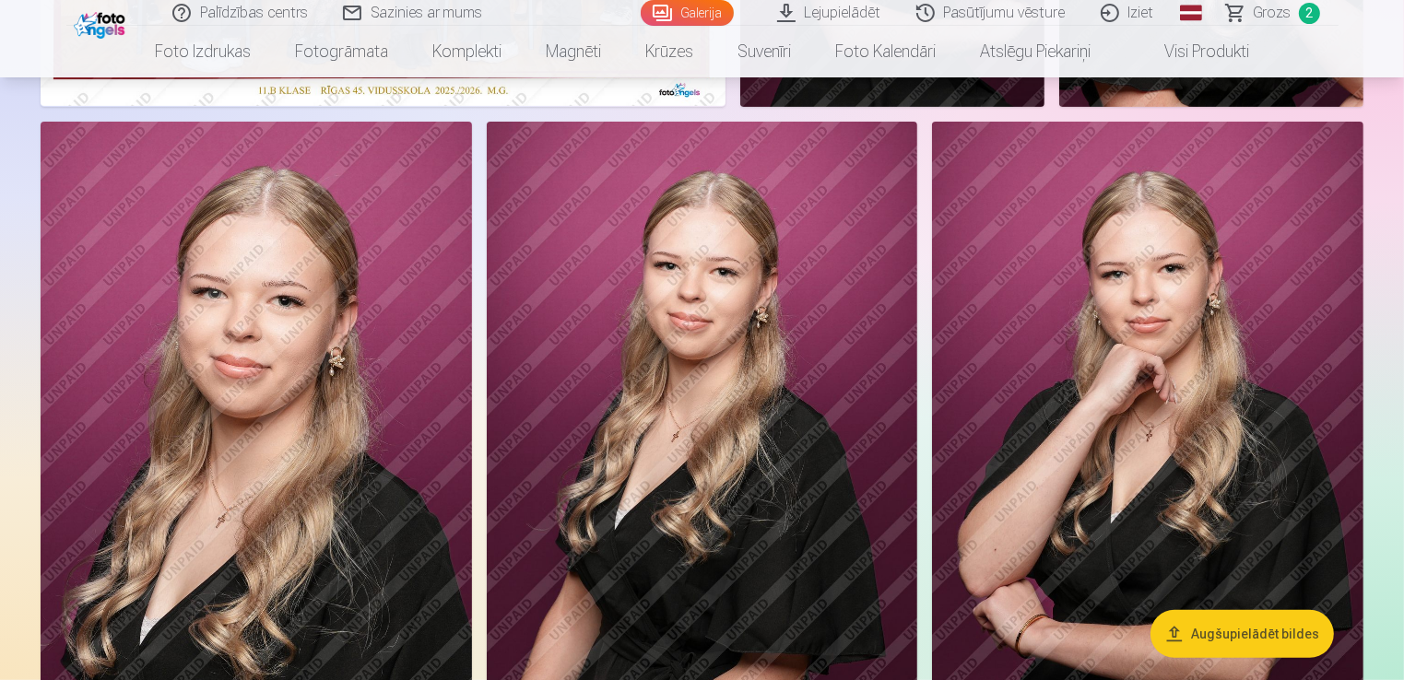
click at [245, 420] on img at bounding box center [256, 445] width 431 height 647
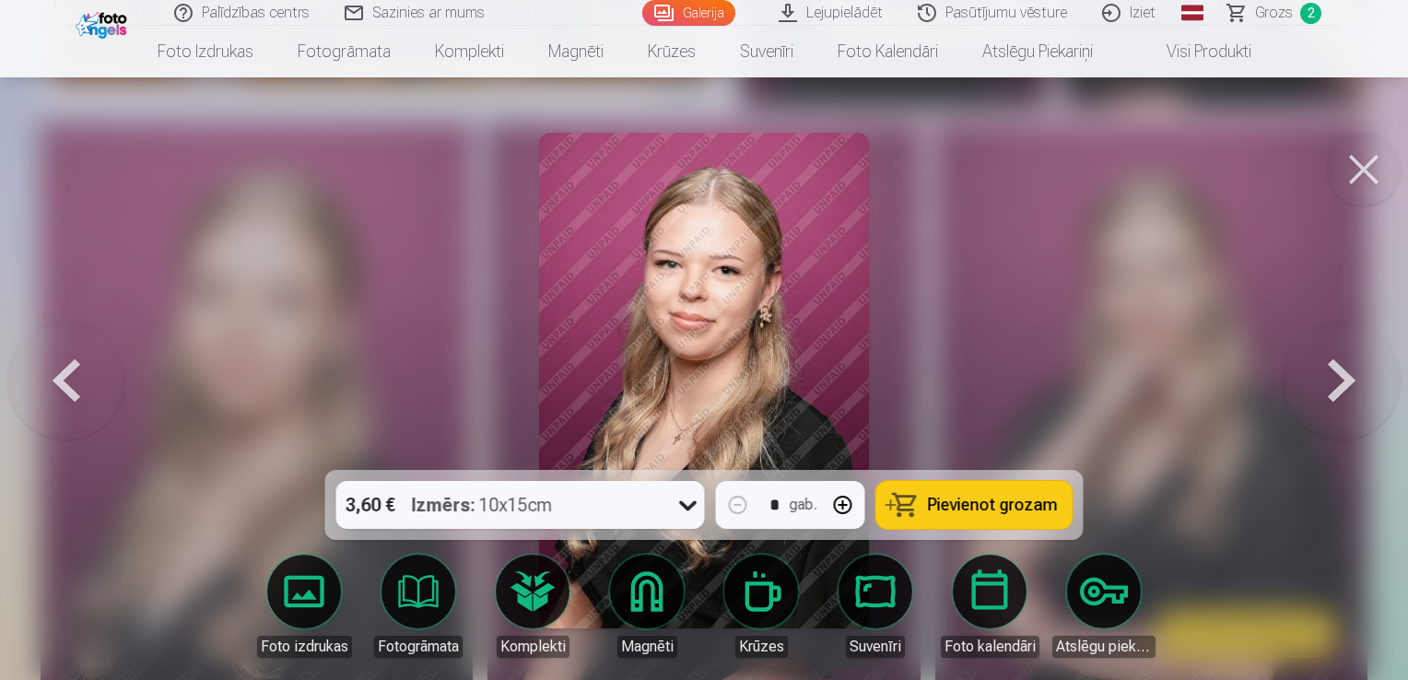
click at [928, 500] on button "Pievienot grozam" at bounding box center [975, 505] width 196 height 48
click at [1260, 19] on span "Grozs" at bounding box center [1274, 13] width 38 height 22
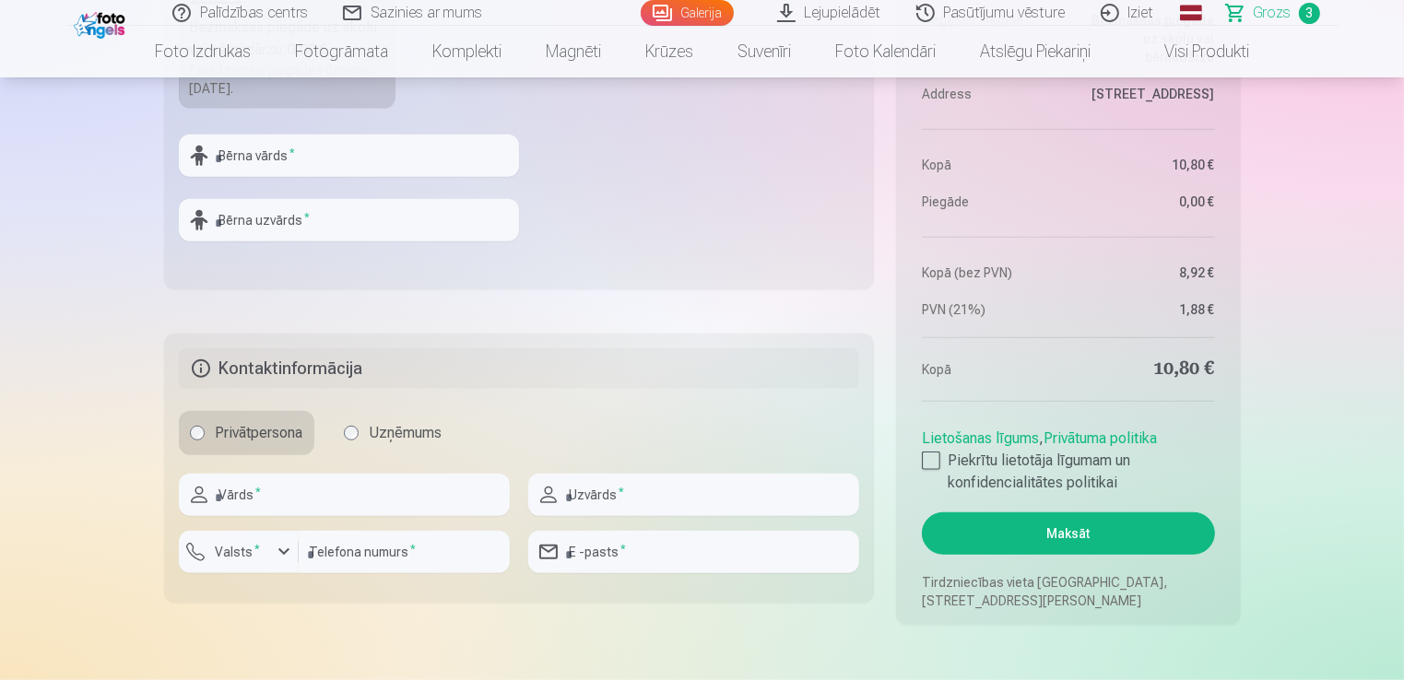
scroll to position [1290, 0]
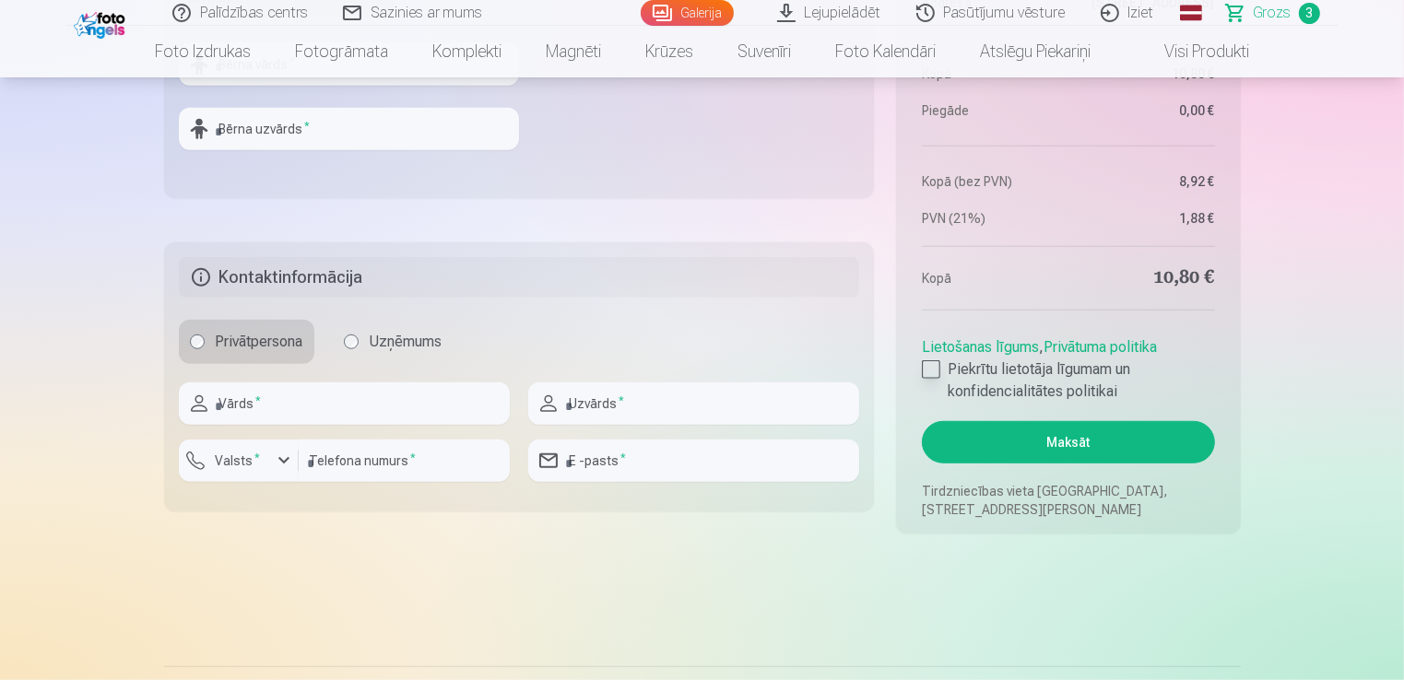
click at [935, 373] on div at bounding box center [931, 369] width 18 height 18
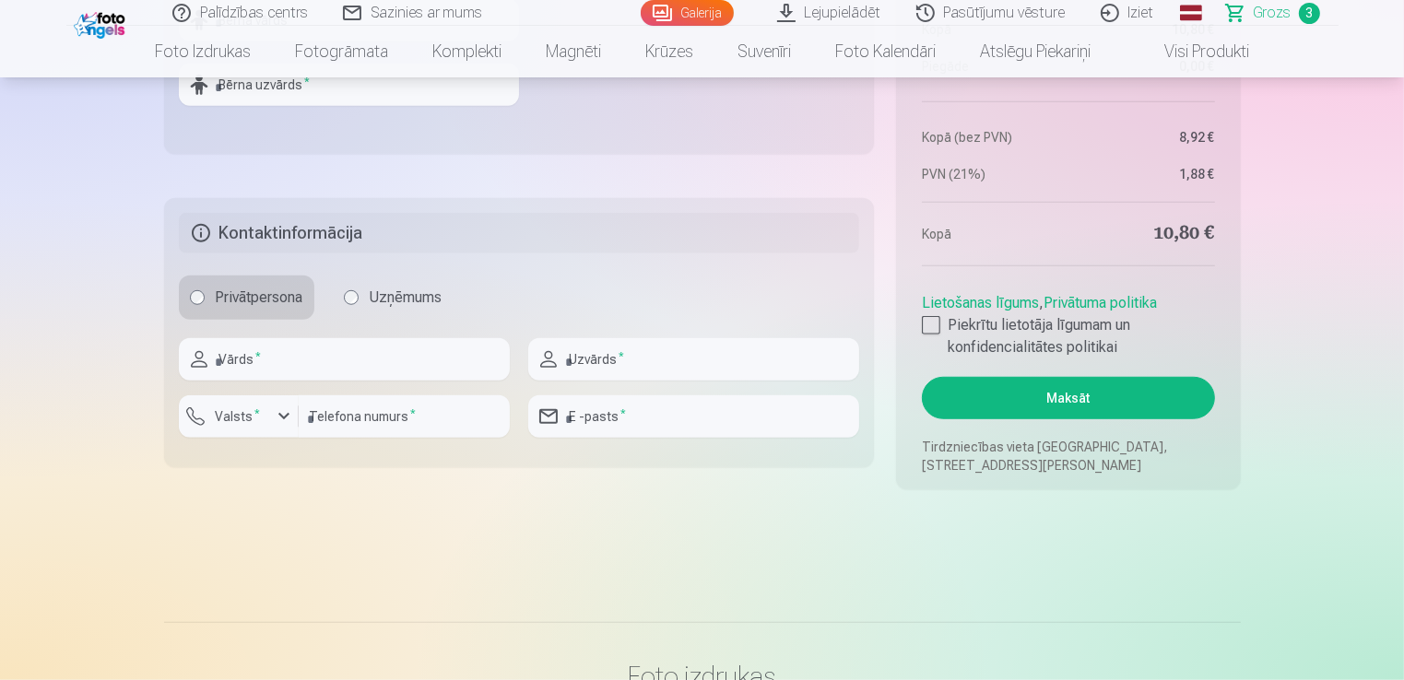
scroll to position [1383, 0]
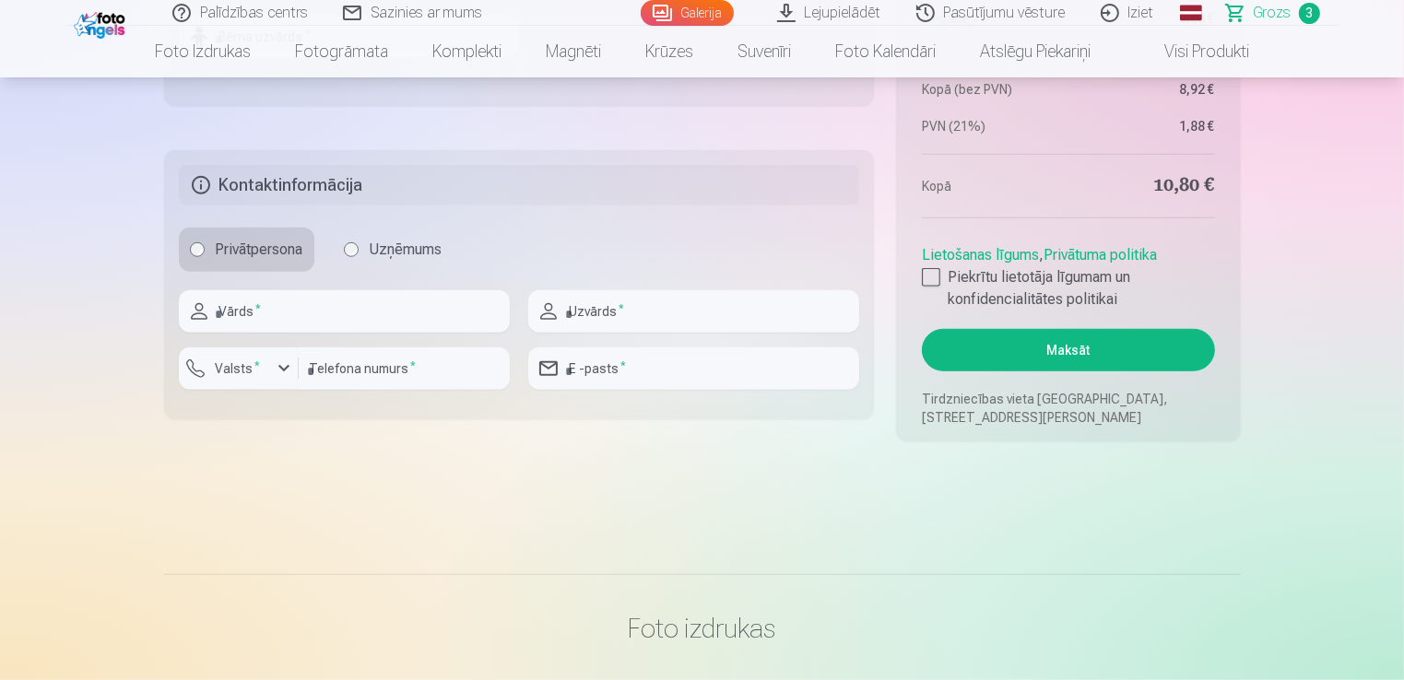
click at [1055, 350] on button "Maksāt" at bounding box center [1068, 350] width 292 height 42
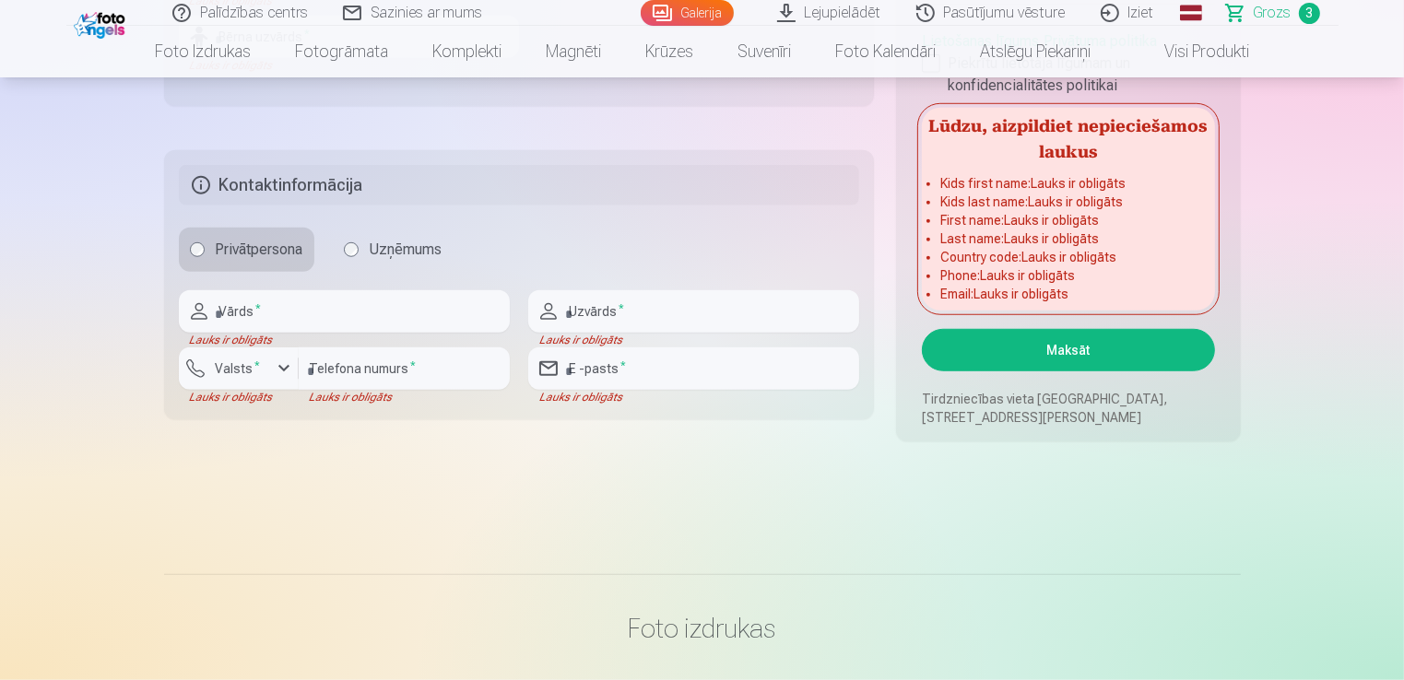
click at [573, 249] on div "Privātpersona Uzņēmums" at bounding box center [519, 250] width 681 height 44
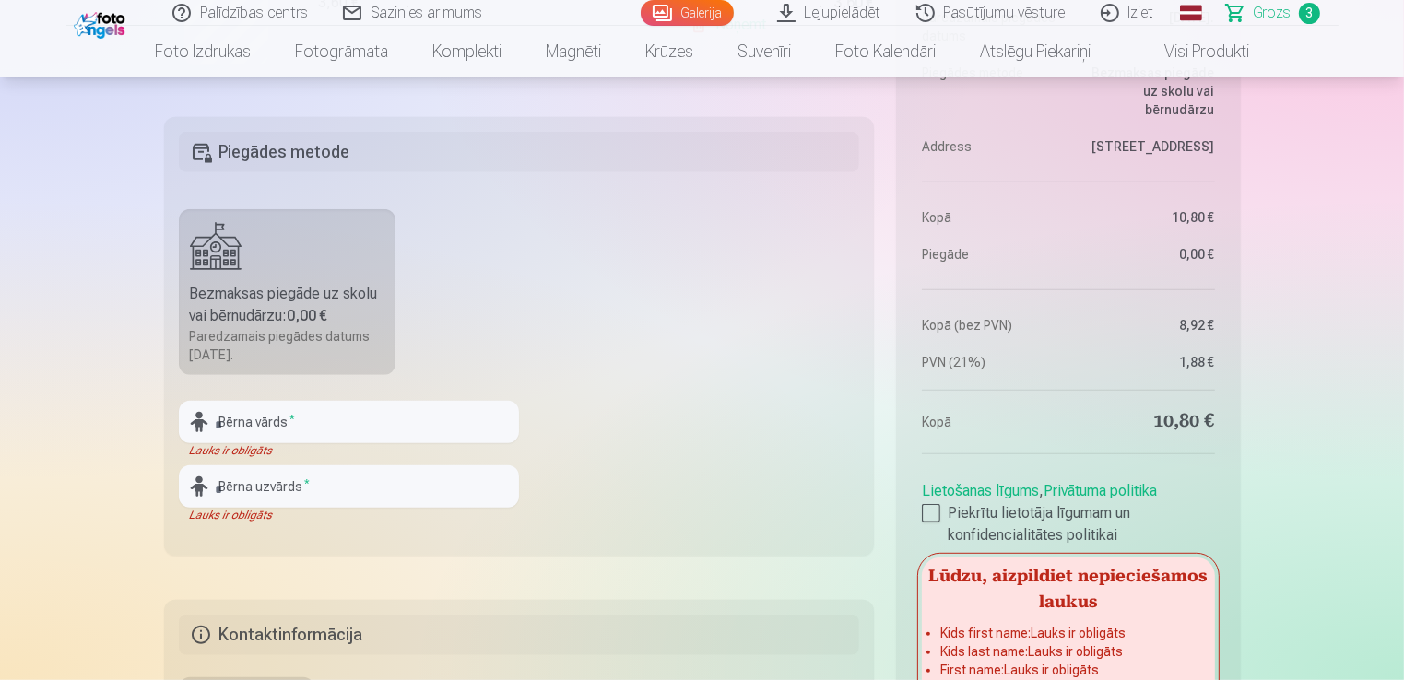
scroll to position [922, 0]
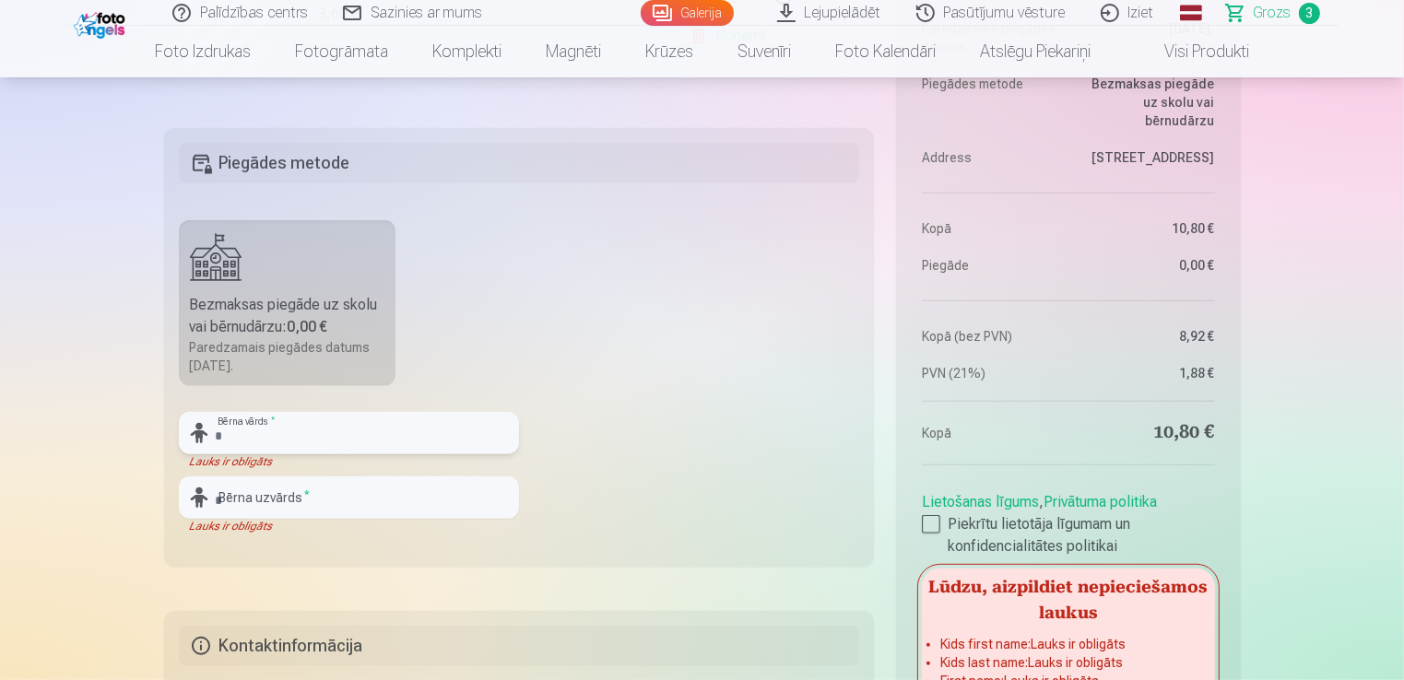
click at [252, 435] on input "text" at bounding box center [349, 433] width 340 height 42
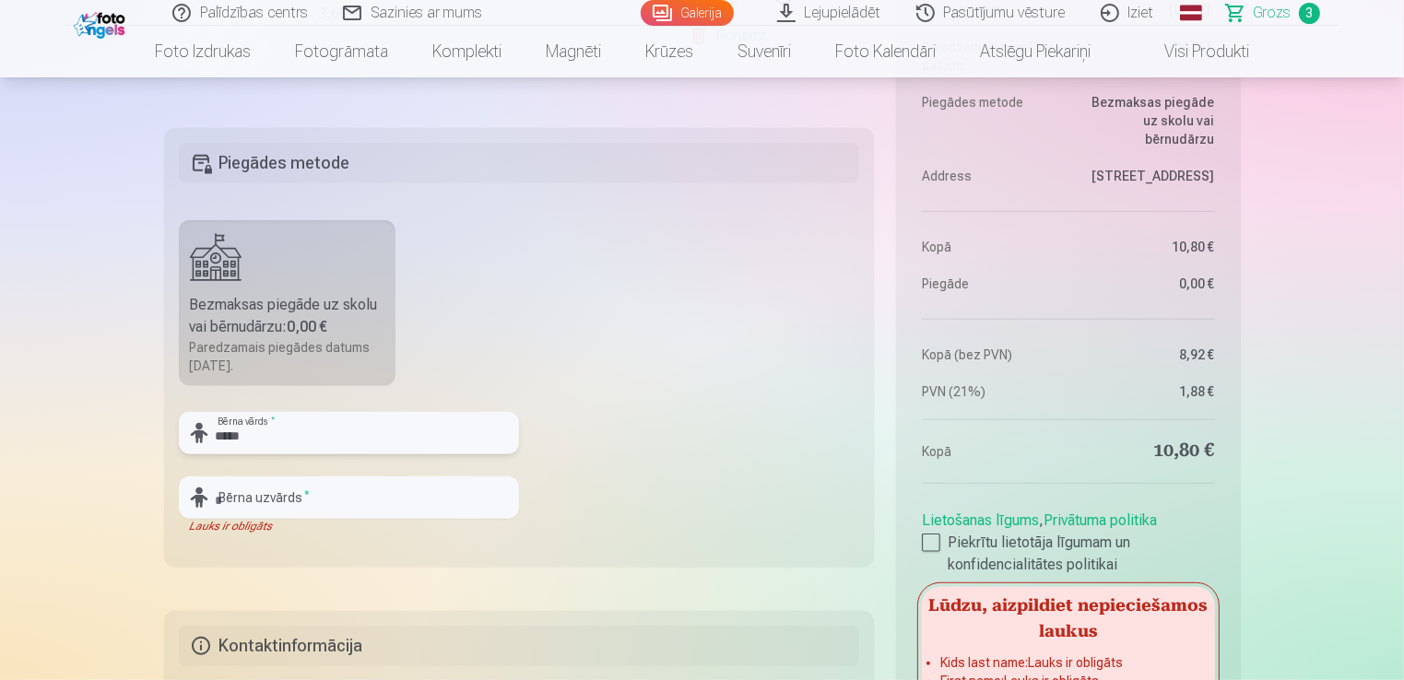
type input "*****"
click at [232, 503] on input "text" at bounding box center [349, 498] width 340 height 42
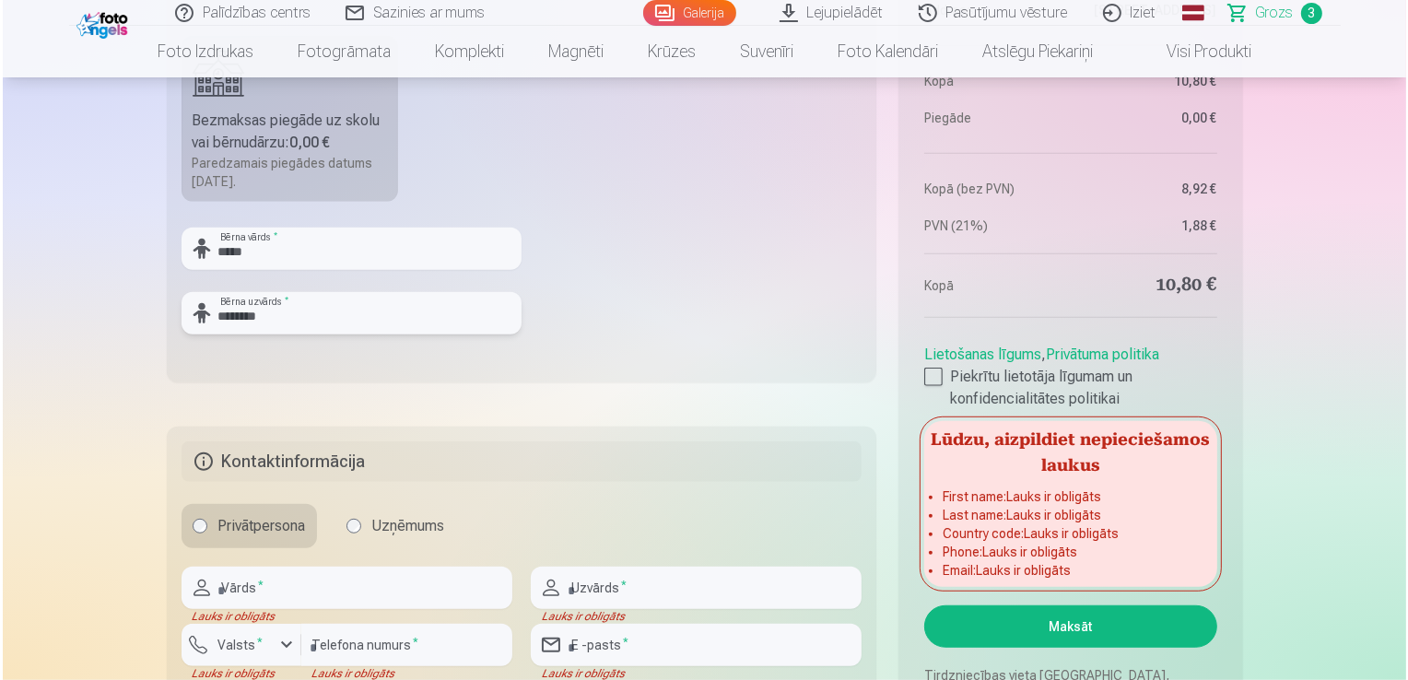
scroll to position [1290, 0]
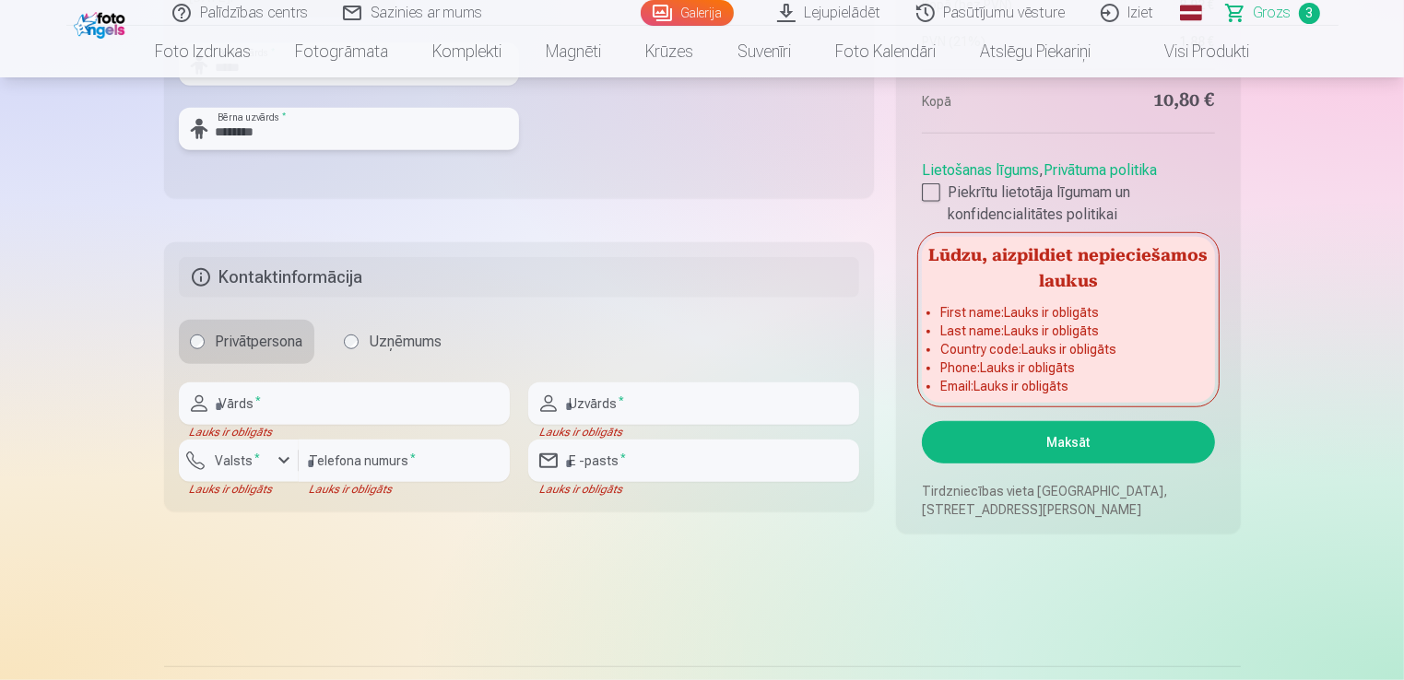
type input "********"
click at [269, 403] on input "text" at bounding box center [344, 404] width 331 height 42
type input "******"
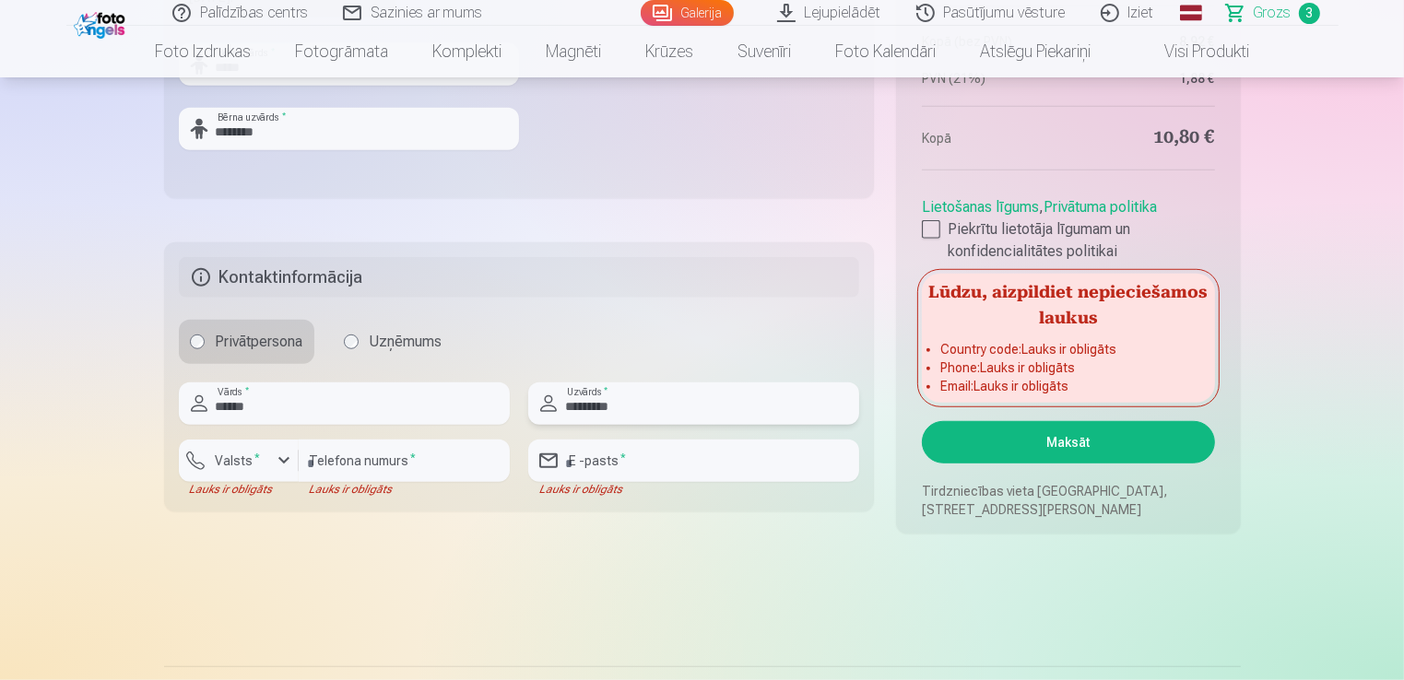
click at [630, 411] on input "*********" at bounding box center [693, 404] width 331 height 42
type input "*"
type input "*********"
click at [279, 458] on div "button" at bounding box center [284, 461] width 22 height 22
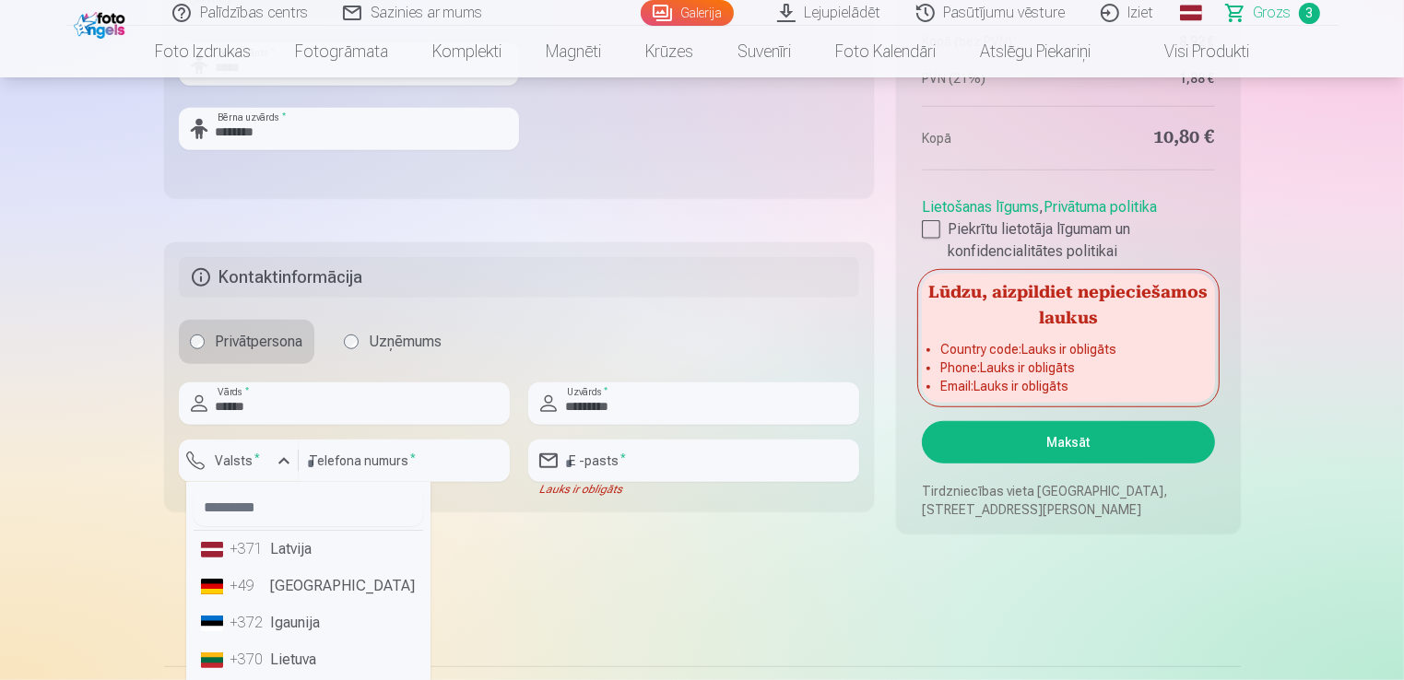
click at [263, 553] on div "+371" at bounding box center [248, 549] width 37 height 22
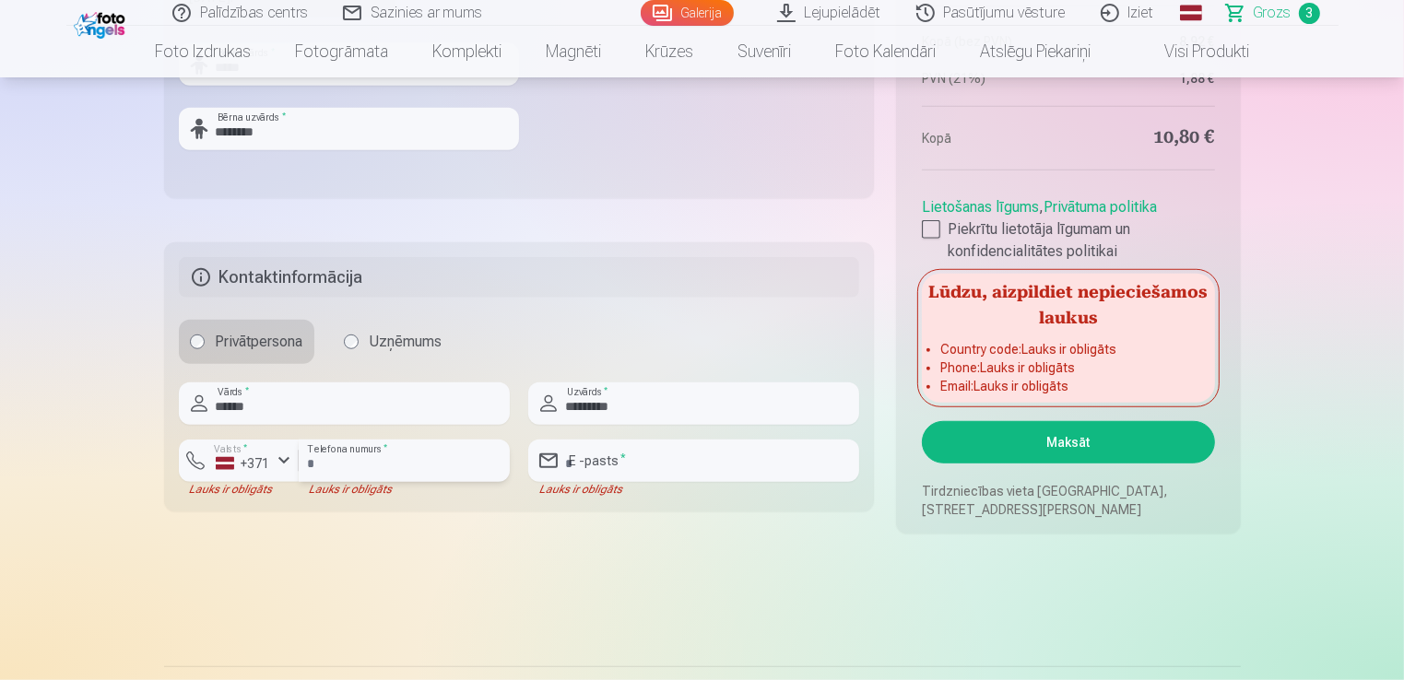
click at [371, 459] on input "number" at bounding box center [404, 461] width 211 height 42
type input "********"
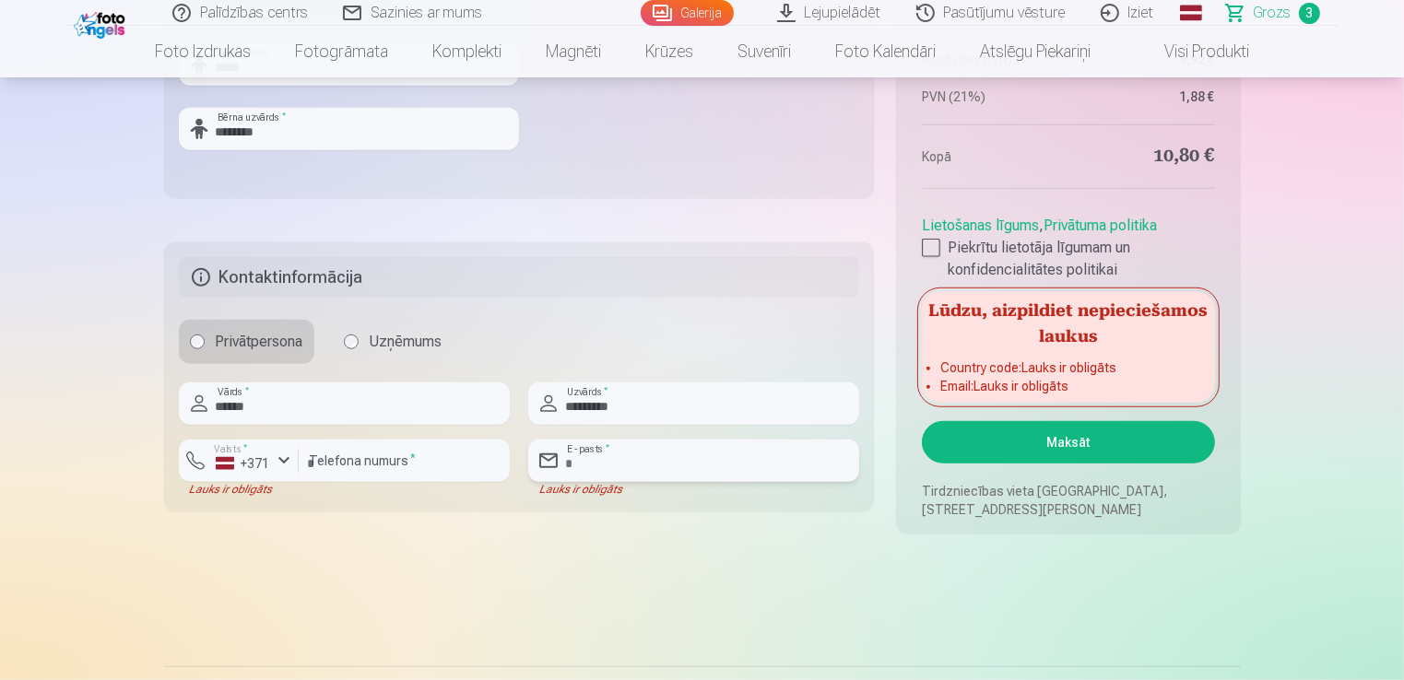
click at [632, 466] on input "email" at bounding box center [693, 461] width 331 height 42
type input "**********"
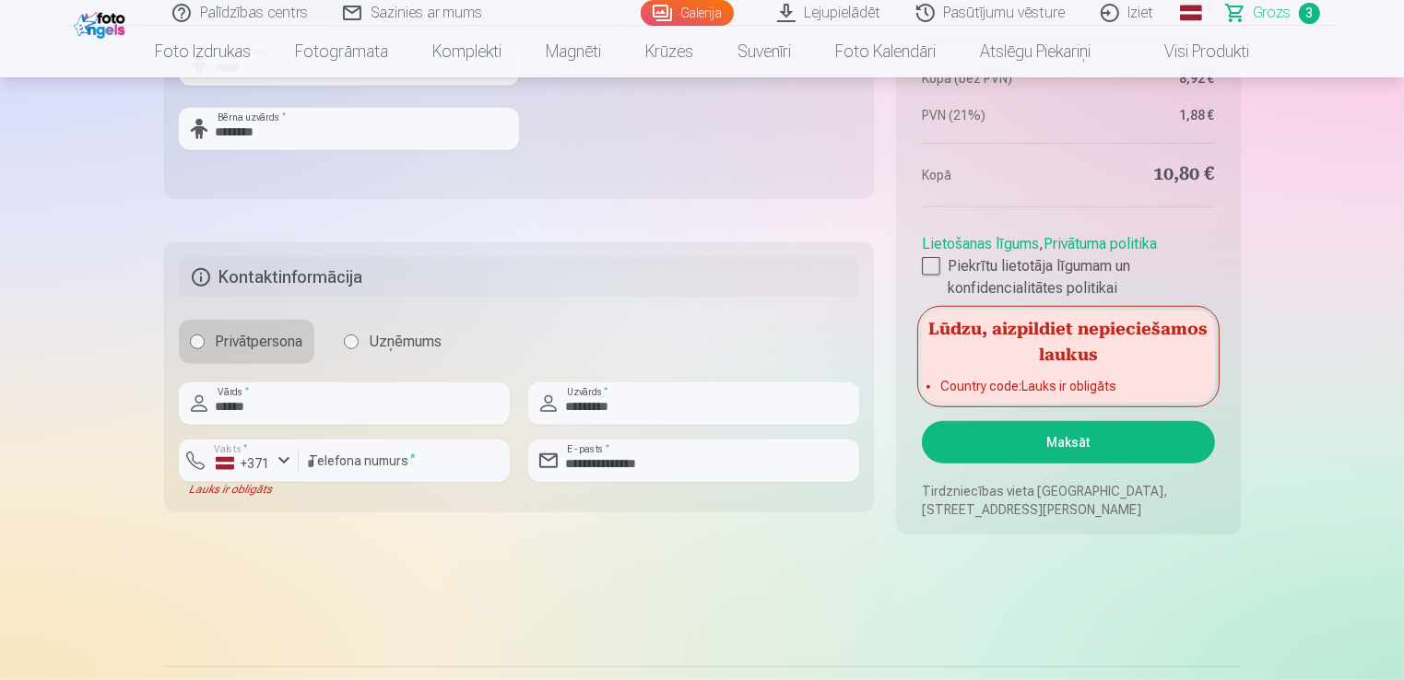
click at [1032, 441] on button "Maksāt" at bounding box center [1068, 442] width 292 height 42
